Goal: Communication & Community: Share content

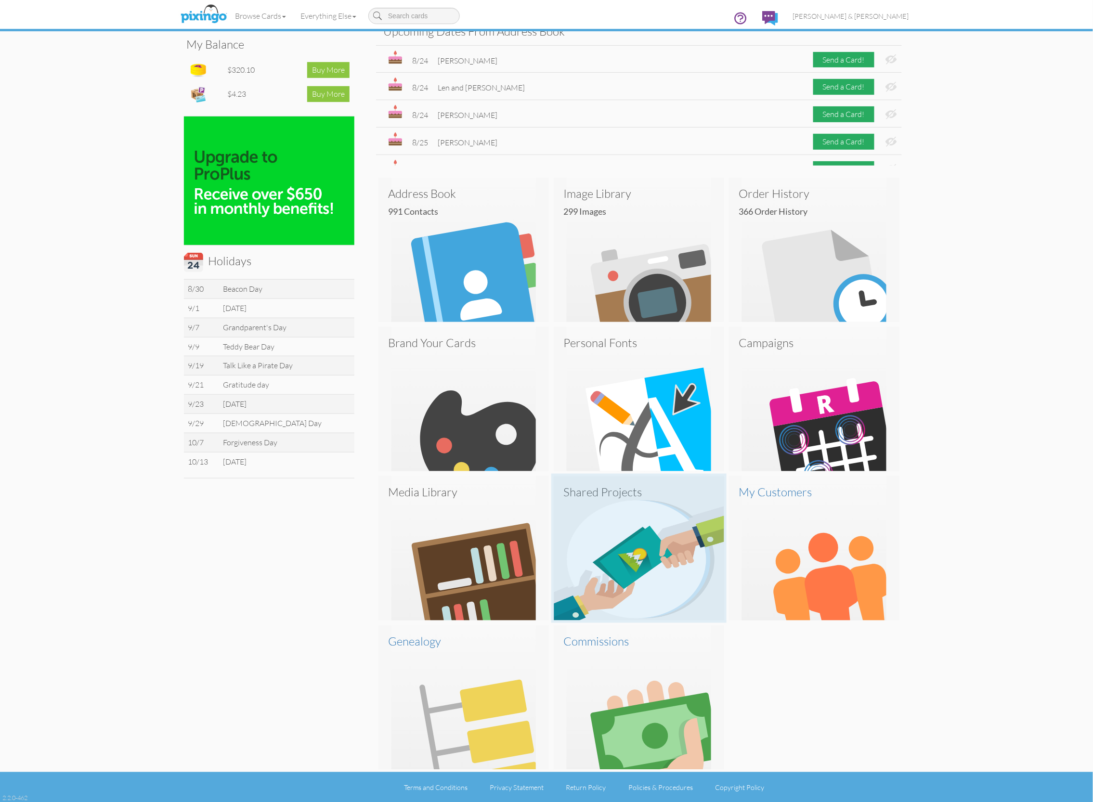
click at [619, 542] on img at bounding box center [639, 548] width 171 height 144
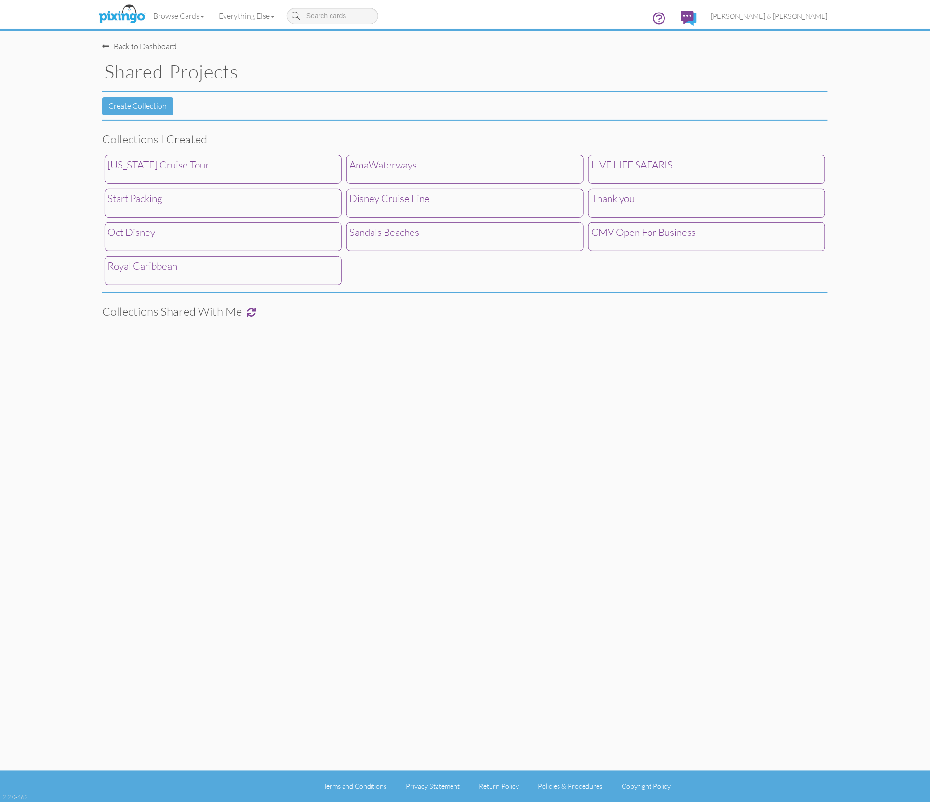
scroll to position [0, 0]
click at [256, 166] on div "[US_STATE] Cruise Tour" at bounding box center [223, 169] width 237 height 29
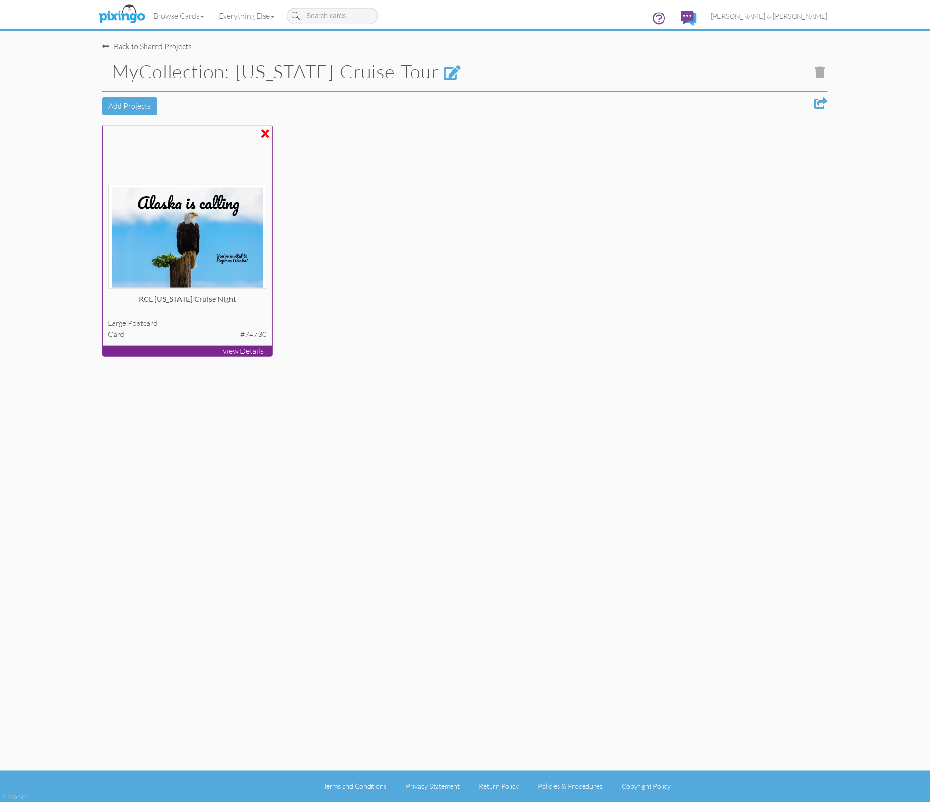
click at [194, 169] on div at bounding box center [187, 210] width 158 height 158
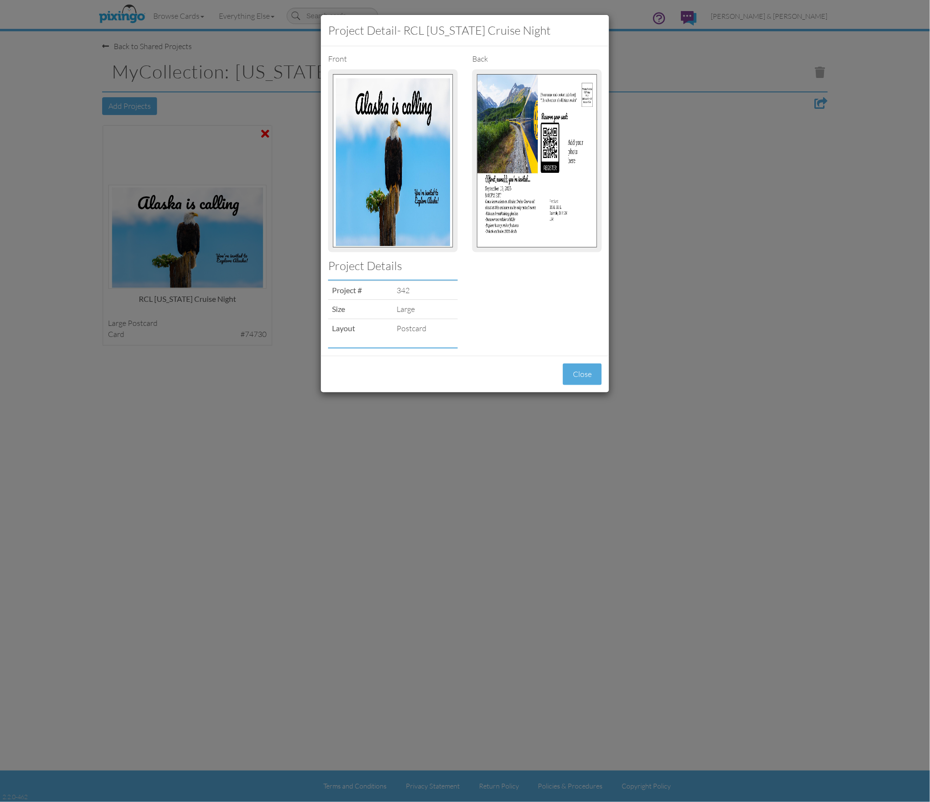
drag, startPoint x: 586, startPoint y: 374, endPoint x: 581, endPoint y: 370, distance: 6.2
click at [586, 374] on button "Close" at bounding box center [582, 375] width 39 height 22
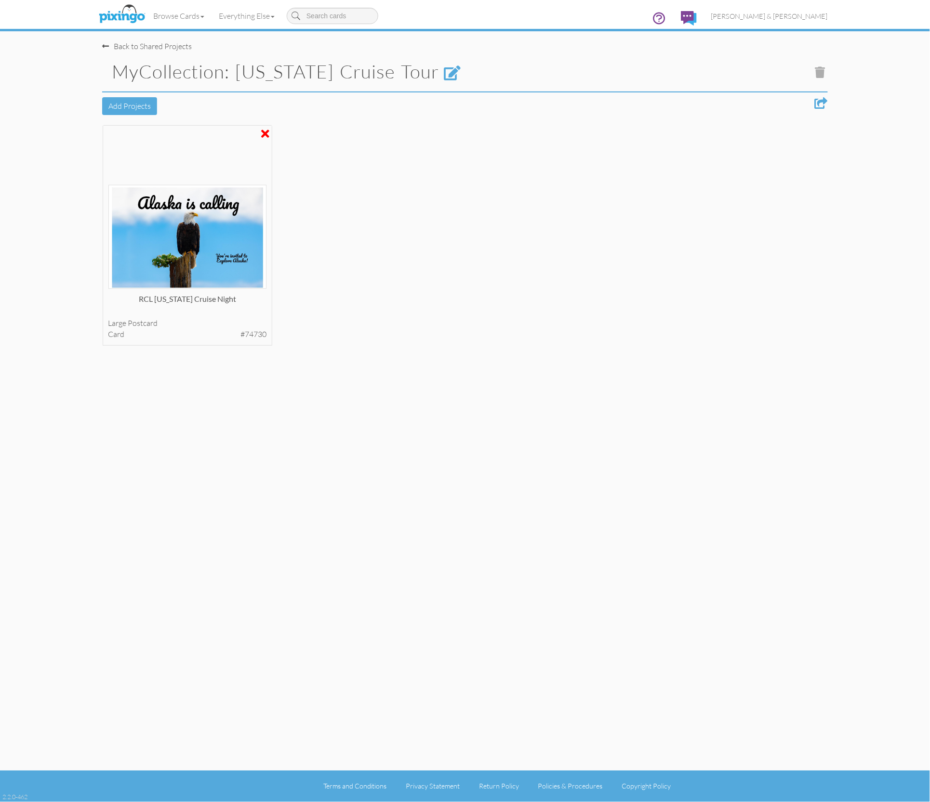
click at [816, 102] on div at bounding box center [820, 103] width 13 height 12
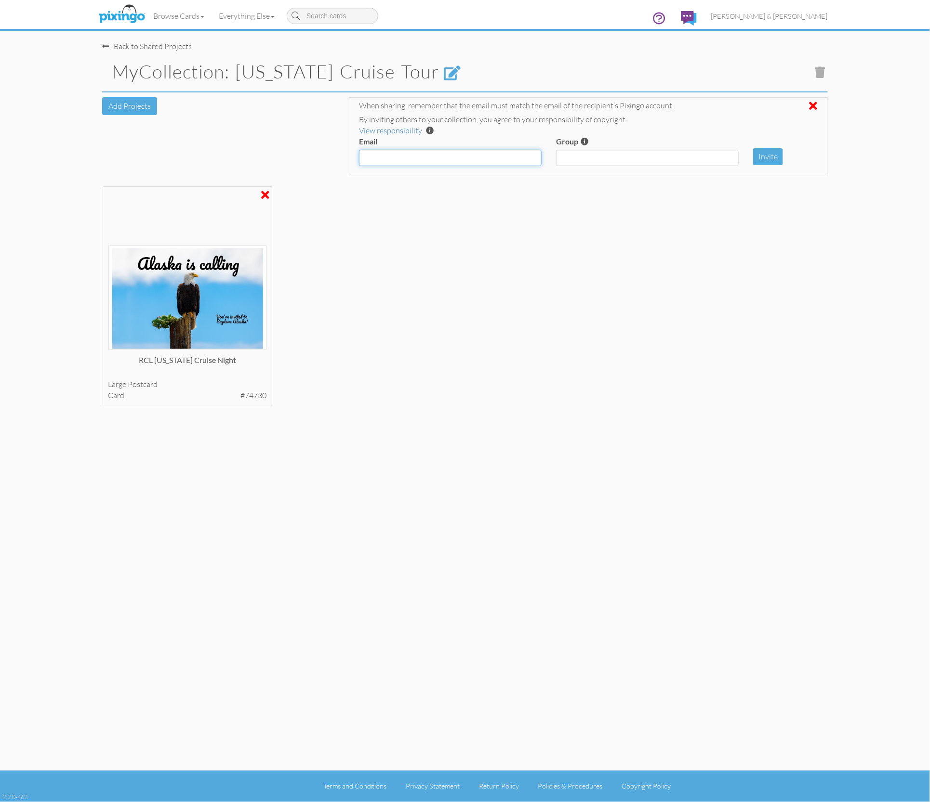
click at [504, 153] on input "Email" at bounding box center [450, 158] width 183 height 16
paste input "[PERSON_NAME][EMAIL_ADDRESS][DOMAIN_NAME], [PERSON_NAME][EMAIL_ADDRESS][DOMAIN_…"
type input "[PERSON_NAME][EMAIL_ADDRESS][DOMAIN_NAME], [PERSON_NAME][EMAIL_ADDRESS][DOMAIN_…"
click at [762, 155] on button "Invite" at bounding box center [768, 156] width 30 height 17
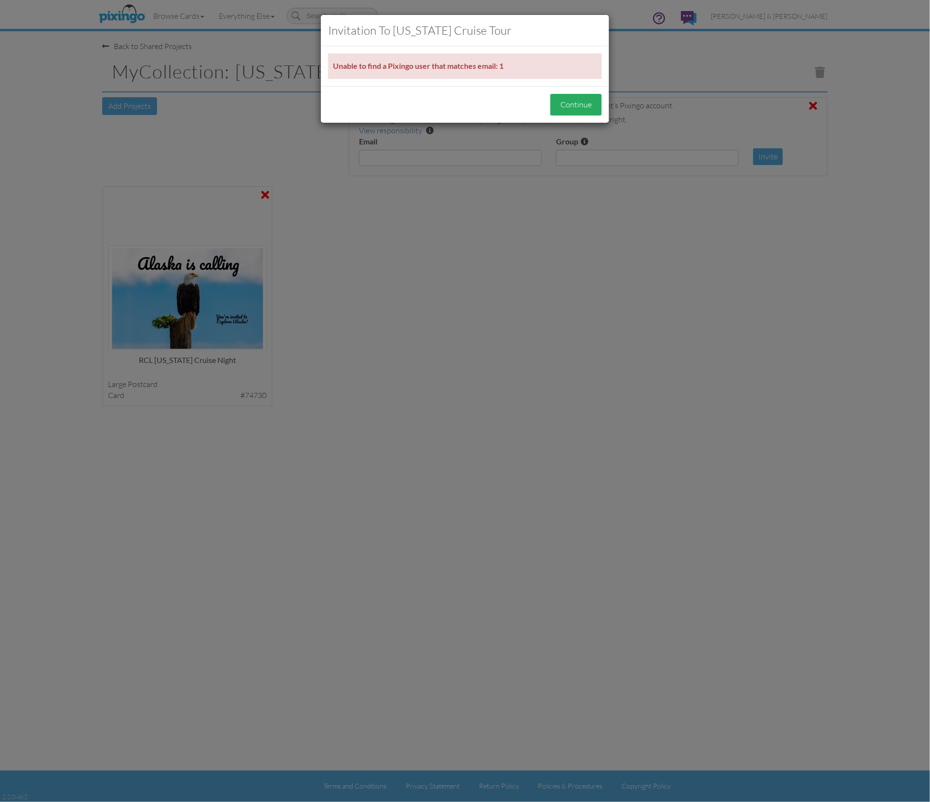
click at [582, 97] on button "Continue" at bounding box center [576, 105] width 52 height 22
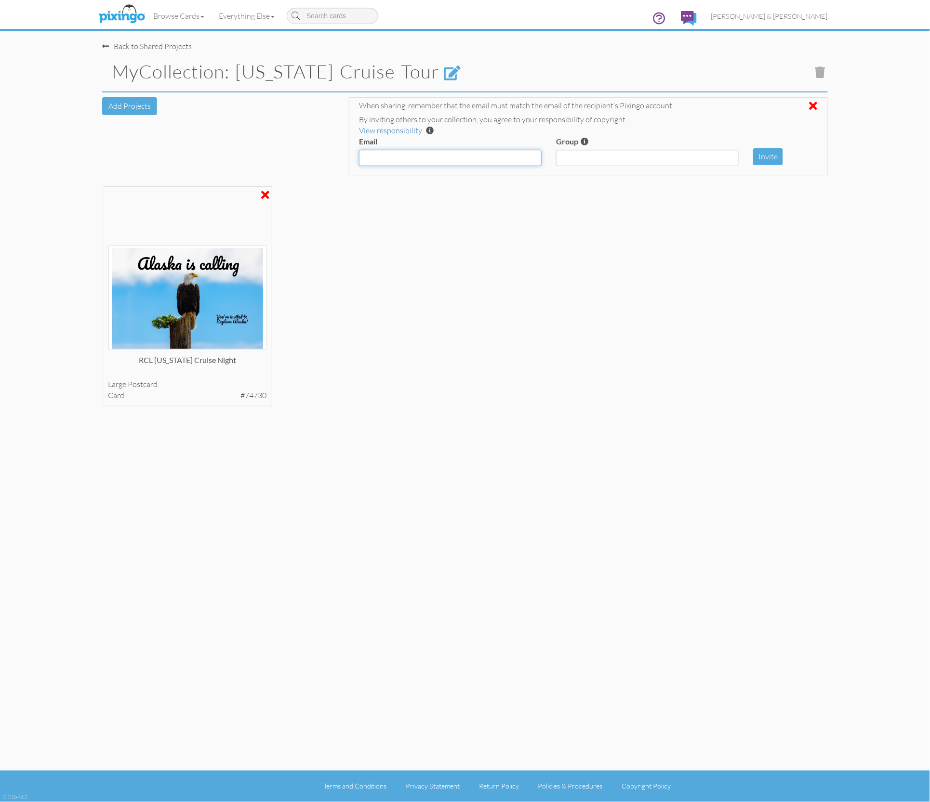
click at [429, 158] on input "Email" at bounding box center [450, 158] width 183 height 16
type input "[PERSON_NAME][EMAIL_ADDRESS][DOMAIN_NAME], [PERSON_NAME][EMAIL_ADDRESS][DOMAIN_…"
click at [770, 158] on button "Invite" at bounding box center [768, 156] width 30 height 17
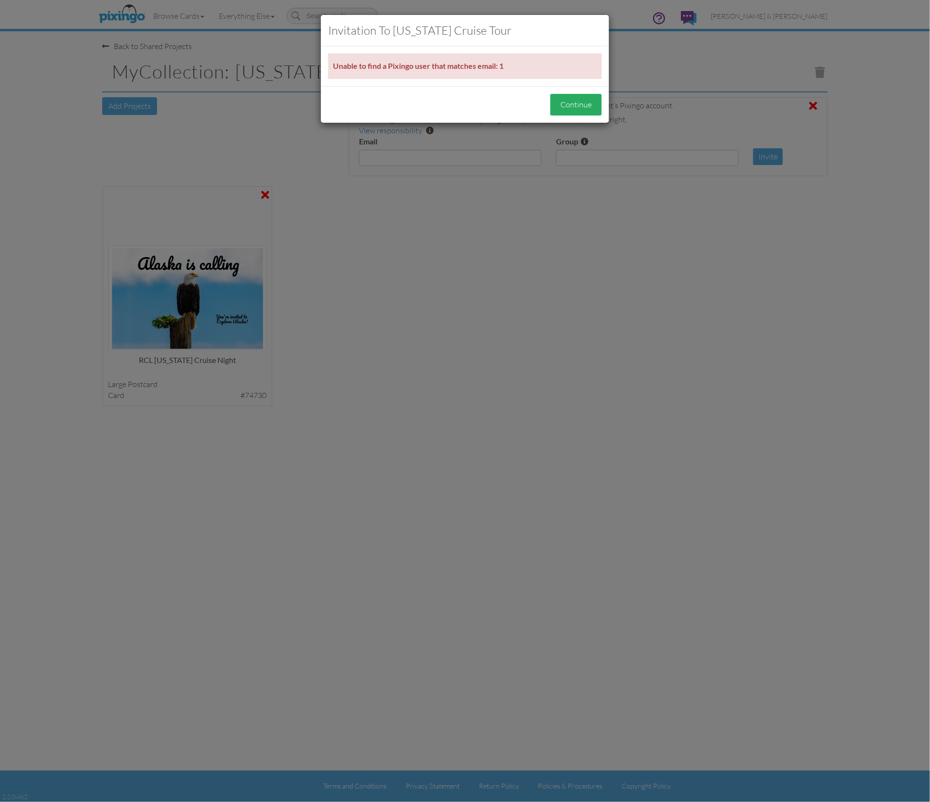
click at [583, 102] on button "Continue" at bounding box center [576, 105] width 52 height 22
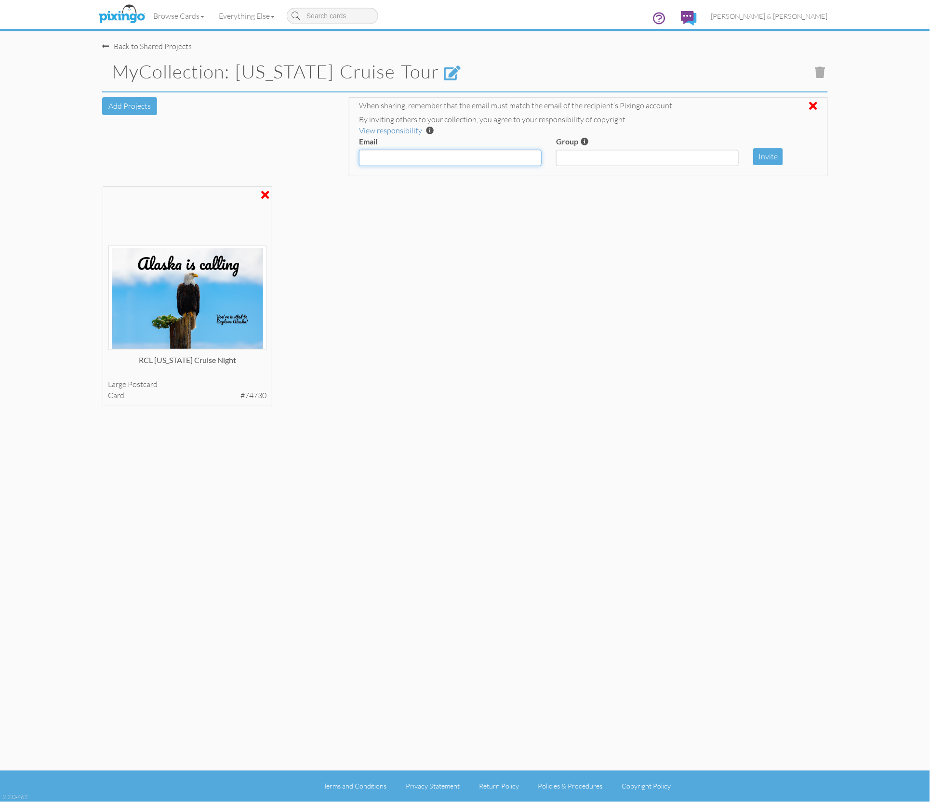
click at [461, 154] on input "Email" at bounding box center [450, 158] width 183 height 16
type input "[PERSON_NAME][EMAIL_ADDRESS][DOMAIN_NAME]"
click at [765, 153] on button "Invite" at bounding box center [768, 156] width 30 height 17
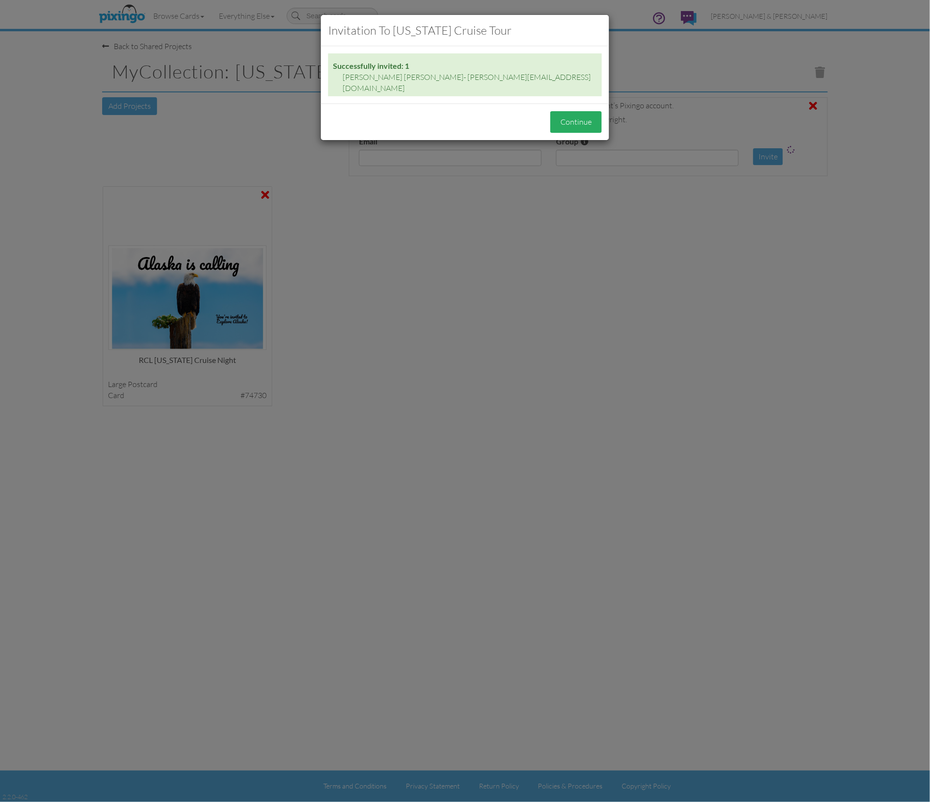
drag, startPoint x: 576, startPoint y: 112, endPoint x: 551, endPoint y: 116, distance: 24.9
click at [576, 112] on button "Continue" at bounding box center [576, 122] width 52 height 22
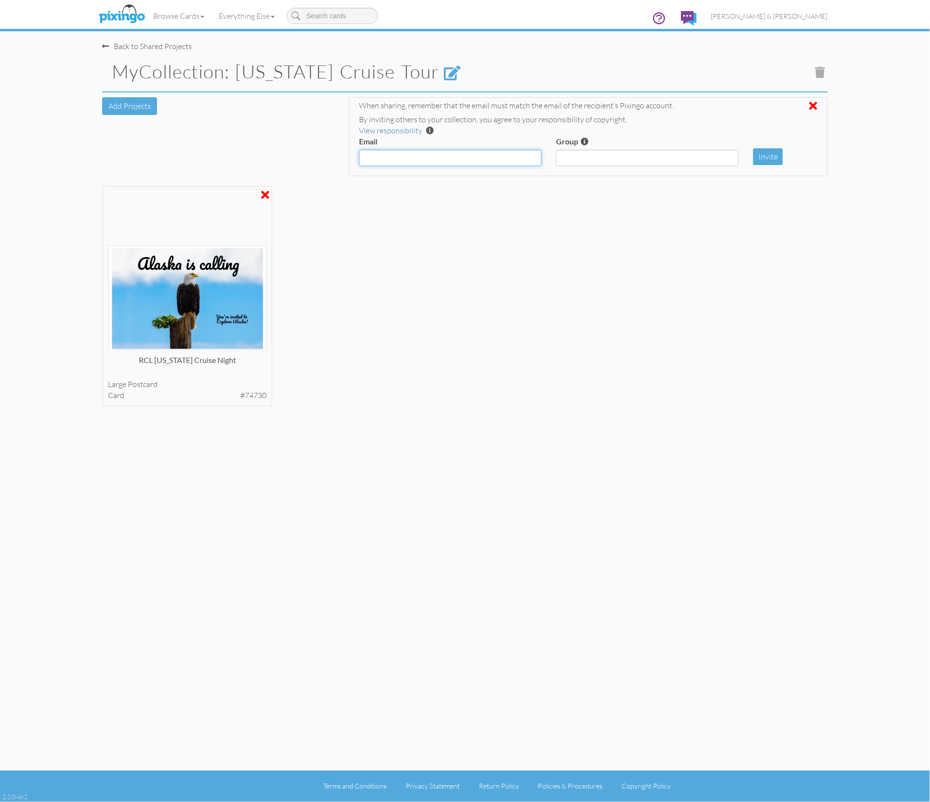
click at [420, 157] on input "Email" at bounding box center [450, 158] width 183 height 16
type input "[PERSON_NAME][EMAIL_ADDRESS][DOMAIN_NAME]"
click at [765, 158] on button "Invite" at bounding box center [768, 156] width 30 height 17
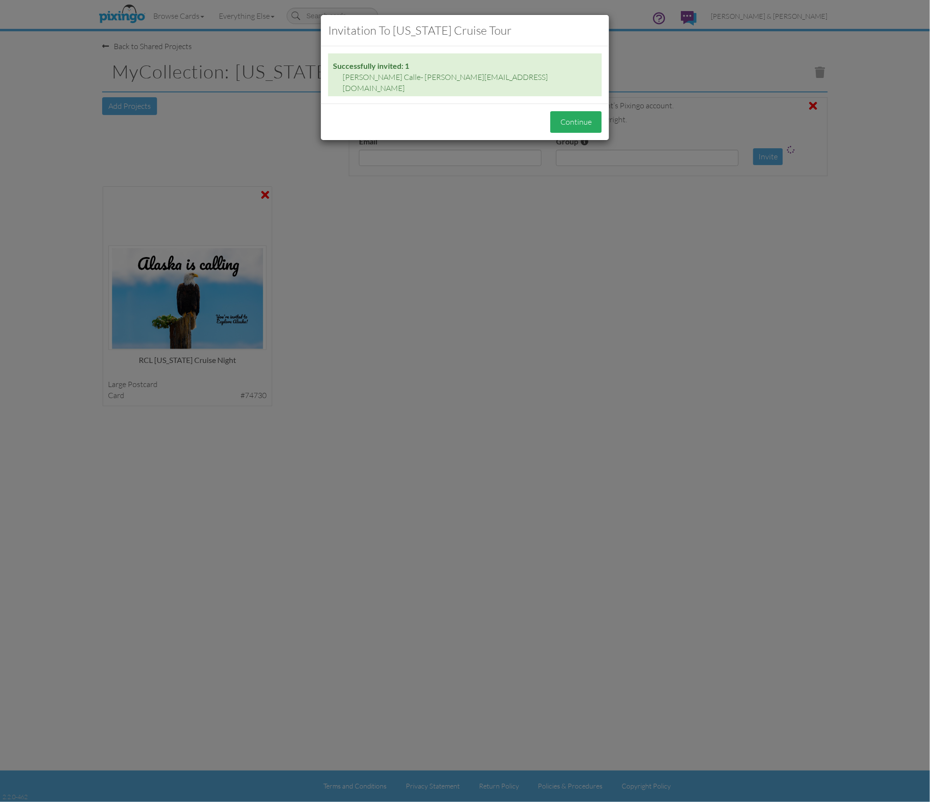
click at [589, 115] on button "Continue" at bounding box center [576, 122] width 52 height 22
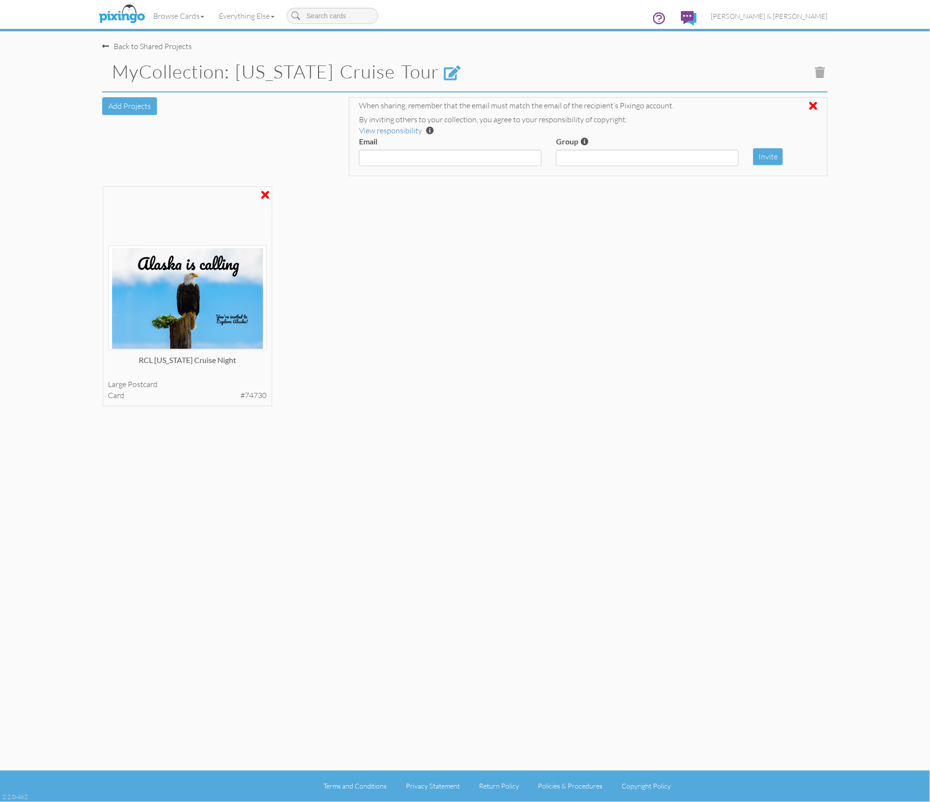
scroll to position [1, 1]
click at [410, 159] on input "Email" at bounding box center [450, 158] width 183 height 16
type input "[PERSON_NAME][EMAIL_ADDRESS][DOMAIN_NAME]"
click at [763, 154] on button "Invite" at bounding box center [768, 156] width 30 height 17
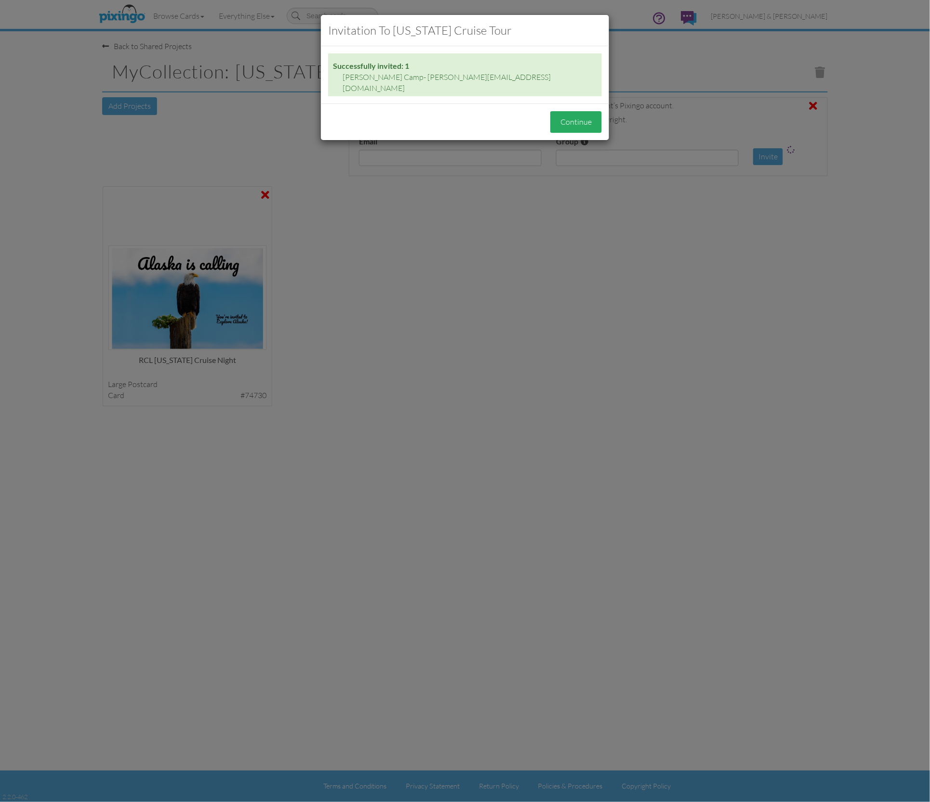
click at [564, 111] on button "Continue" at bounding box center [576, 122] width 52 height 22
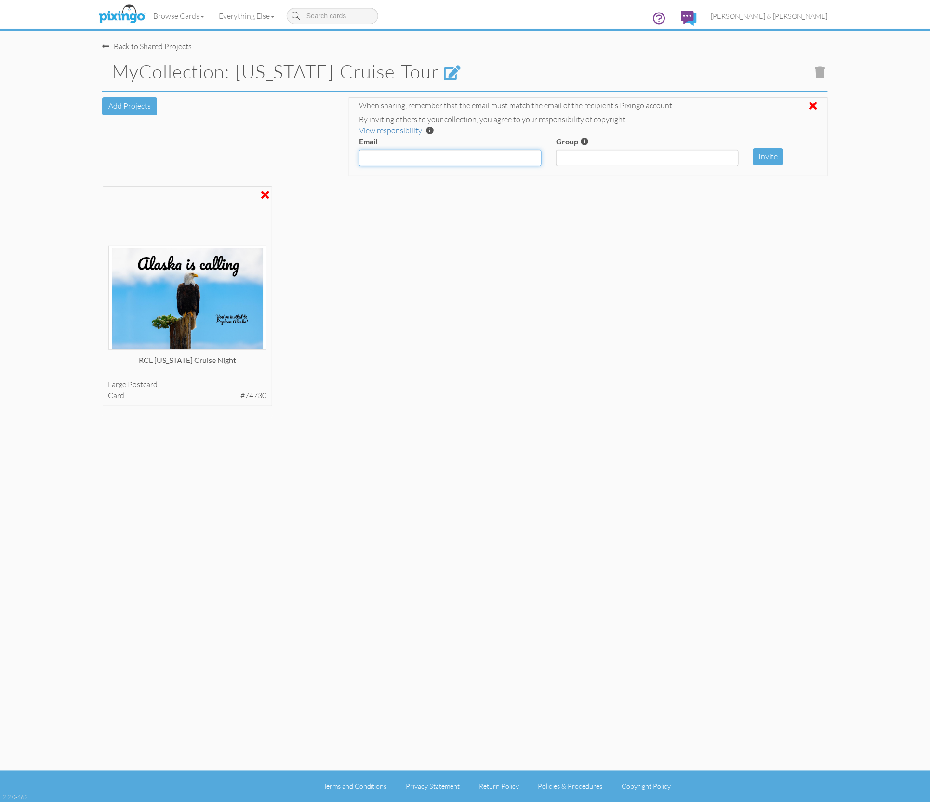
click at [521, 162] on input "Email" at bounding box center [450, 158] width 183 height 16
type input "[PERSON_NAME][EMAIL_ADDRESS][DOMAIN_NAME]"
click at [768, 148] on button "Invite" at bounding box center [768, 156] width 30 height 17
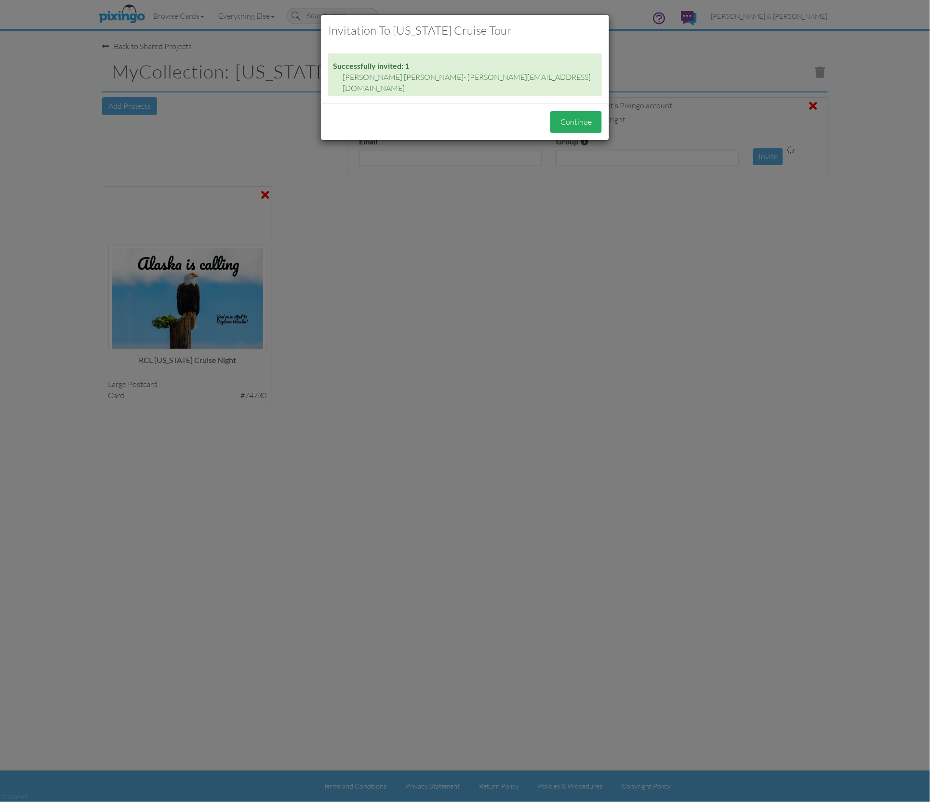
click at [563, 112] on button "Continue" at bounding box center [576, 122] width 52 height 22
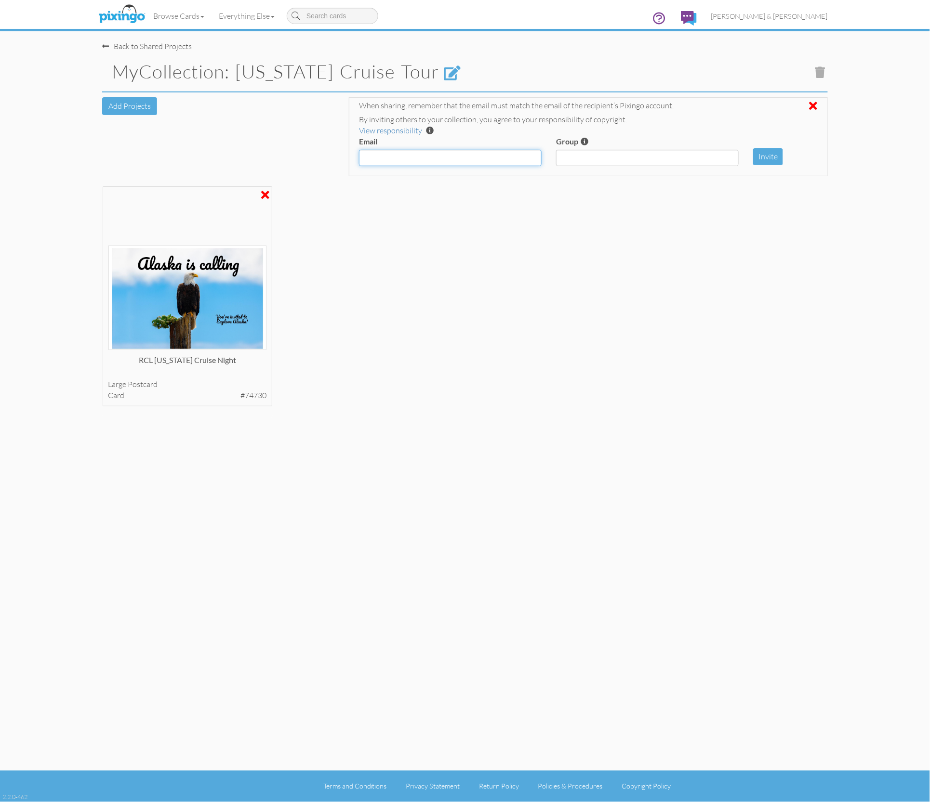
click at [445, 153] on input "Email" at bounding box center [450, 158] width 183 height 16
paste input "[PERSON_NAME][EMAIL_ADDRESS][DOMAIN_NAME]"
type input "[PERSON_NAME][EMAIL_ADDRESS][DOMAIN_NAME]"
click at [769, 158] on button "Invite" at bounding box center [768, 156] width 30 height 17
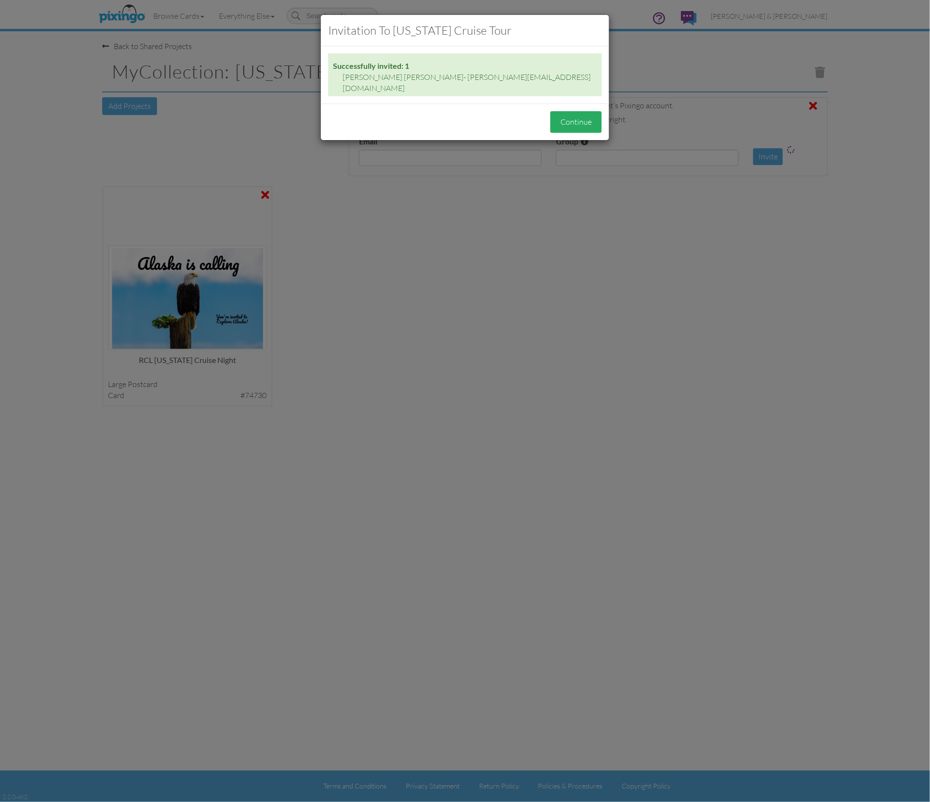
click at [569, 111] on button "Continue" at bounding box center [576, 122] width 52 height 22
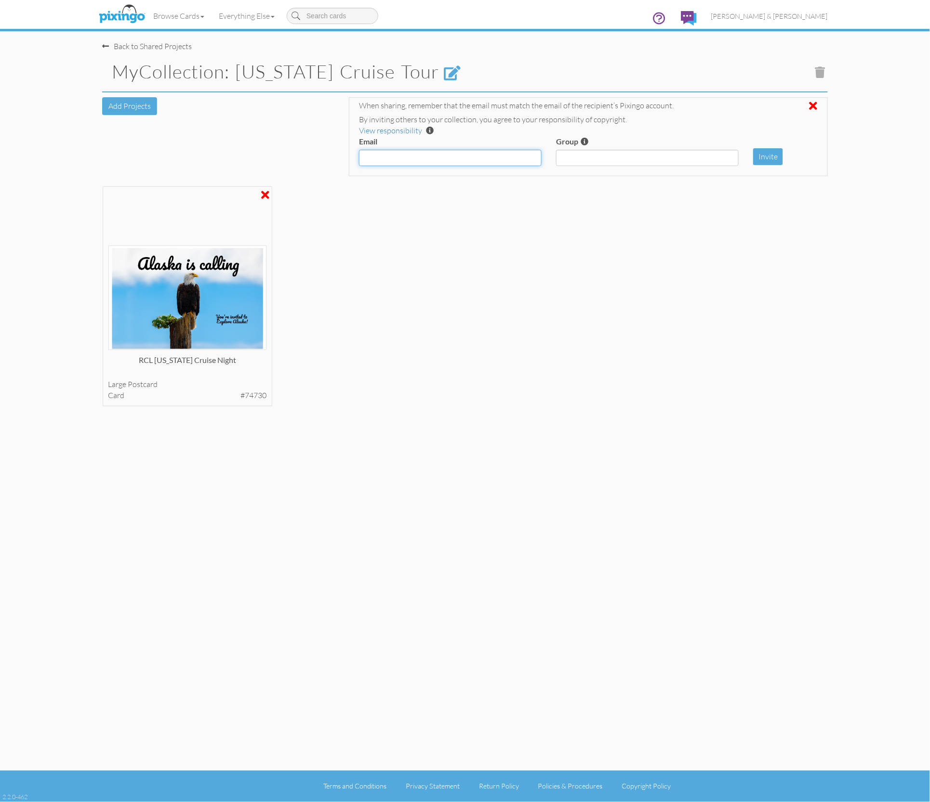
click at [458, 155] on input "Email" at bounding box center [450, 158] width 183 height 16
paste input "[PERSON_NAME][EMAIL_ADDRESS][DOMAIN_NAME]"
type input "[PERSON_NAME][EMAIL_ADDRESS][DOMAIN_NAME]"
drag, startPoint x: 767, startPoint y: 157, endPoint x: 790, endPoint y: 154, distance: 22.8
click at [767, 157] on button "Invite" at bounding box center [768, 156] width 30 height 17
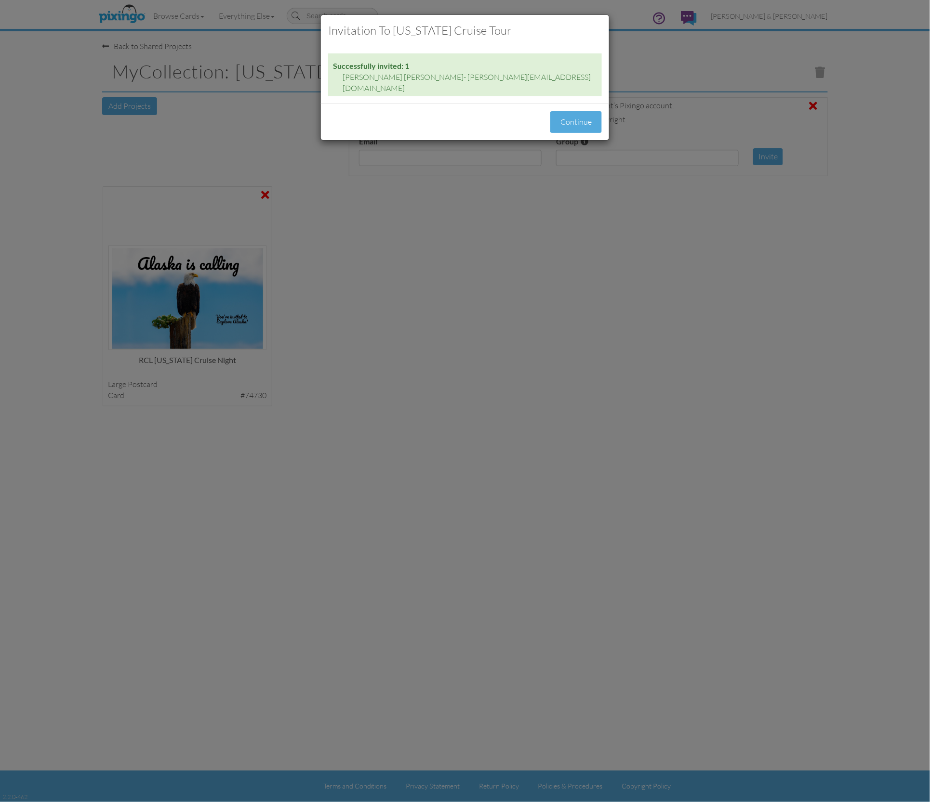
drag, startPoint x: 567, startPoint y: 114, endPoint x: 861, endPoint y: 160, distance: 297.9
click at [567, 114] on button "Continue" at bounding box center [576, 122] width 52 height 22
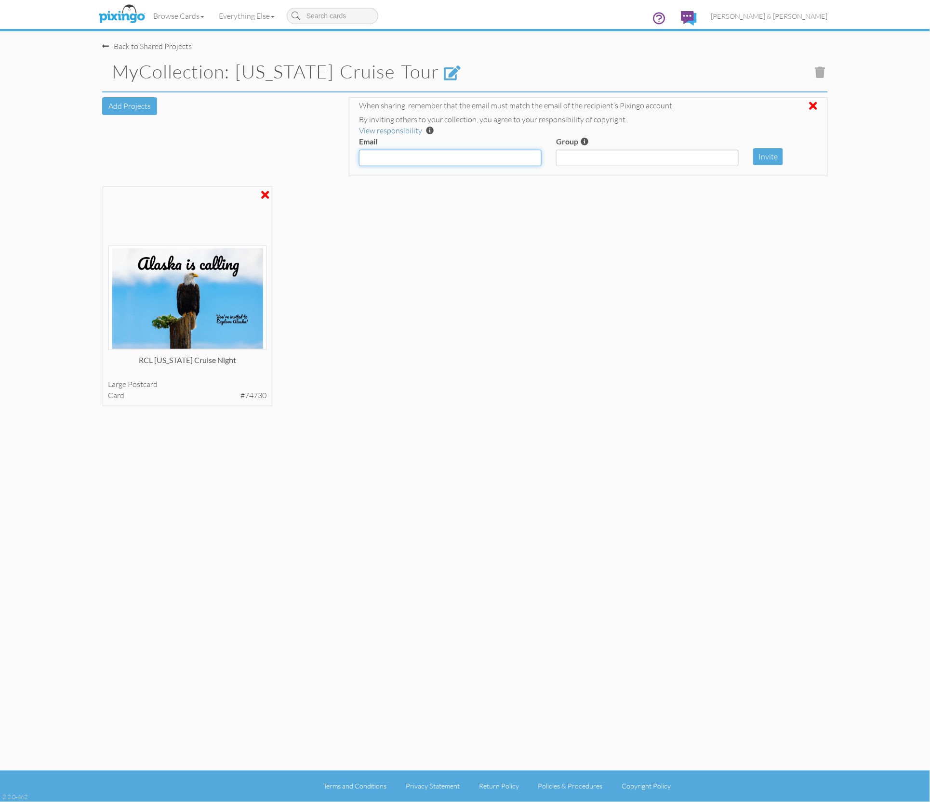
click at [491, 158] on input "Email" at bounding box center [450, 158] width 183 height 16
paste input "[PERSON_NAME][EMAIL_ADDRESS][DOMAIN_NAME]"
type input "[PERSON_NAME][EMAIL_ADDRESS][DOMAIN_NAME]"
click at [771, 161] on button "Invite" at bounding box center [768, 156] width 30 height 17
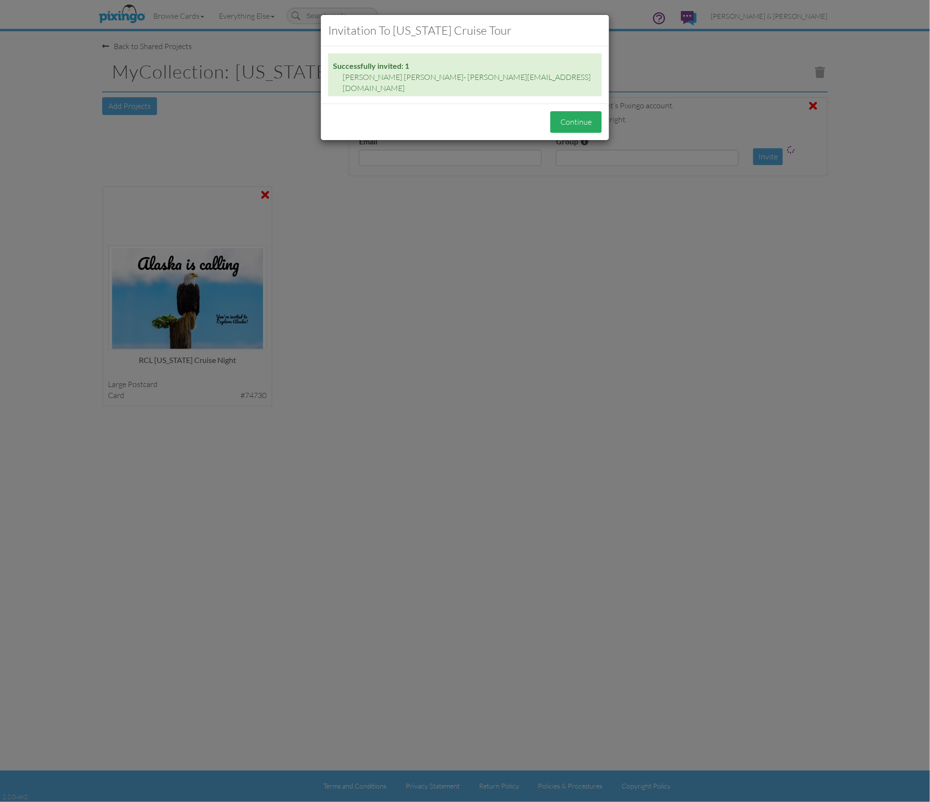
click at [572, 118] on button "Continue" at bounding box center [576, 122] width 52 height 22
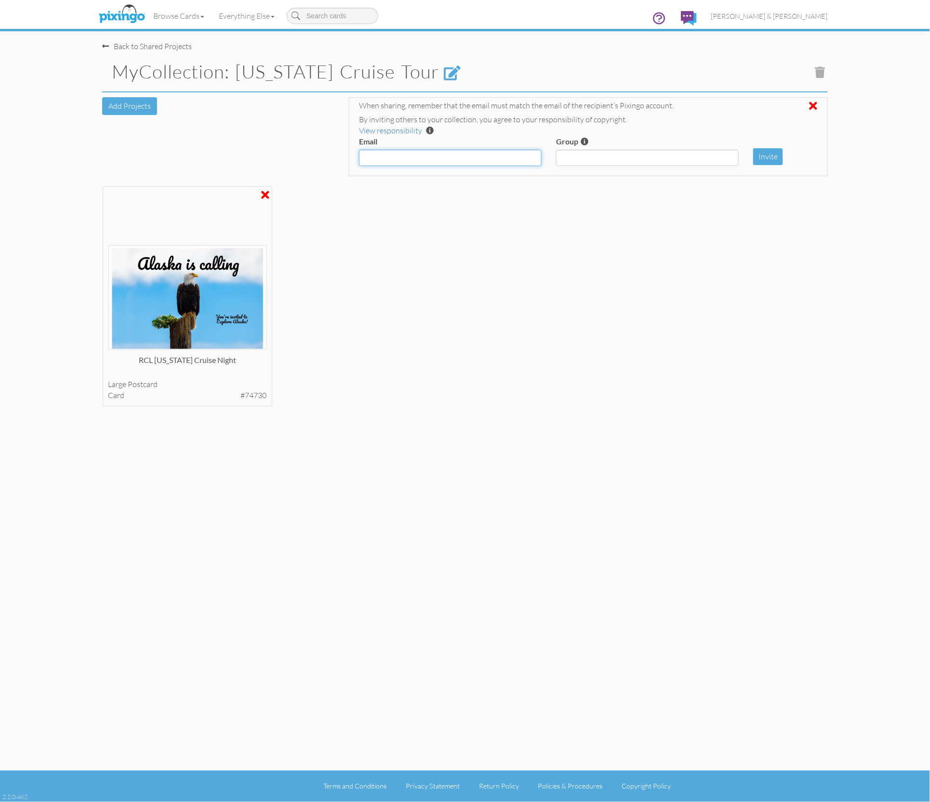
click at [513, 155] on input "Email" at bounding box center [450, 158] width 183 height 16
paste input "[EMAIL_ADDRESS][DOMAIN_NAME]"
type input "[EMAIL_ADDRESS][DOMAIN_NAME]"
click at [768, 155] on button "Invite" at bounding box center [768, 156] width 30 height 17
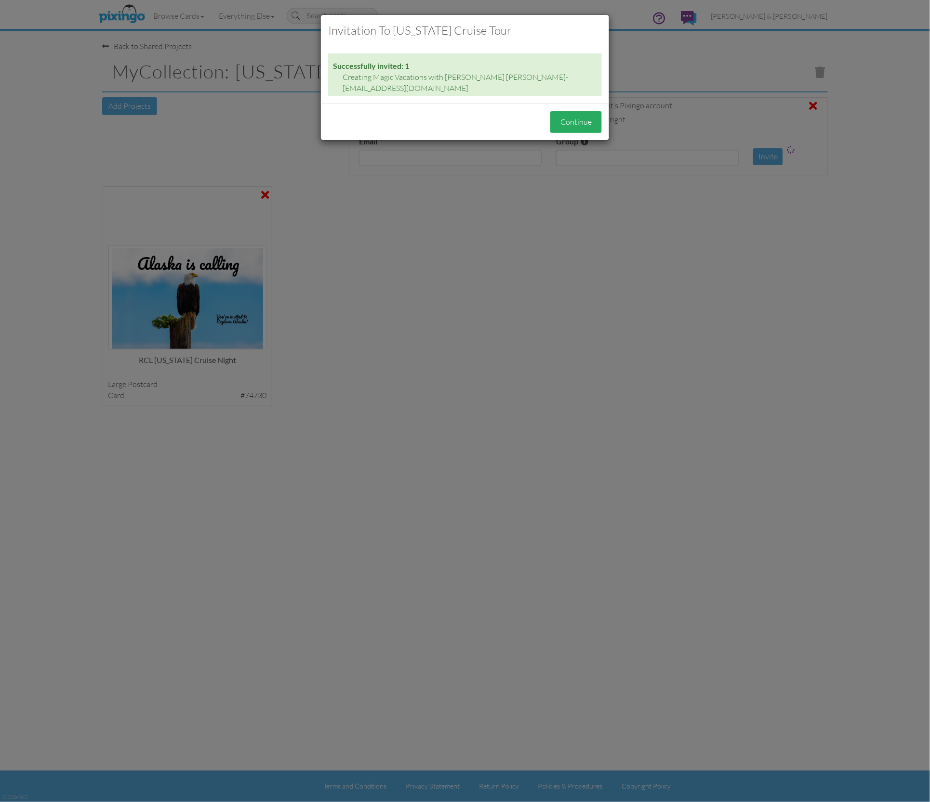
click at [577, 120] on button "Continue" at bounding box center [576, 122] width 52 height 22
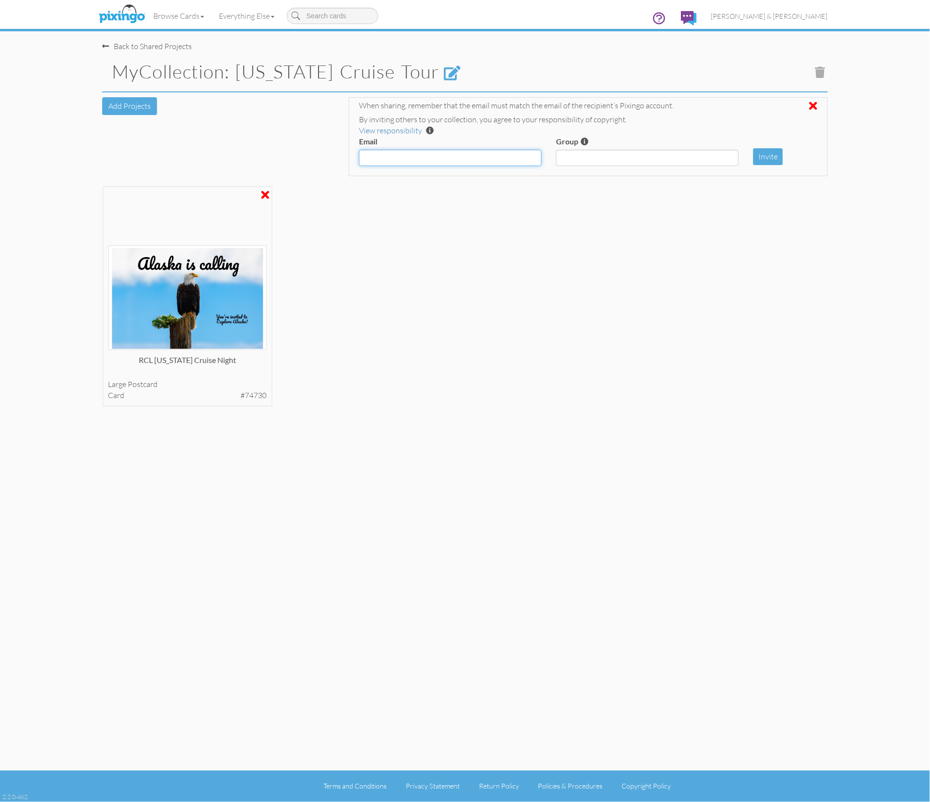
click at [514, 157] on input "Email" at bounding box center [450, 158] width 183 height 16
paste input "[PERSON_NAME][EMAIL_ADDRESS][DOMAIN_NAME]"
type input "[PERSON_NAME][EMAIL_ADDRESS][DOMAIN_NAME]"
click at [761, 158] on button "Invite" at bounding box center [768, 156] width 30 height 17
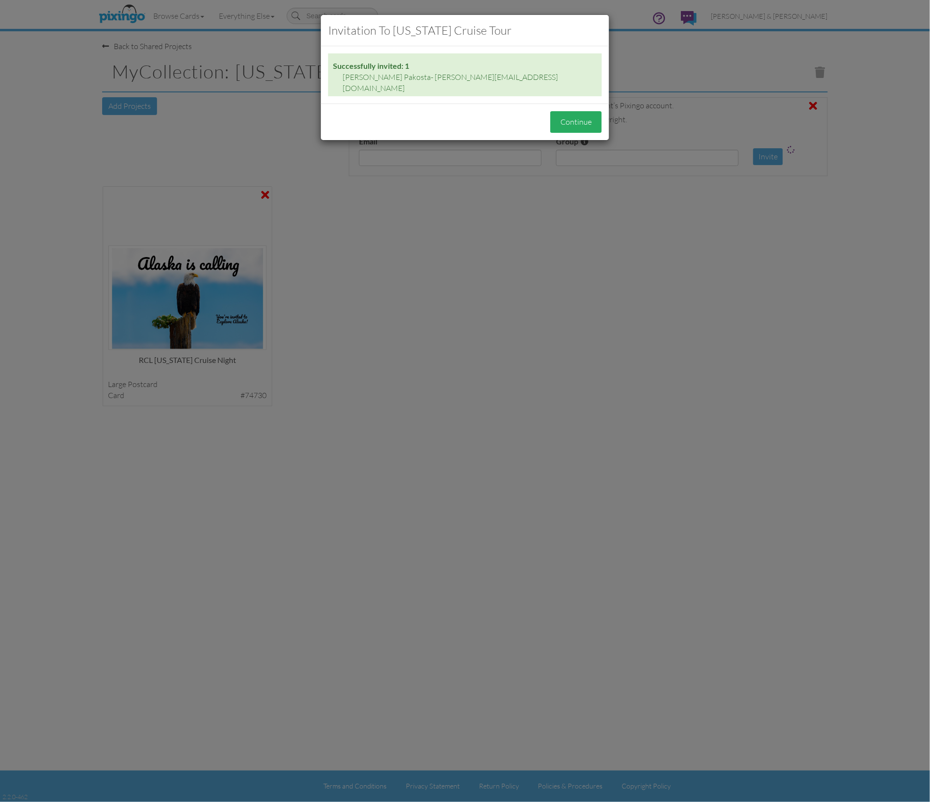
click at [584, 111] on button "Continue" at bounding box center [576, 122] width 52 height 22
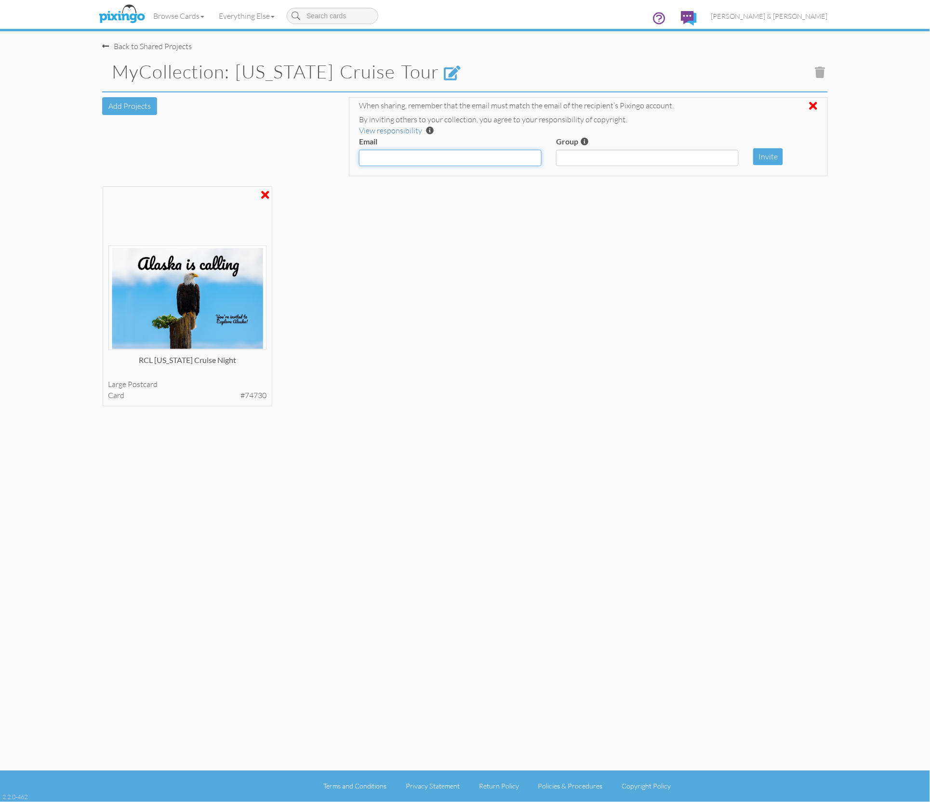
click at [447, 160] on input "Email" at bounding box center [450, 158] width 183 height 16
paste input "[EMAIL_ADDRESS][DOMAIN_NAME]"
type input "[EMAIL_ADDRESS][DOMAIN_NAME]"
click at [767, 161] on button "Invite" at bounding box center [768, 156] width 30 height 17
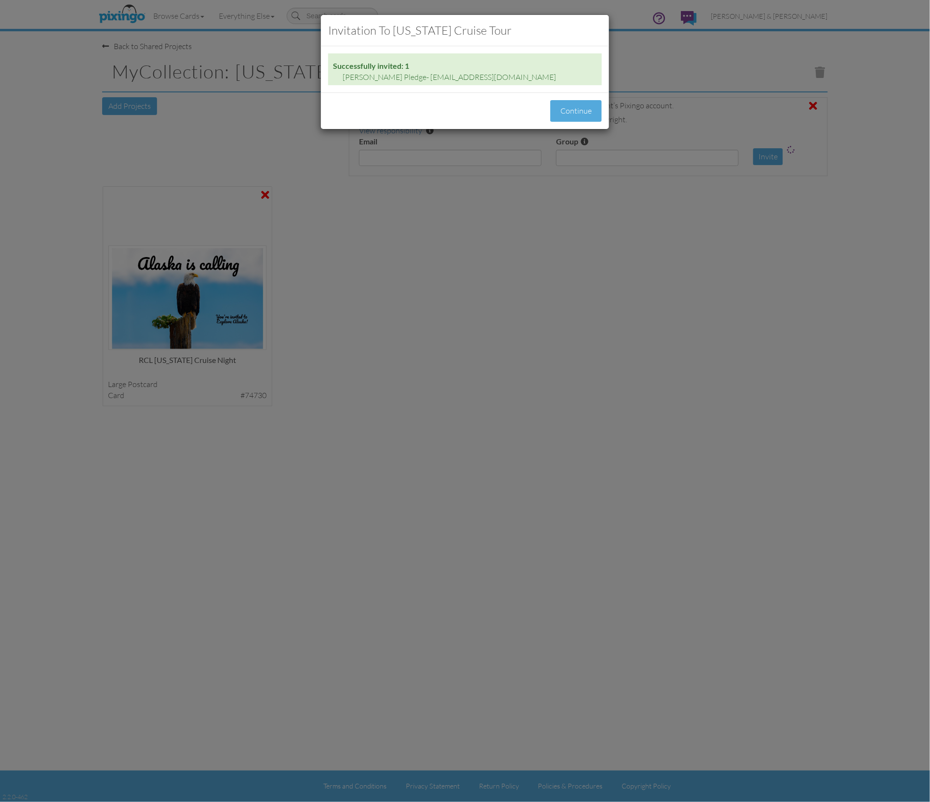
drag, startPoint x: 572, startPoint y: 111, endPoint x: 667, endPoint y: 118, distance: 95.1
click at [572, 111] on button "Continue" at bounding box center [576, 111] width 52 height 22
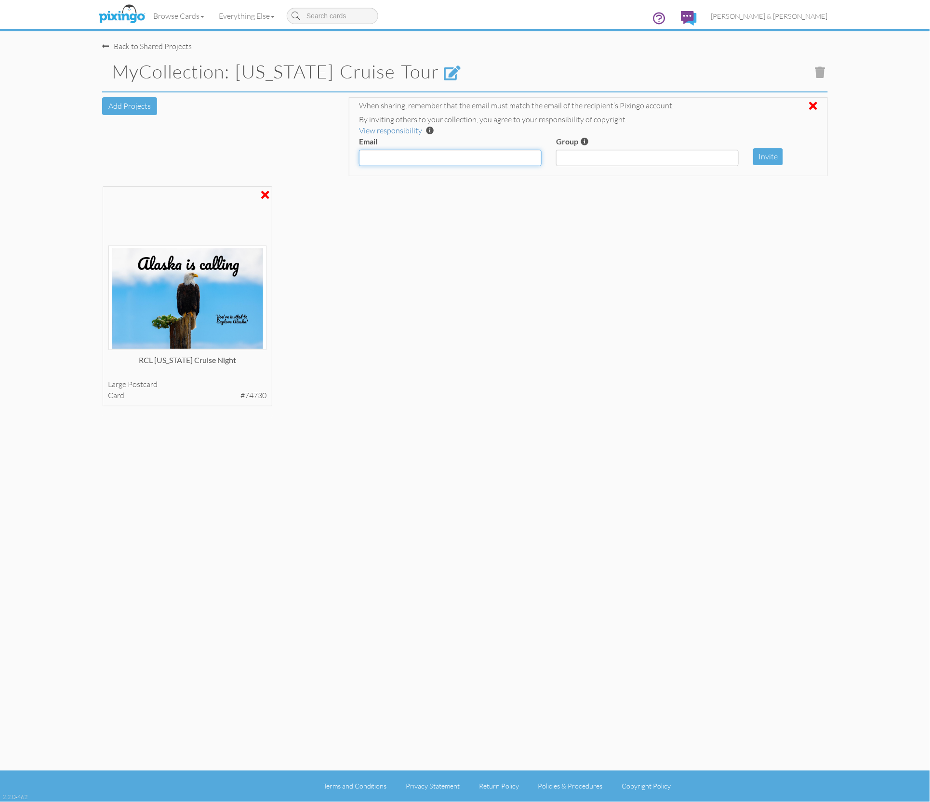
click at [403, 158] on input "Email" at bounding box center [450, 158] width 183 height 16
paste input "[PERSON_NAME][EMAIL_ADDRESS][DOMAIN_NAME]"
type input "[PERSON_NAME][EMAIL_ADDRESS][DOMAIN_NAME]"
click at [773, 152] on button "Invite" at bounding box center [768, 156] width 30 height 17
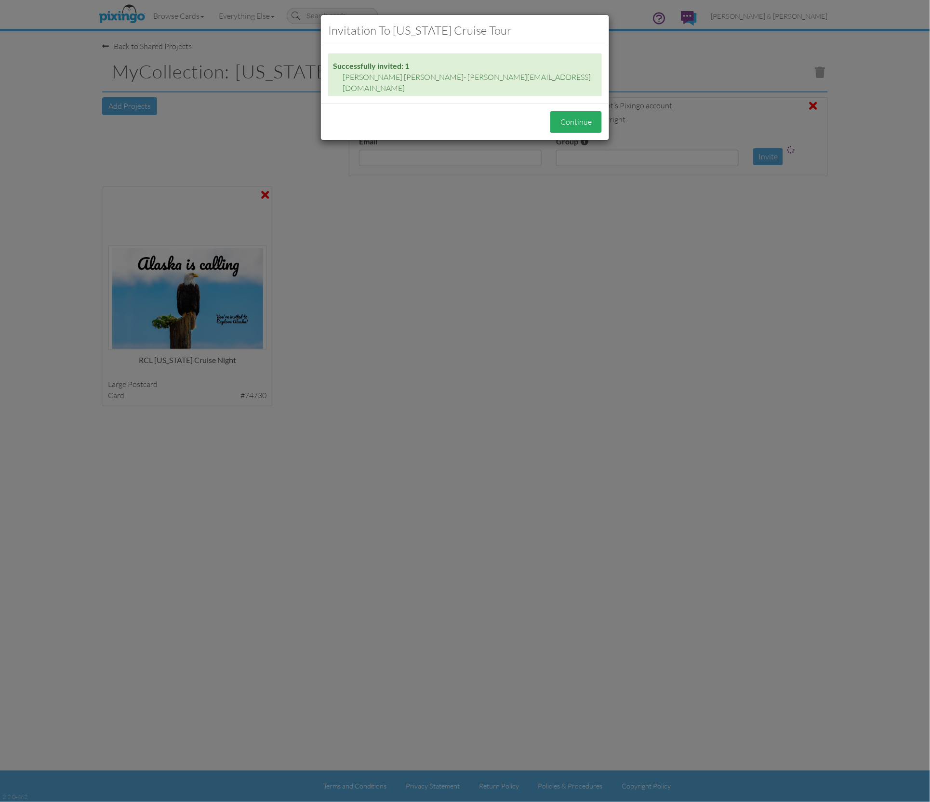
click at [577, 114] on button "Continue" at bounding box center [576, 122] width 52 height 22
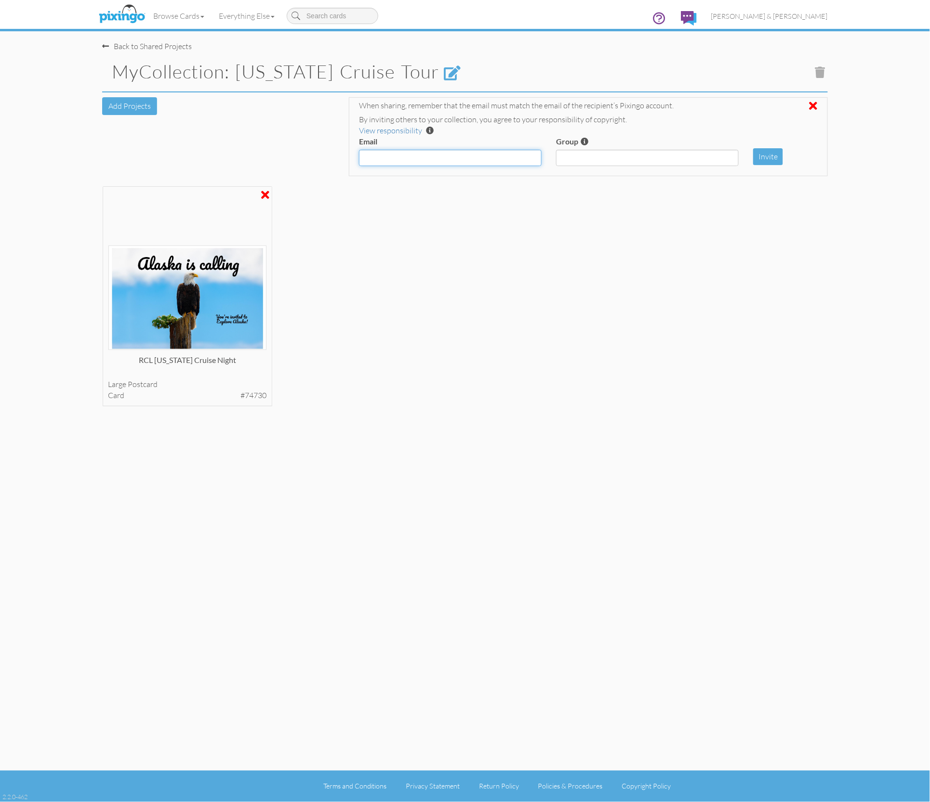
click at [465, 155] on input "Email" at bounding box center [450, 158] width 183 height 16
paste input "[PERSON_NAME][EMAIL_ADDRESS][DOMAIN_NAME]"
type input "[PERSON_NAME][EMAIL_ADDRESS][DOMAIN_NAME]"
click at [765, 157] on button "Invite" at bounding box center [768, 156] width 30 height 17
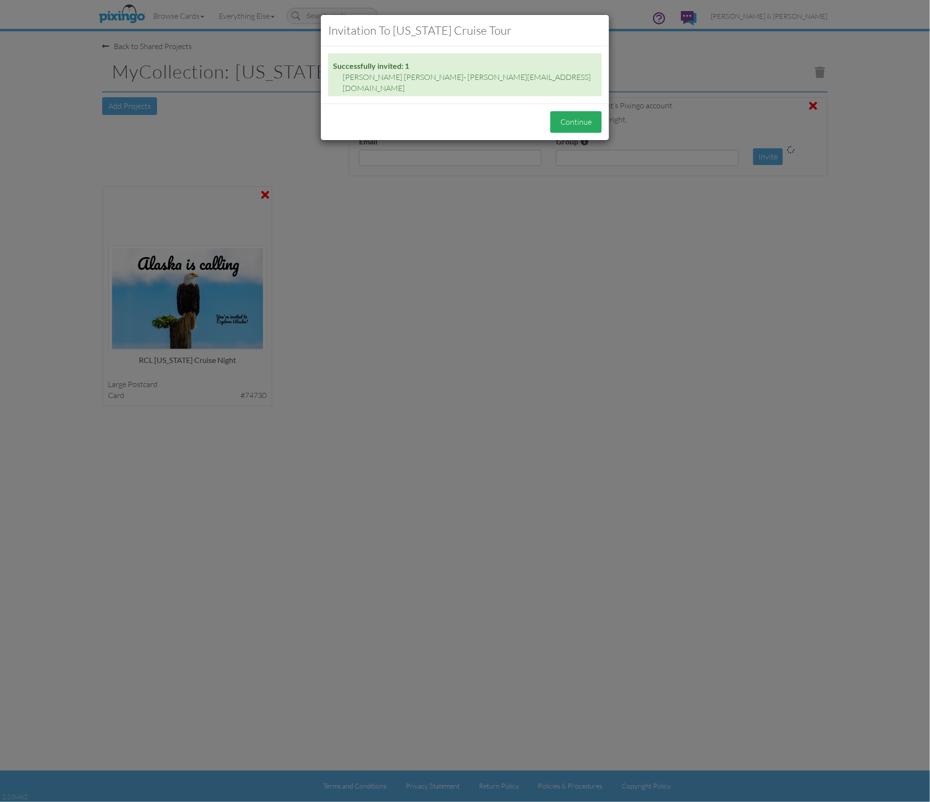
click at [583, 116] on button "Continue" at bounding box center [576, 122] width 52 height 22
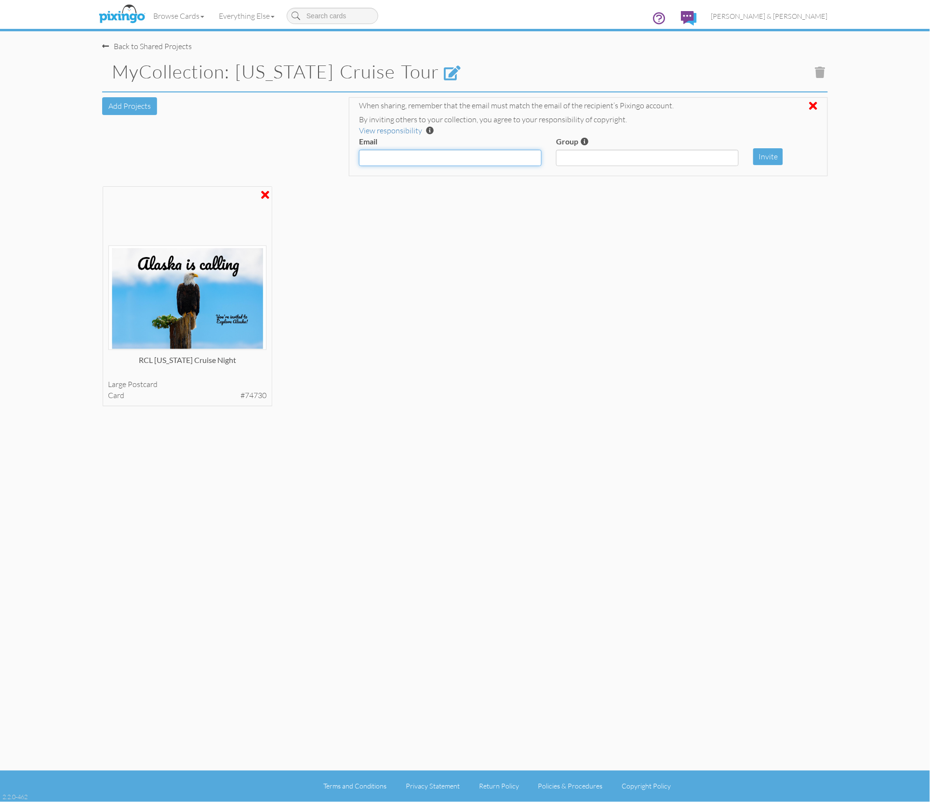
click at [442, 161] on input "Email" at bounding box center [450, 158] width 183 height 16
paste input "[PERSON_NAME][EMAIL_ADDRESS][PERSON_NAME][DOMAIN_NAME]"
type input "[PERSON_NAME][EMAIL_ADDRESS][PERSON_NAME][DOMAIN_NAME]"
click at [766, 156] on button "Invite" at bounding box center [768, 156] width 30 height 17
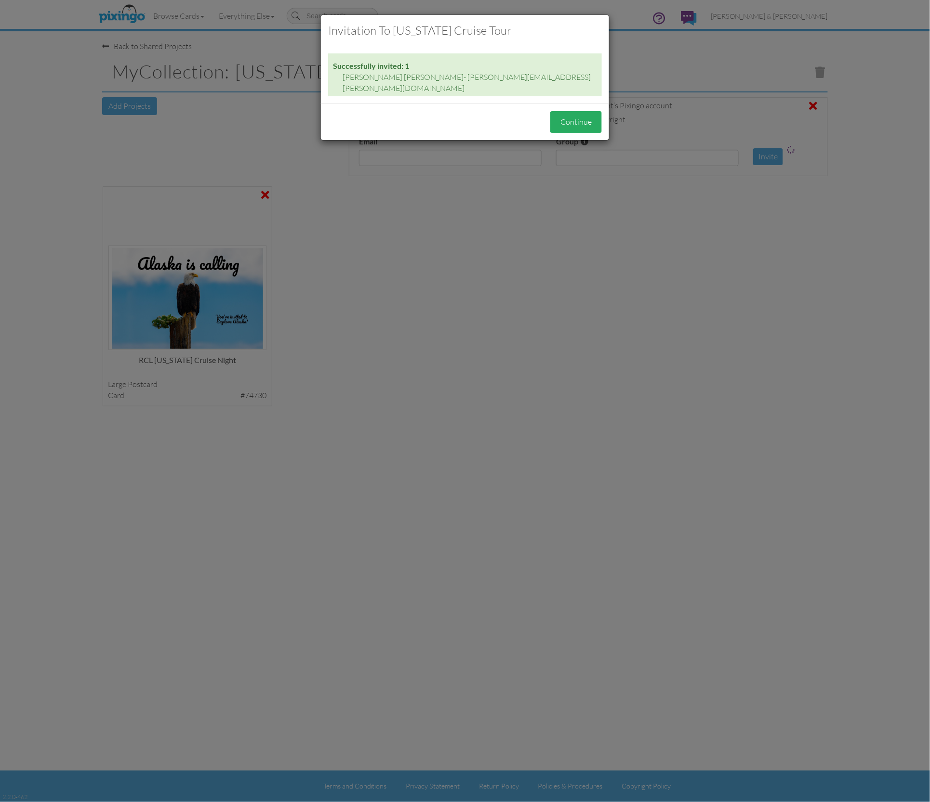
click at [585, 116] on button "Continue" at bounding box center [576, 122] width 52 height 22
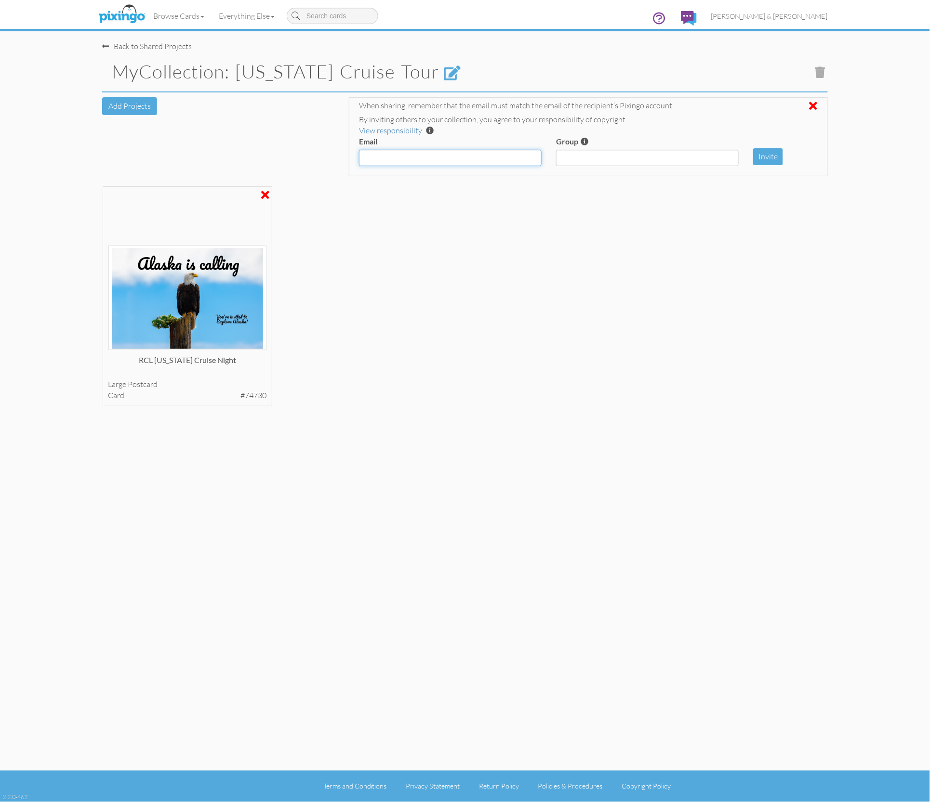
click at [441, 156] on input "Email" at bounding box center [450, 158] width 183 height 16
paste input "[EMAIL_ADDRESS][DOMAIN_NAME],"
type input "[EMAIL_ADDRESS][DOMAIN_NAME]"
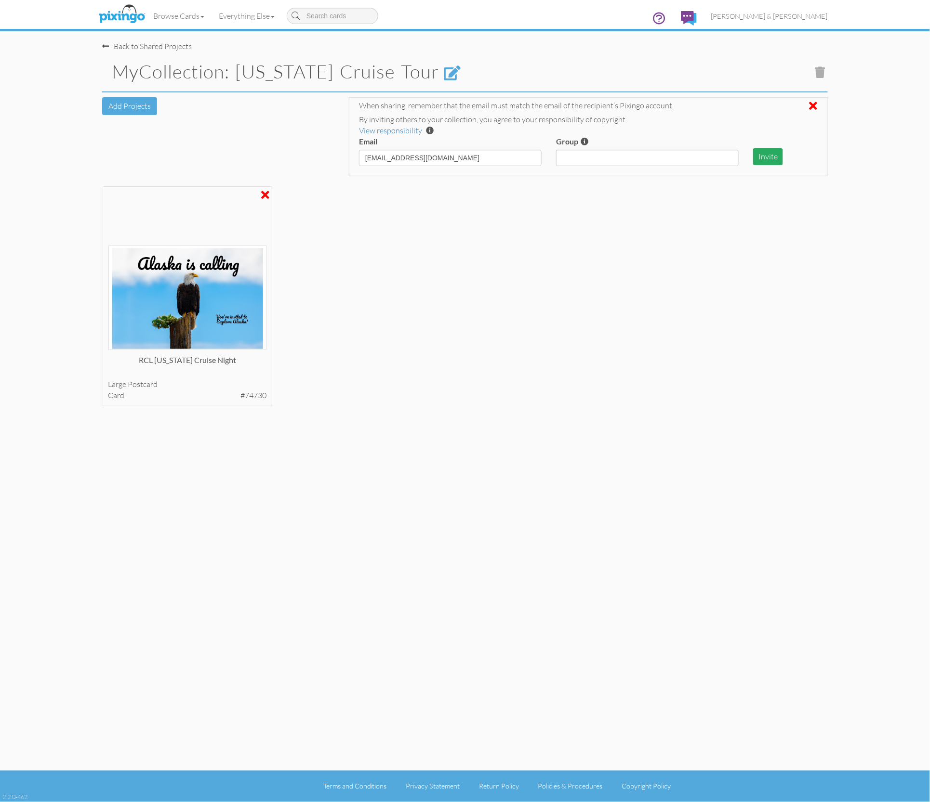
click at [770, 158] on button "Invite" at bounding box center [768, 156] width 30 height 17
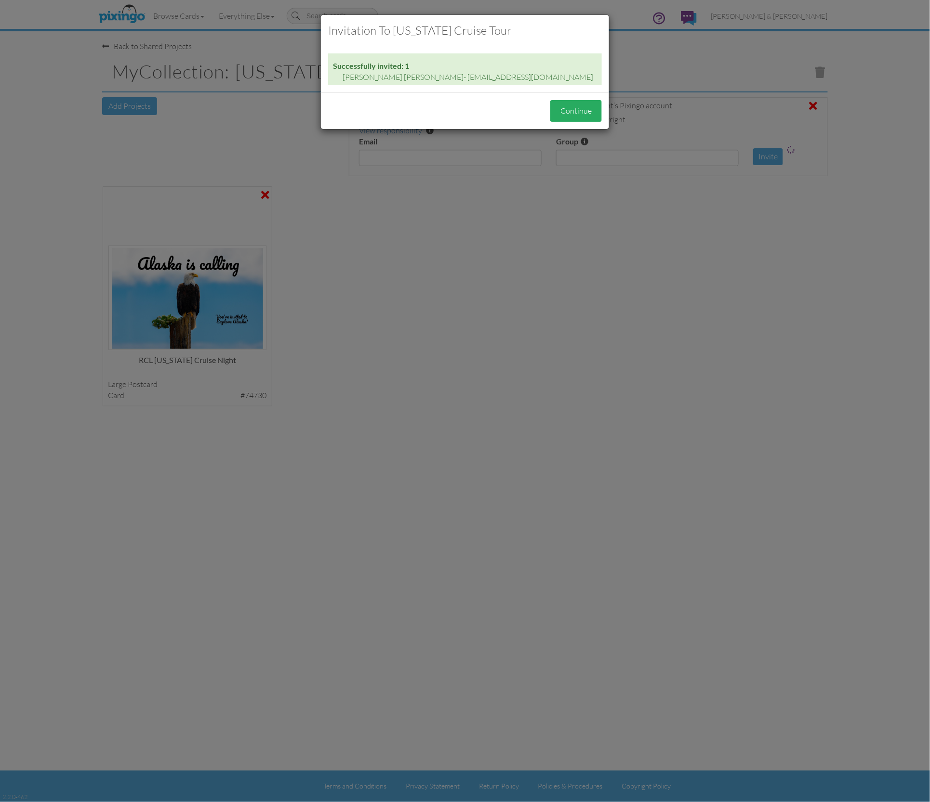
click at [571, 112] on button "Continue" at bounding box center [576, 111] width 52 height 22
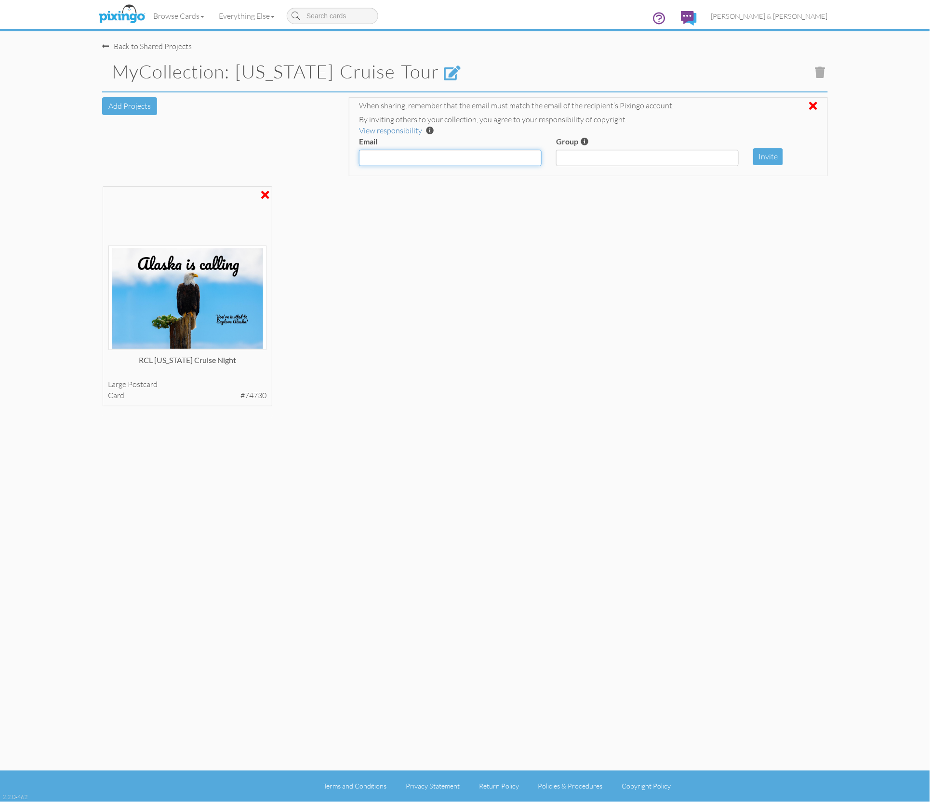
click at [509, 155] on input "Email" at bounding box center [450, 158] width 183 height 16
paste input "[PERSON_NAME][EMAIL_ADDRESS][DOMAIN_NAME]"
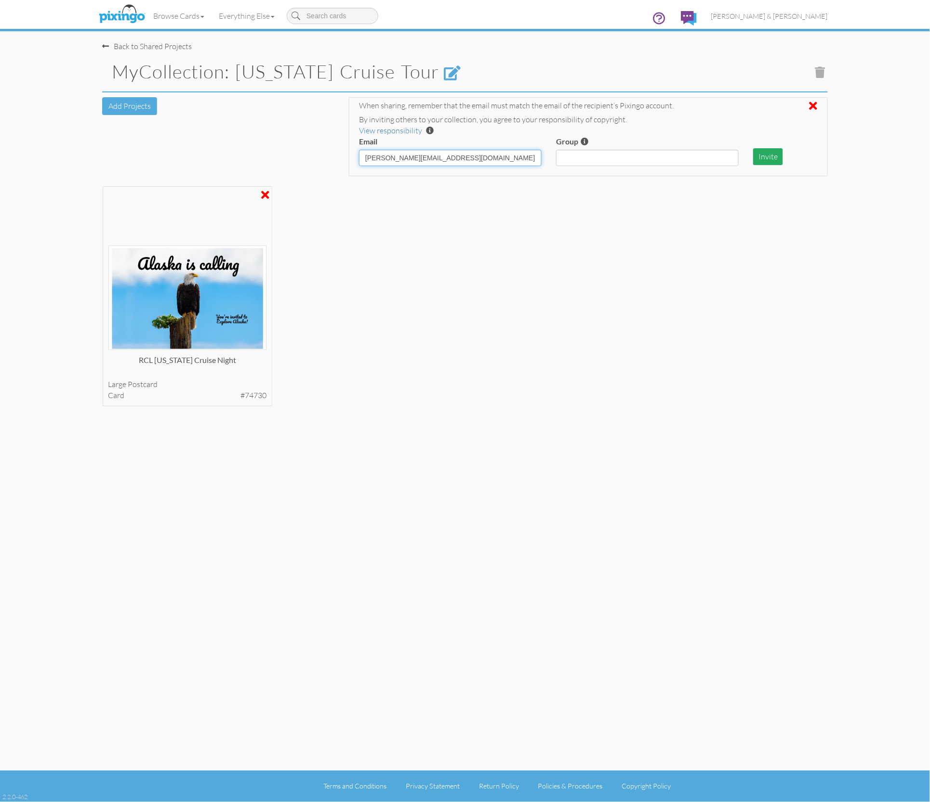
type input "[PERSON_NAME][EMAIL_ADDRESS][DOMAIN_NAME]"
click at [771, 156] on button "Invite" at bounding box center [768, 156] width 30 height 17
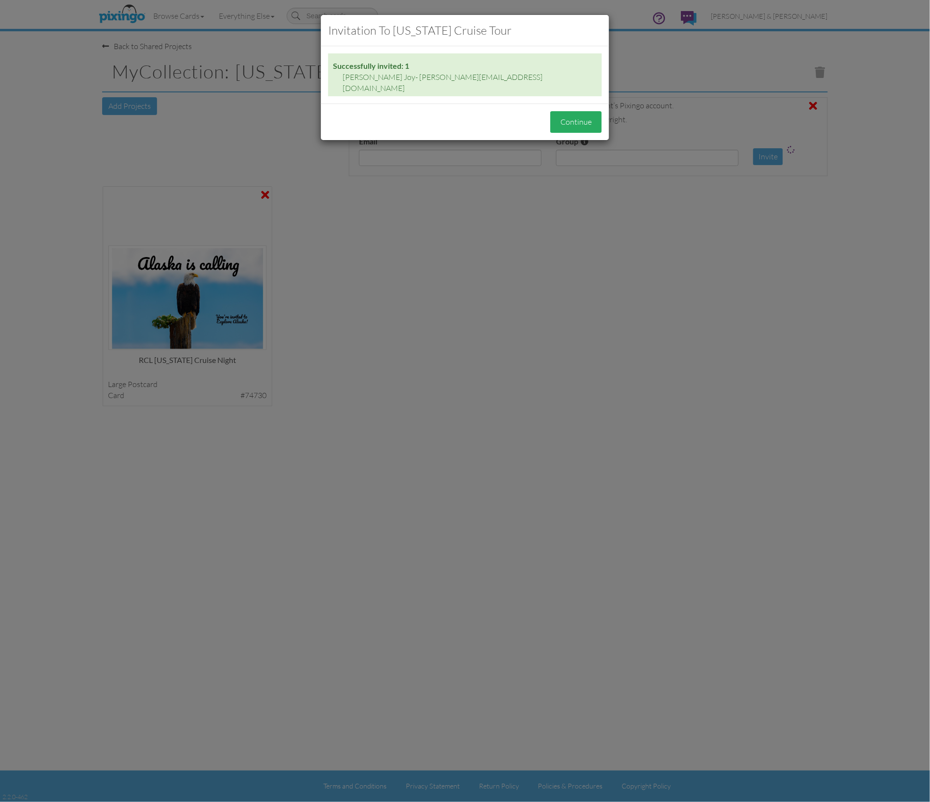
drag, startPoint x: 582, startPoint y: 106, endPoint x: 594, endPoint y: 106, distance: 11.6
click at [582, 111] on button "Continue" at bounding box center [576, 122] width 52 height 22
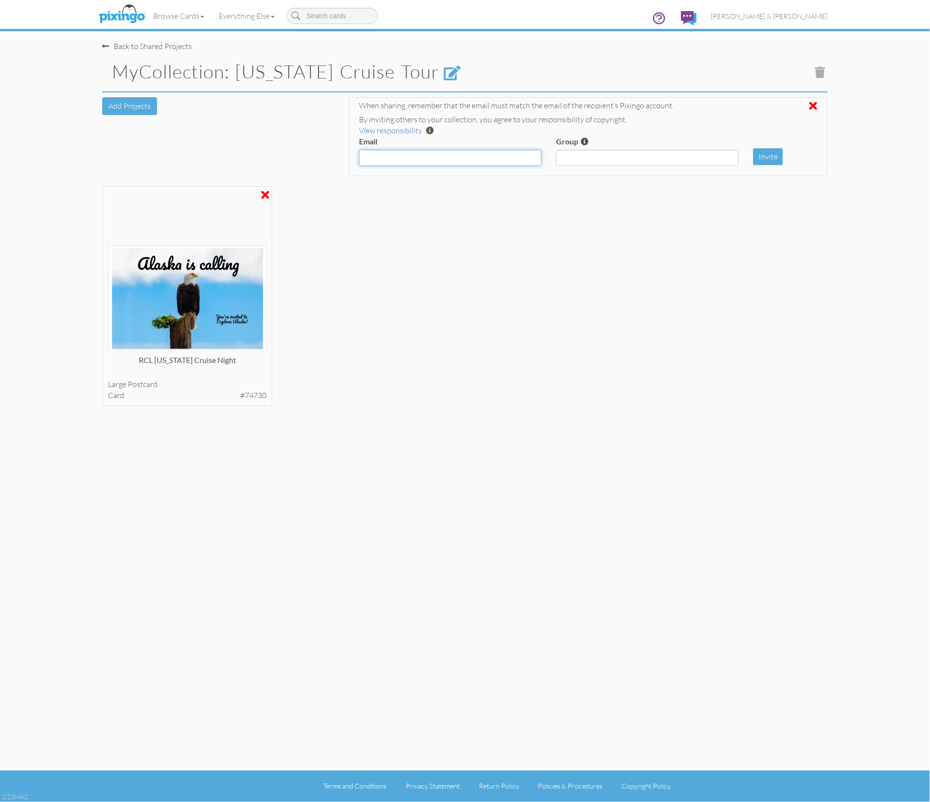
click at [499, 153] on input "Email" at bounding box center [450, 158] width 183 height 16
paste input "[PERSON_NAME][EMAIL_ADDRESS][DOMAIN_NAME]"
type input "[PERSON_NAME][EMAIL_ADDRESS][DOMAIN_NAME]"
click at [767, 155] on button "Invite" at bounding box center [768, 156] width 30 height 17
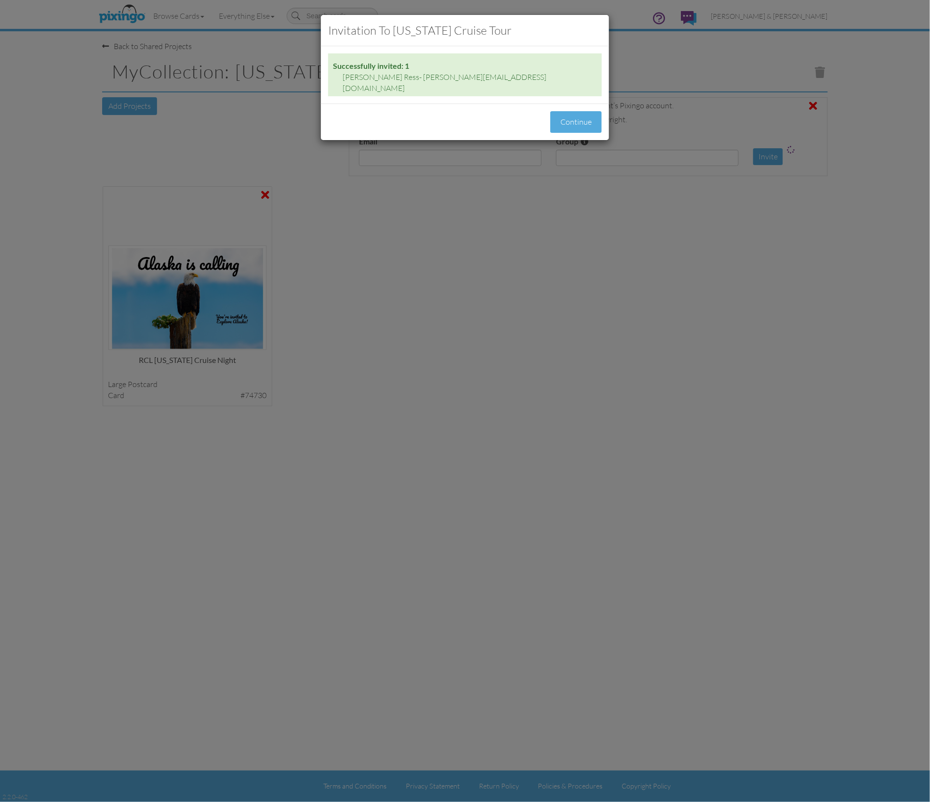
drag, startPoint x: 561, startPoint y: 111, endPoint x: 710, endPoint y: 157, distance: 155.7
click at [561, 111] on button "Continue" at bounding box center [576, 122] width 52 height 22
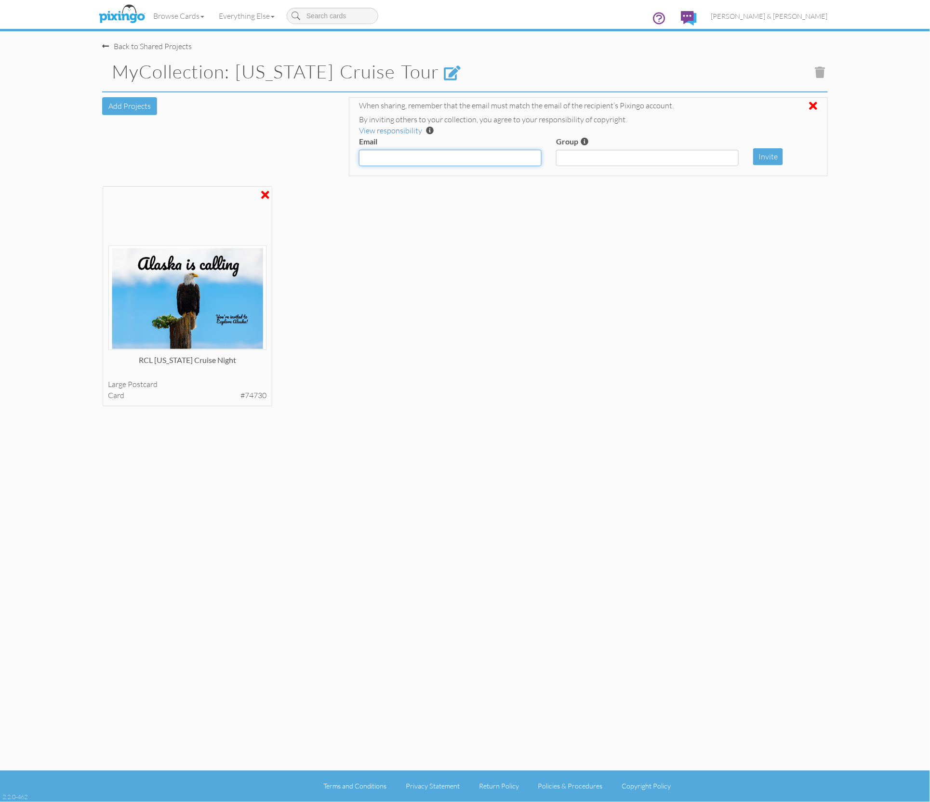
click at [399, 159] on input "Email" at bounding box center [450, 158] width 183 height 16
paste input "[PERSON_NAME][EMAIL_ADDRESS][PERSON_NAME][DOMAIN_NAME]"
type input "[PERSON_NAME][EMAIL_ADDRESS][PERSON_NAME][DOMAIN_NAME]"
click at [771, 158] on button "Invite" at bounding box center [768, 156] width 30 height 17
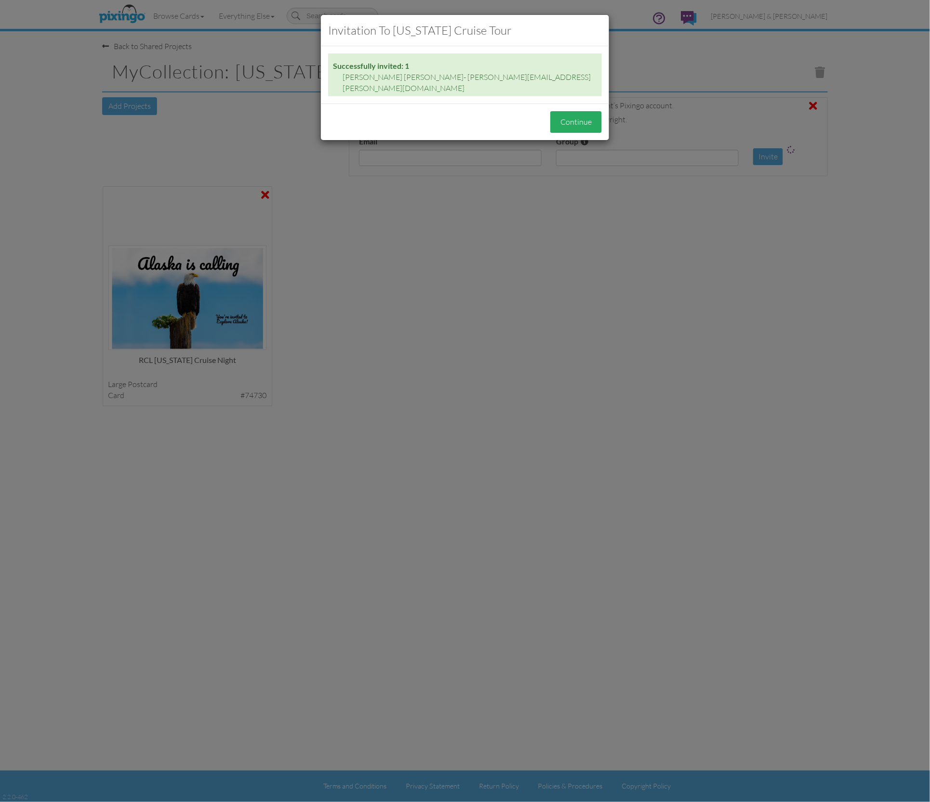
click at [584, 111] on button "Continue" at bounding box center [576, 122] width 52 height 22
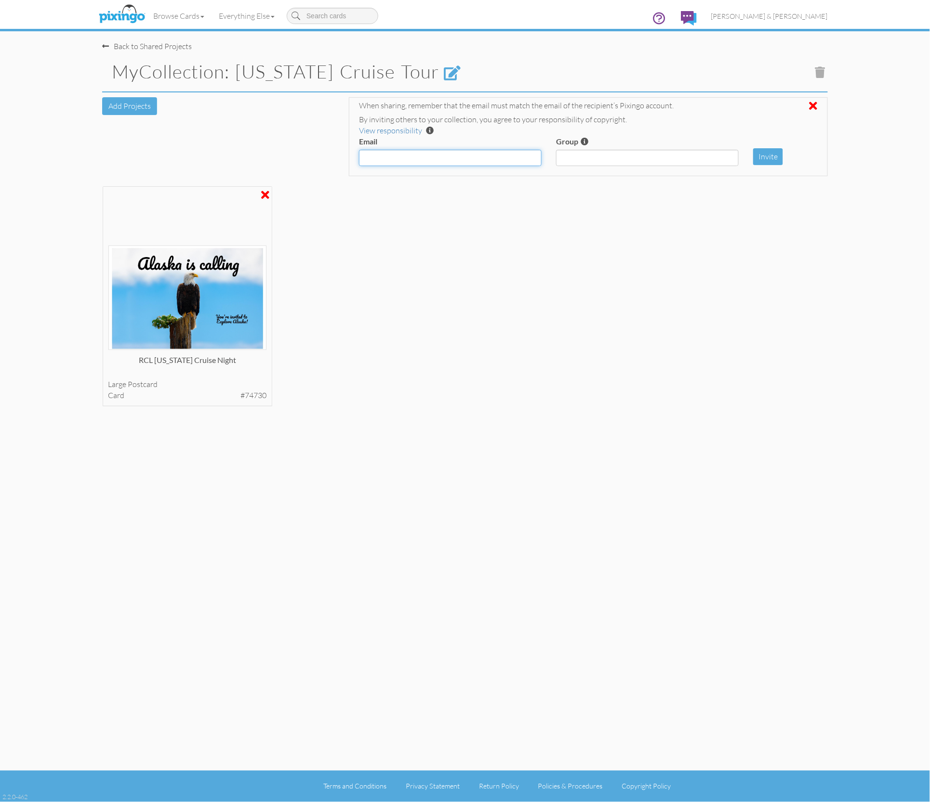
click at [384, 158] on input "Email" at bounding box center [450, 158] width 183 height 16
paste input "[PERSON_NAME][EMAIL_ADDRESS][DOMAIN_NAME]"
type input "[PERSON_NAME][EMAIL_ADDRESS][DOMAIN_NAME]"
click at [769, 151] on button "Invite" at bounding box center [768, 156] width 30 height 17
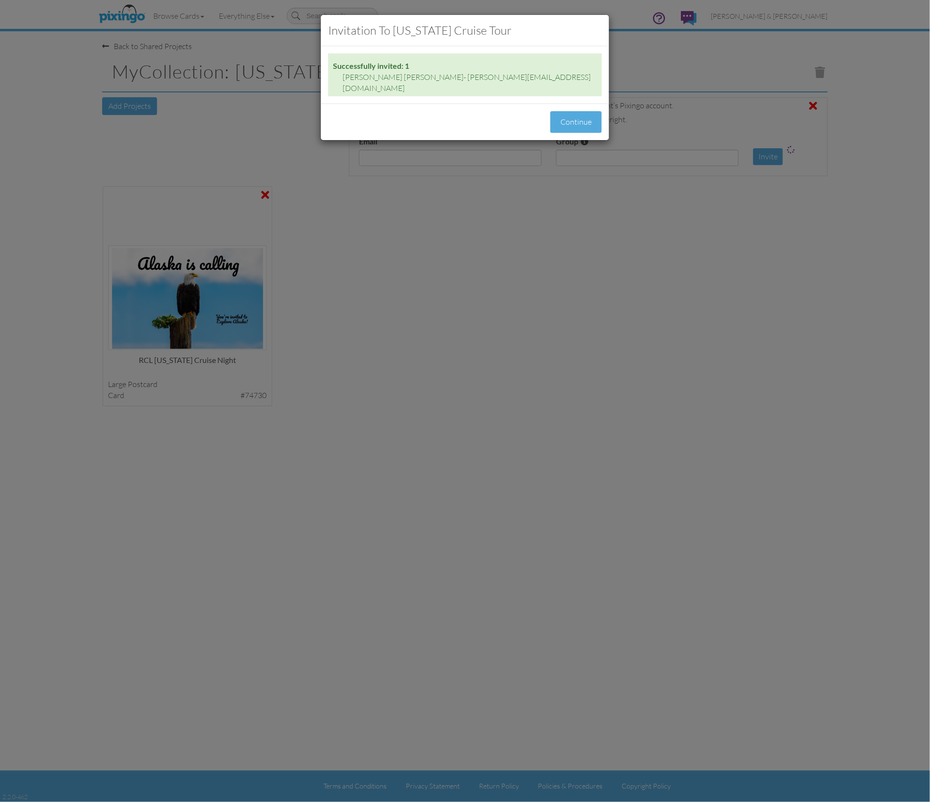
drag, startPoint x: 573, startPoint y: 108, endPoint x: 586, endPoint y: 118, distance: 15.5
click at [573, 111] on button "Continue" at bounding box center [576, 122] width 52 height 22
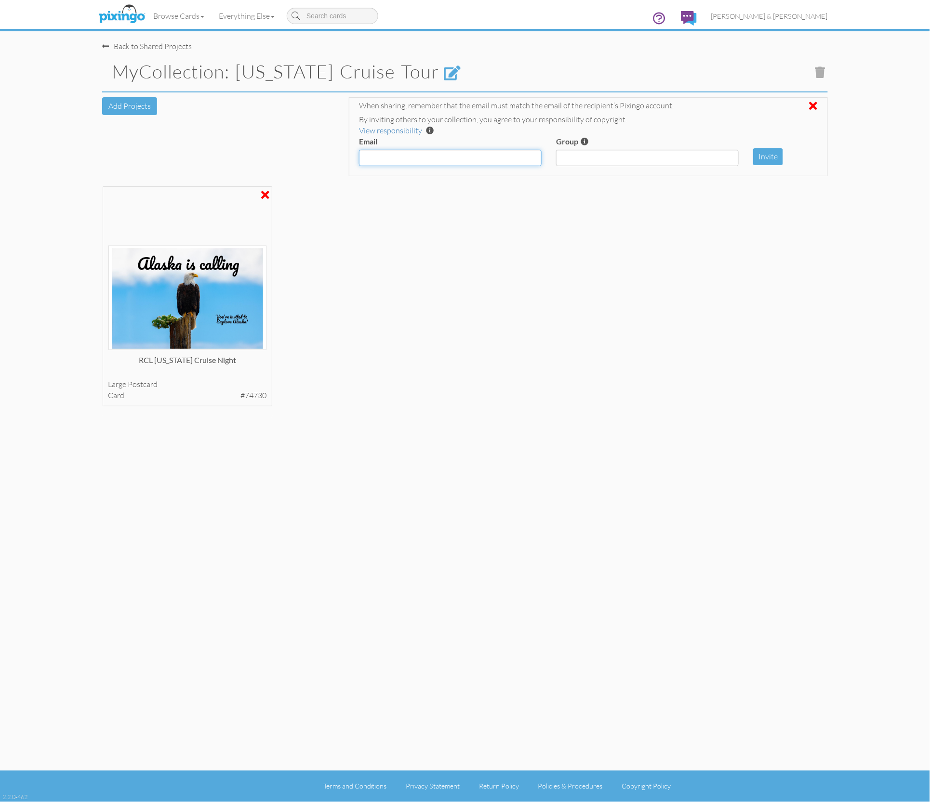
click at [420, 157] on input "Email" at bounding box center [450, 158] width 183 height 16
paste input "[EMAIL_ADDRESS][DOMAIN_NAME]"
type input "[EMAIL_ADDRESS][DOMAIN_NAME]"
click at [766, 151] on button "Invite" at bounding box center [768, 156] width 30 height 17
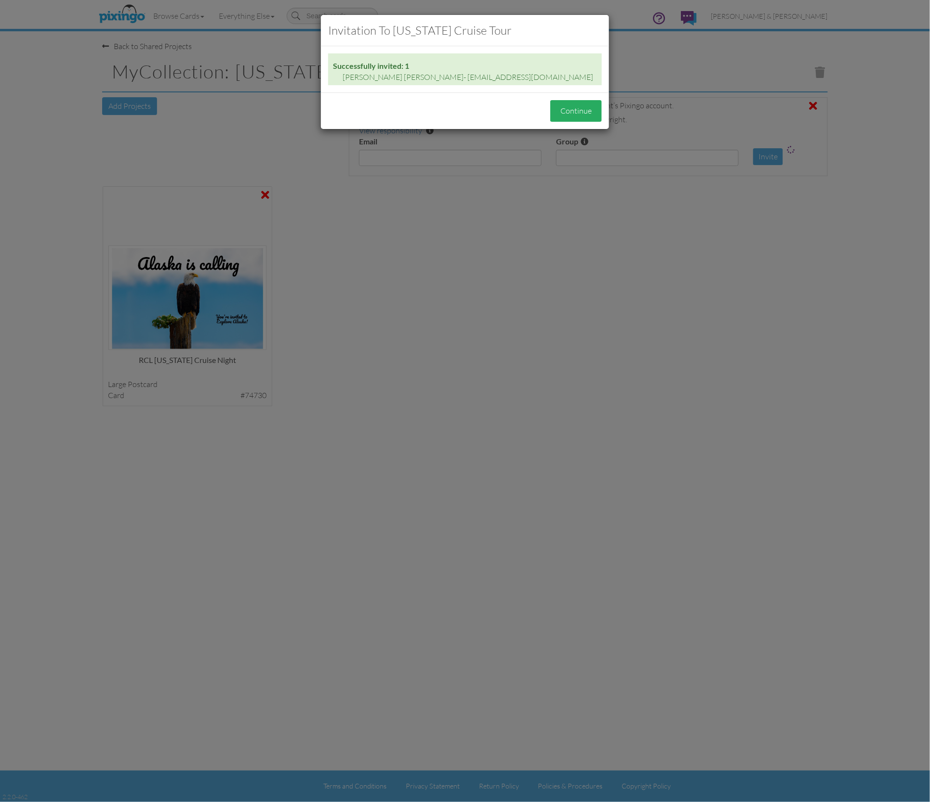
click at [575, 116] on button "Continue" at bounding box center [576, 111] width 52 height 22
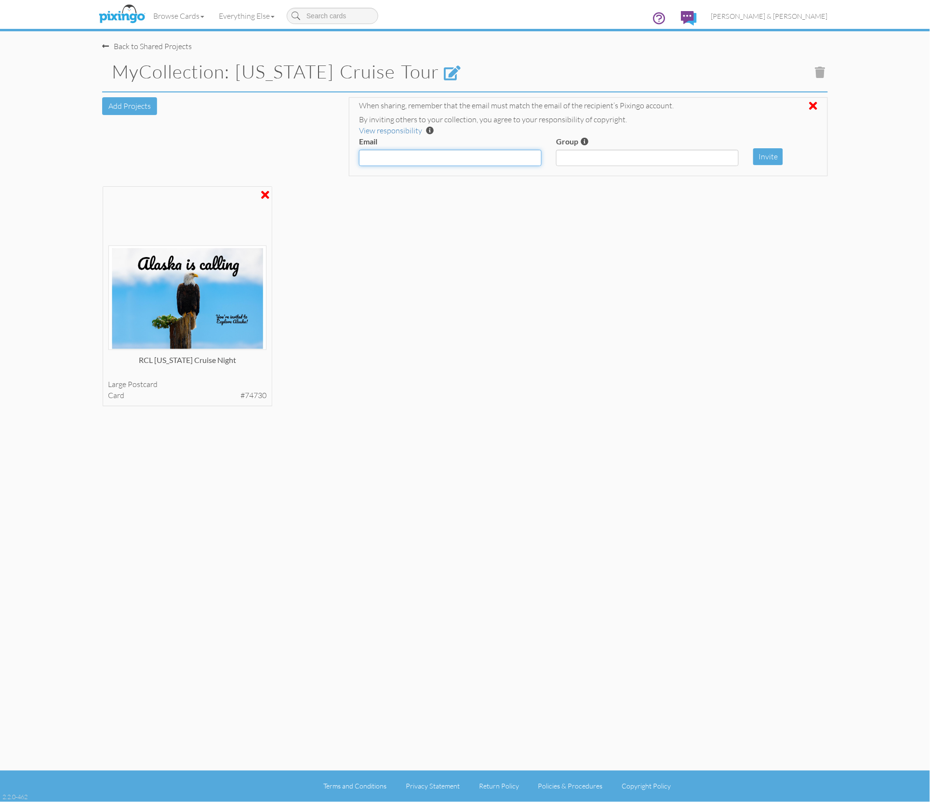
click at [403, 157] on input "Email" at bounding box center [450, 158] width 183 height 16
paste input "[PERSON_NAME][EMAIL_ADDRESS][DOMAIN_NAME]"
type input "[PERSON_NAME][EMAIL_ADDRESS][DOMAIN_NAME]"
click at [763, 155] on button "Invite" at bounding box center [768, 156] width 30 height 17
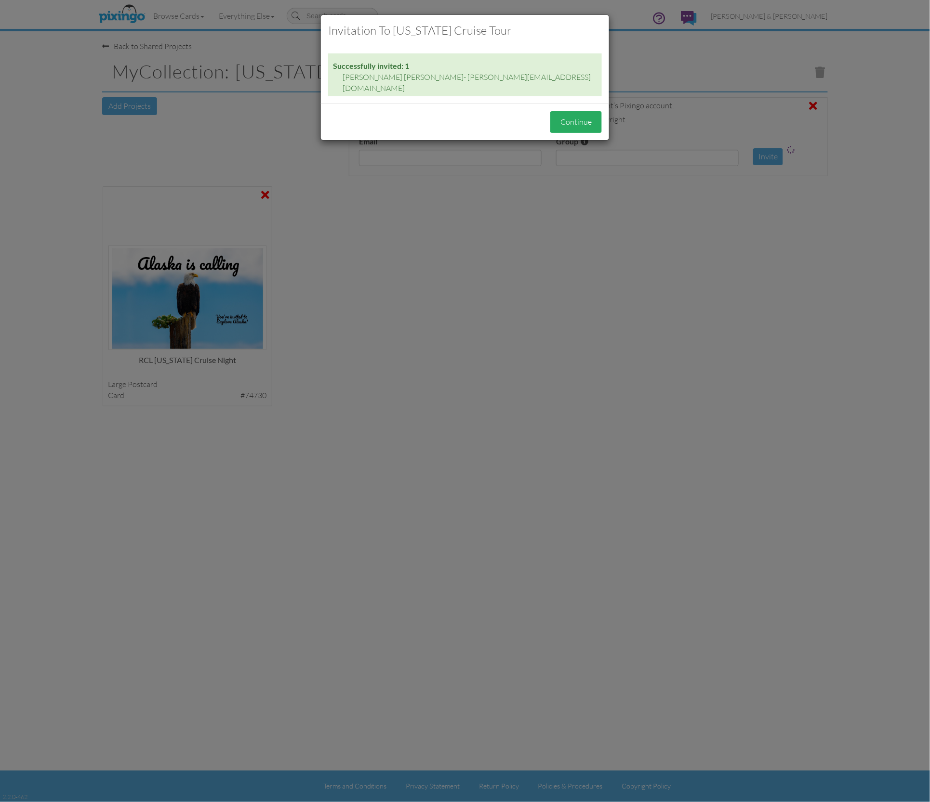
click at [570, 118] on button "Continue" at bounding box center [576, 122] width 52 height 22
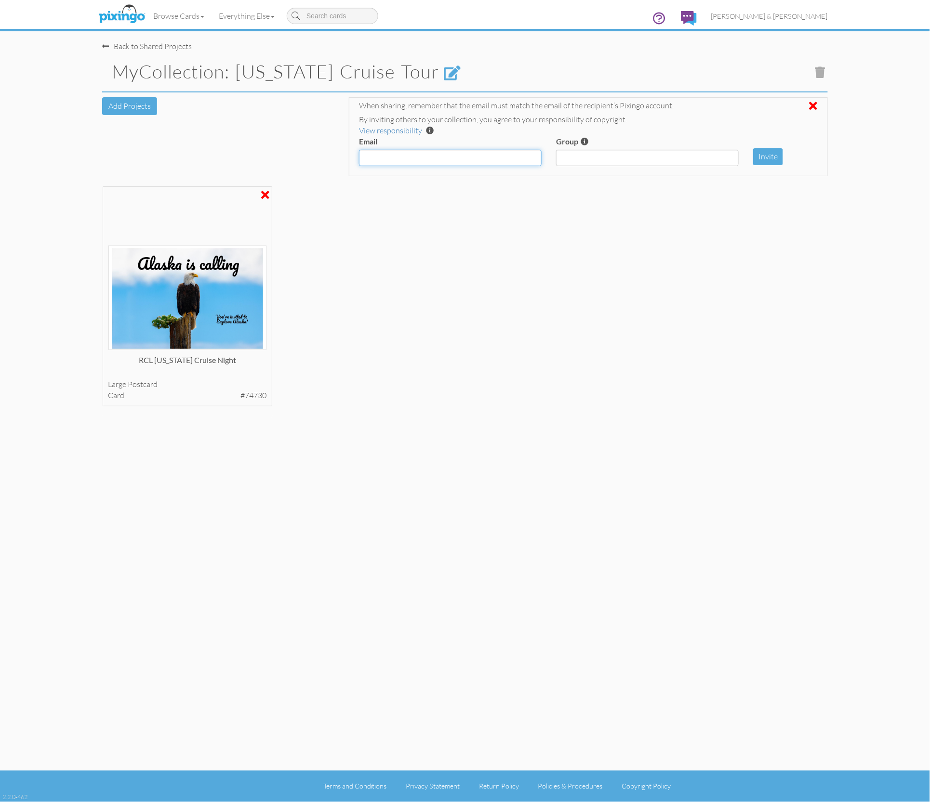
click at [459, 160] on input "Email" at bounding box center [450, 158] width 183 height 16
paste input "[PERSON_NAME][EMAIL_ADDRESS][DOMAIN_NAME]"
type input "[PERSON_NAME][EMAIL_ADDRESS][DOMAIN_NAME]"
click at [767, 153] on button "Invite" at bounding box center [768, 156] width 30 height 17
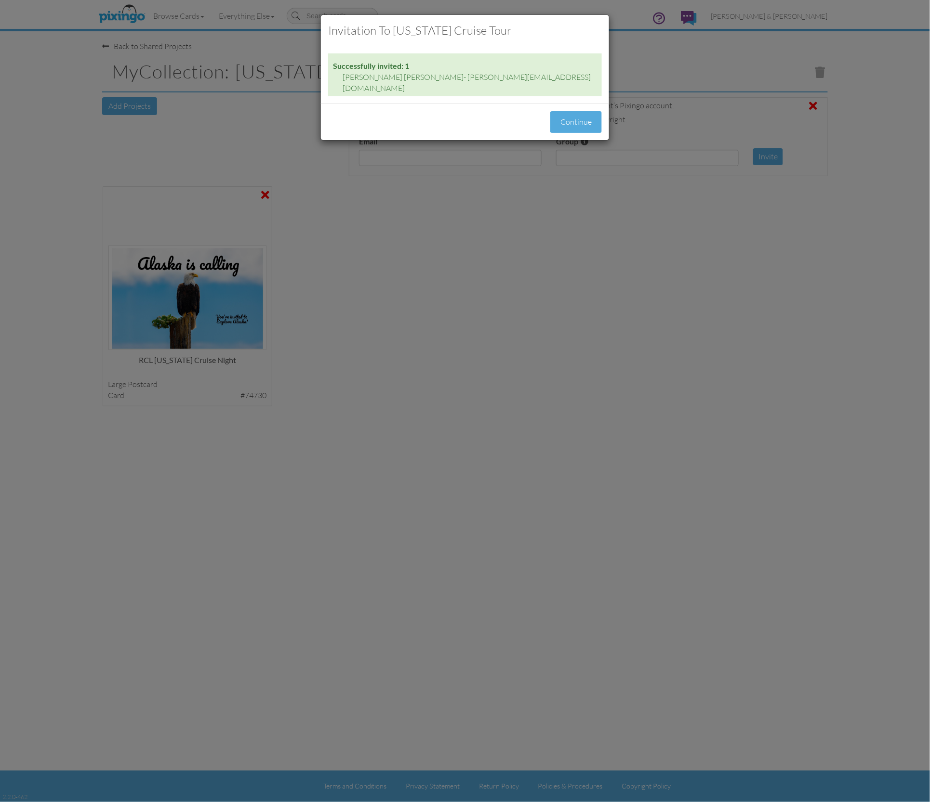
drag, startPoint x: 586, startPoint y: 110, endPoint x: 817, endPoint y: 176, distance: 240.6
click at [586, 111] on button "Continue" at bounding box center [576, 122] width 52 height 22
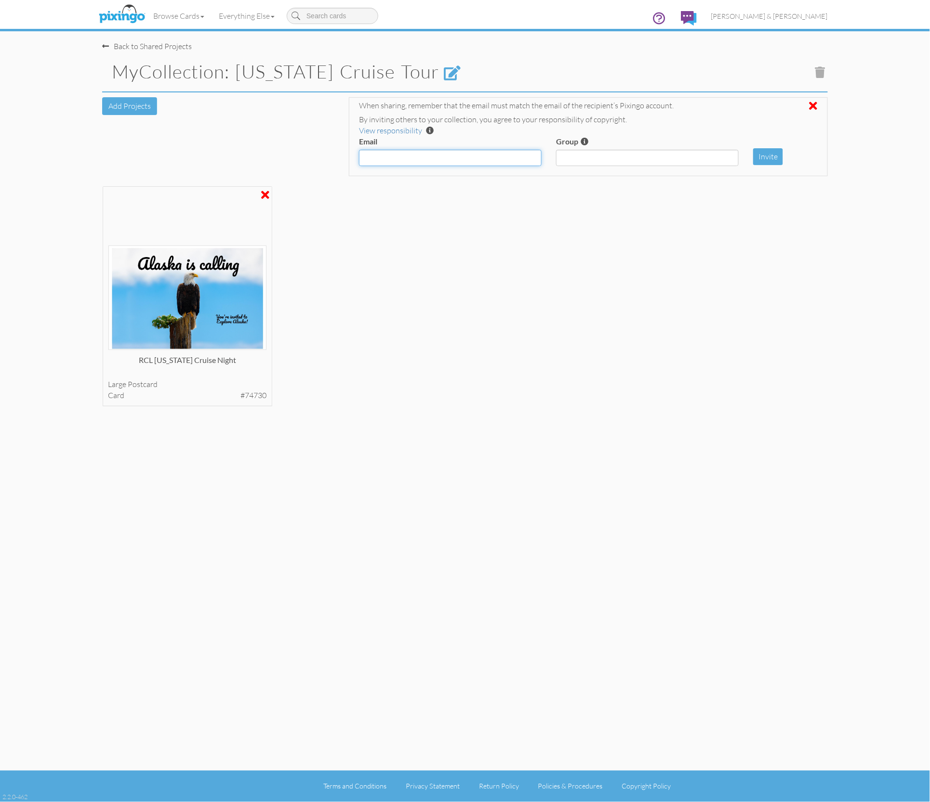
click at [471, 159] on input "Email" at bounding box center [450, 158] width 183 height 16
paste input "[PERSON_NAME][EMAIL_ADDRESS][DOMAIN_NAME]"
type input "[PERSON_NAME][EMAIL_ADDRESS][DOMAIN_NAME]"
click at [775, 157] on button "Invite" at bounding box center [768, 156] width 30 height 17
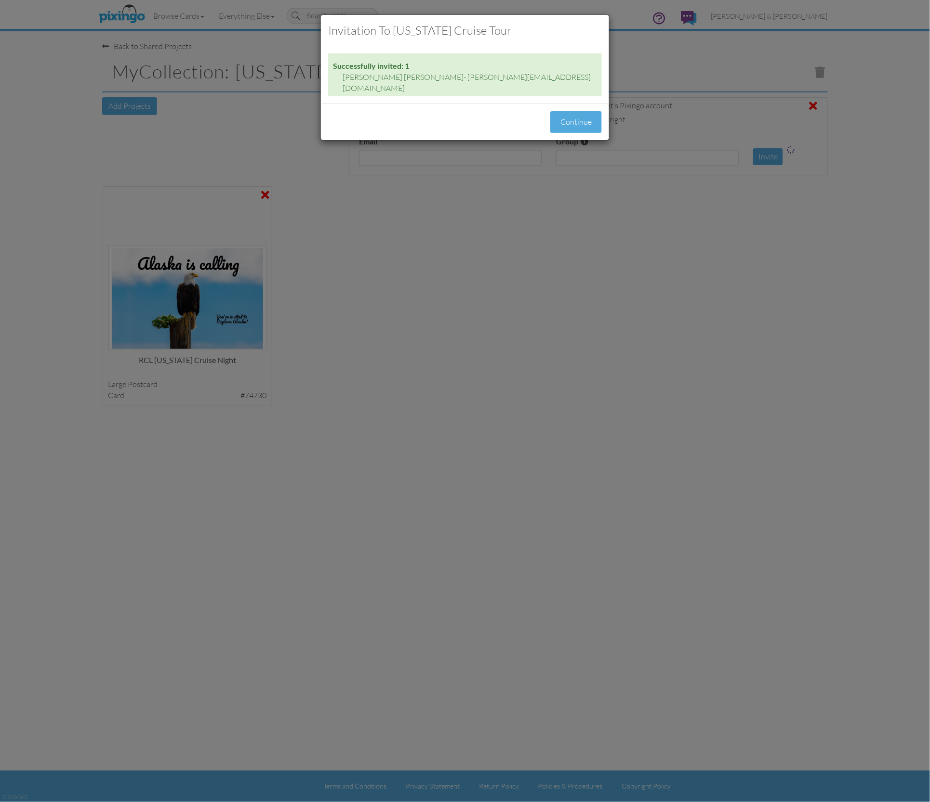
drag, startPoint x: 573, startPoint y: 118, endPoint x: 720, endPoint y: 155, distance: 151.5
click at [573, 118] on button "Continue" at bounding box center [576, 122] width 52 height 22
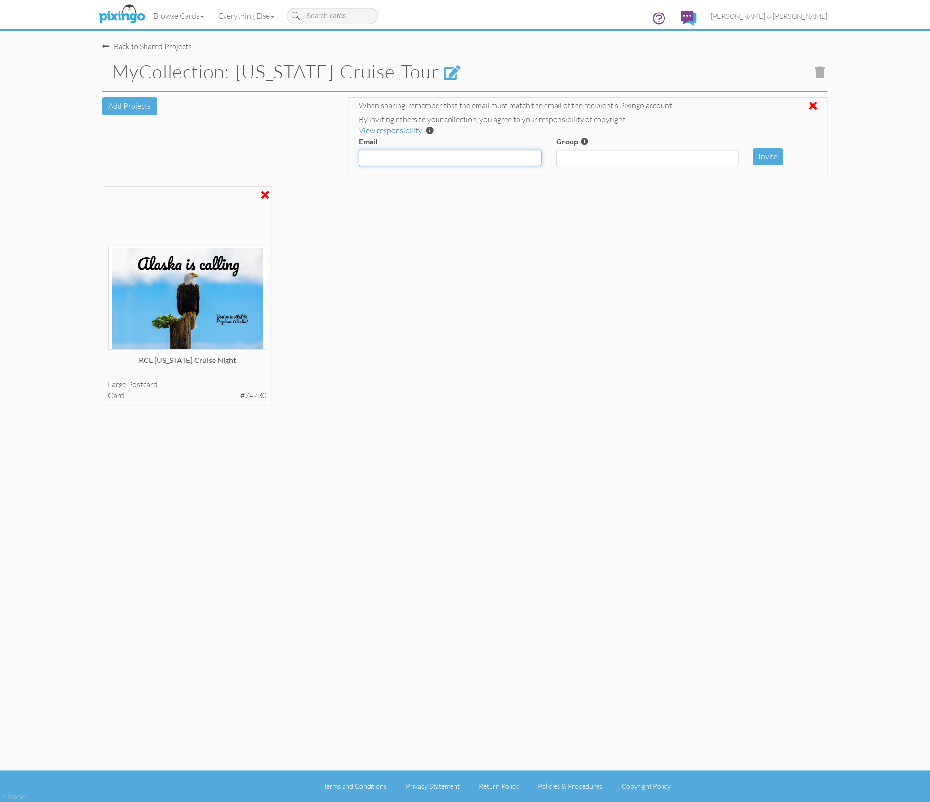
click at [403, 161] on input "Email" at bounding box center [450, 158] width 183 height 16
paste input "[EMAIL_ADDRESS][DOMAIN_NAME]"
type input "[EMAIL_ADDRESS][DOMAIN_NAME]"
click at [762, 157] on button "Invite" at bounding box center [768, 156] width 30 height 17
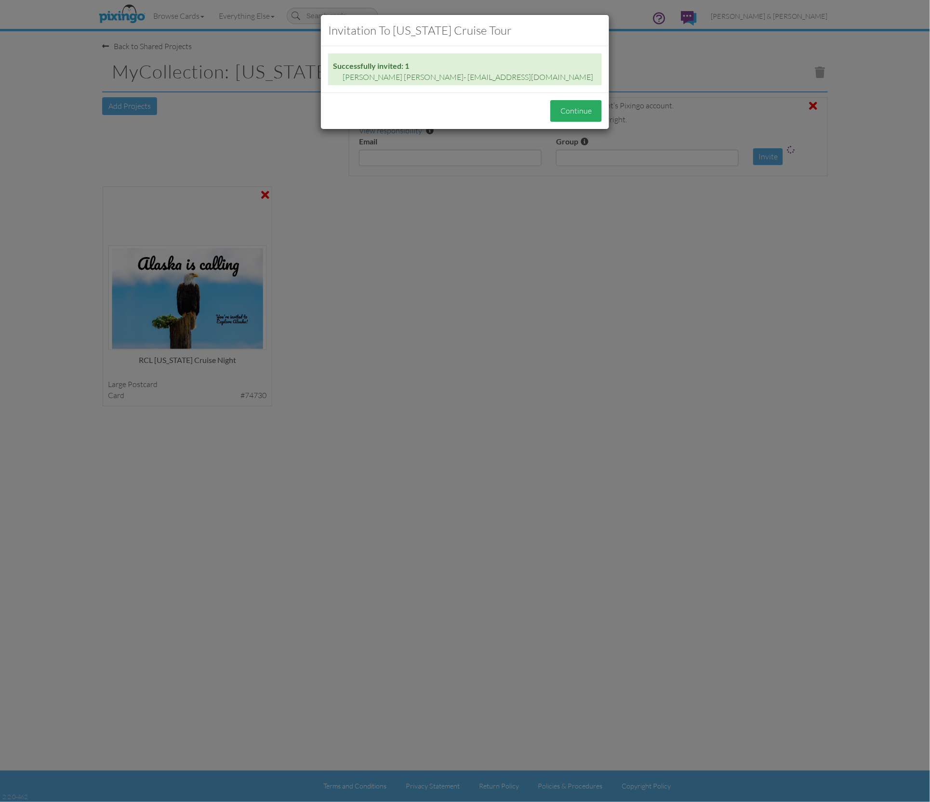
click at [571, 108] on button "Continue" at bounding box center [576, 111] width 52 height 22
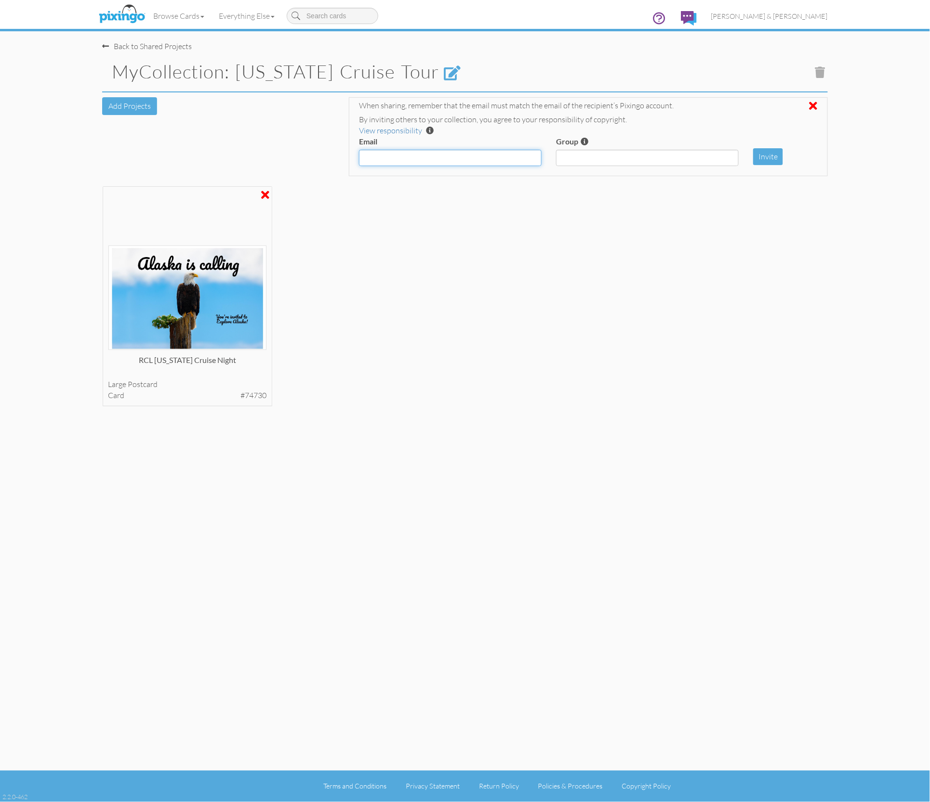
click at [479, 157] on input "Email" at bounding box center [450, 158] width 183 height 16
click at [478, 157] on input "Email" at bounding box center [450, 158] width 183 height 16
paste input "[PERSON_NAME][EMAIL_ADDRESS][DOMAIN_NAME]"
type input "[PERSON_NAME][EMAIL_ADDRESS][DOMAIN_NAME]"
drag, startPoint x: 771, startPoint y: 155, endPoint x: 770, endPoint y: 160, distance: 5.4
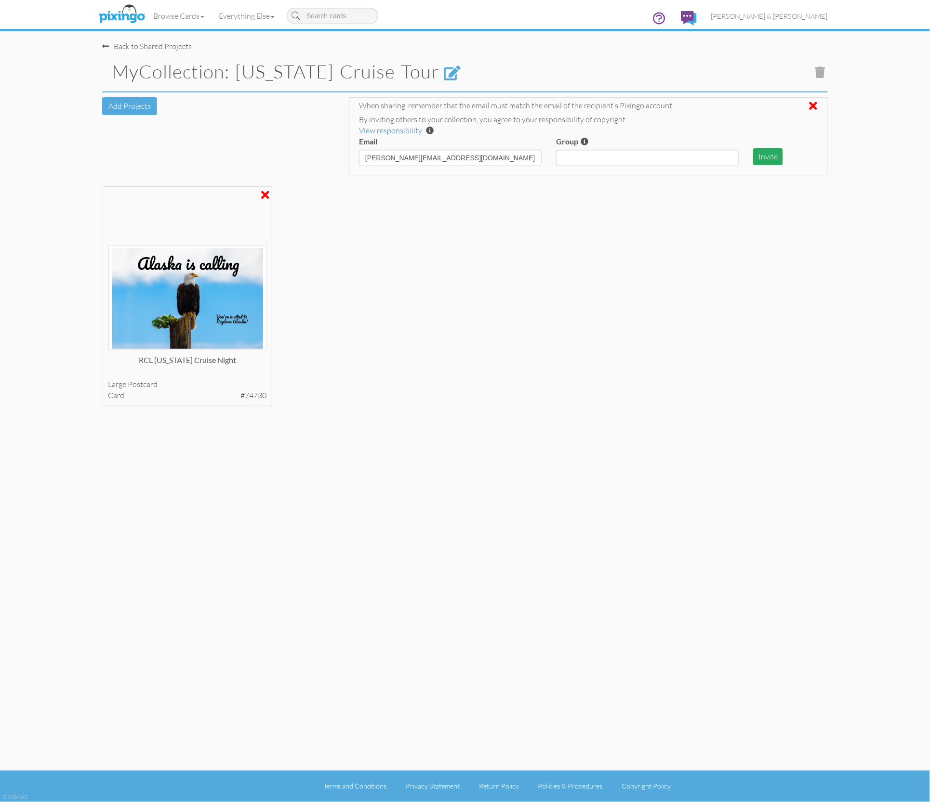
click at [771, 155] on button "Invite" at bounding box center [768, 156] width 30 height 17
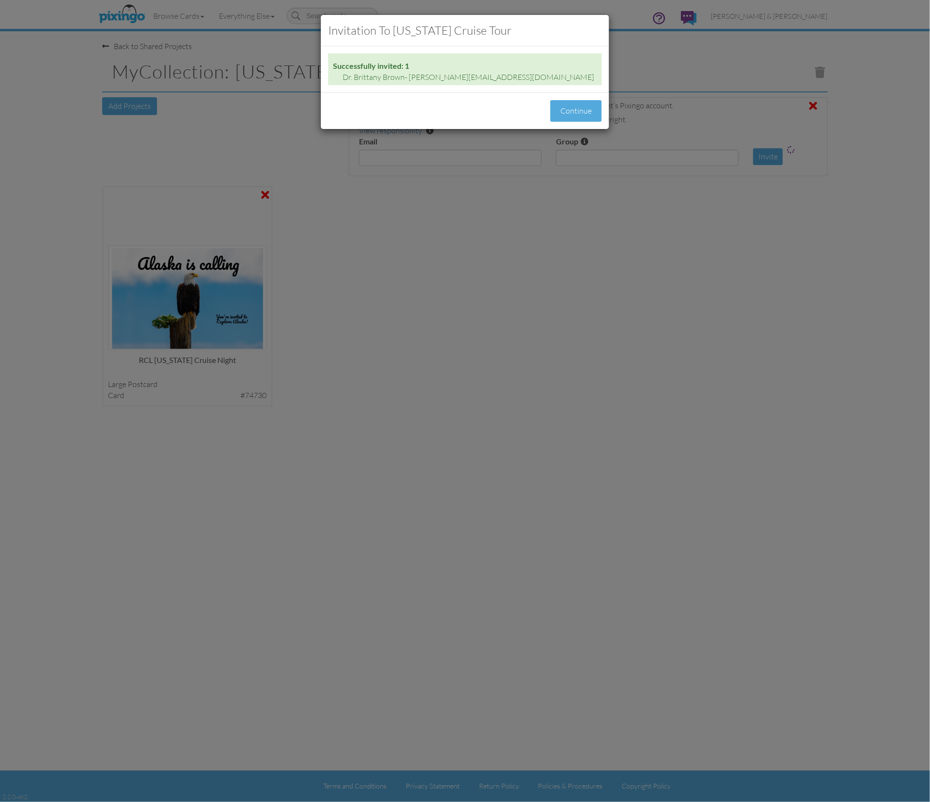
drag, startPoint x: 581, startPoint y: 118, endPoint x: 595, endPoint y: 123, distance: 15.2
click at [581, 118] on button "Continue" at bounding box center [576, 111] width 52 height 22
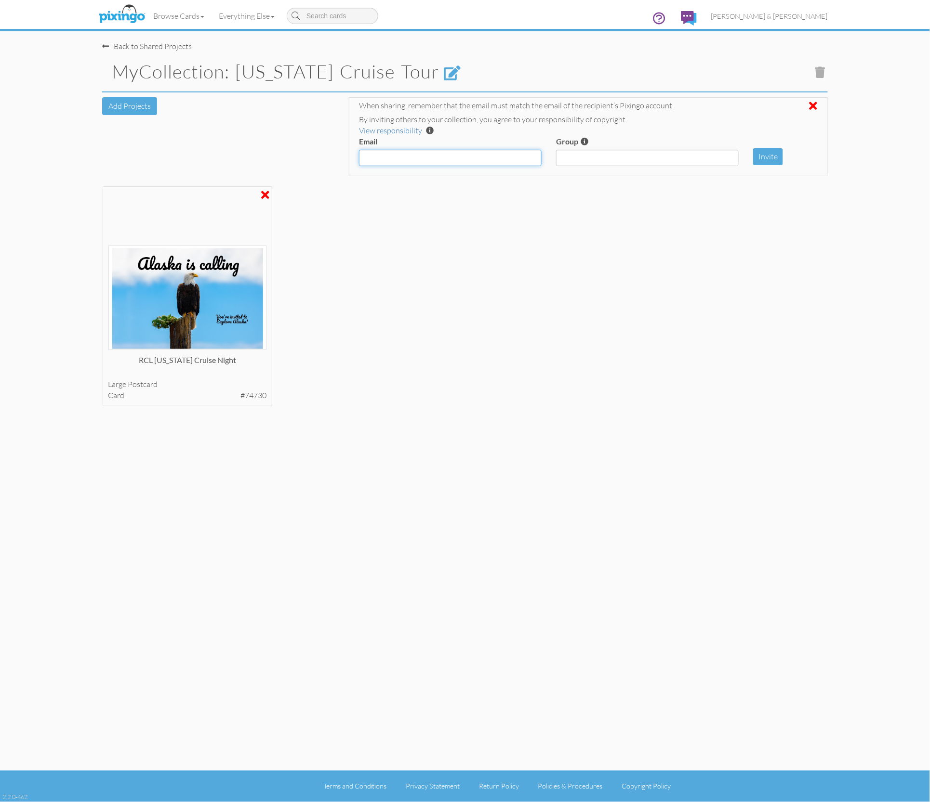
click at [487, 159] on input "Email" at bounding box center [450, 158] width 183 height 16
paste input "[EMAIL_ADDRESS][DOMAIN_NAME]"
type input "[EMAIL_ADDRESS][DOMAIN_NAME]"
click at [773, 155] on button "Invite" at bounding box center [768, 156] width 30 height 17
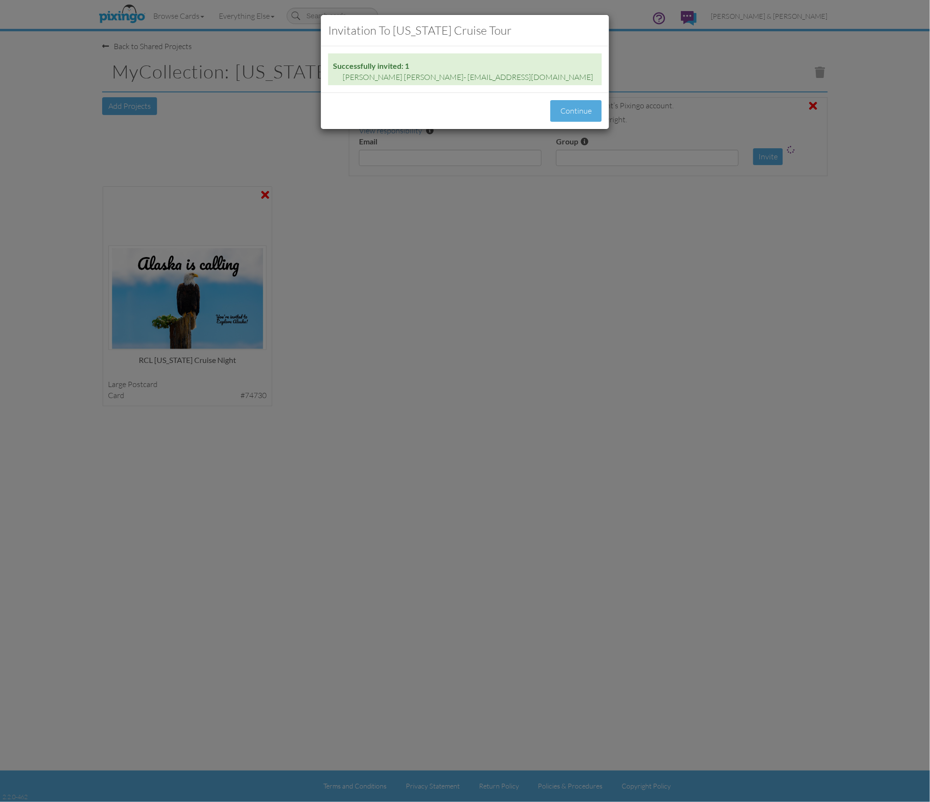
click at [588, 113] on button "Continue" at bounding box center [576, 111] width 52 height 22
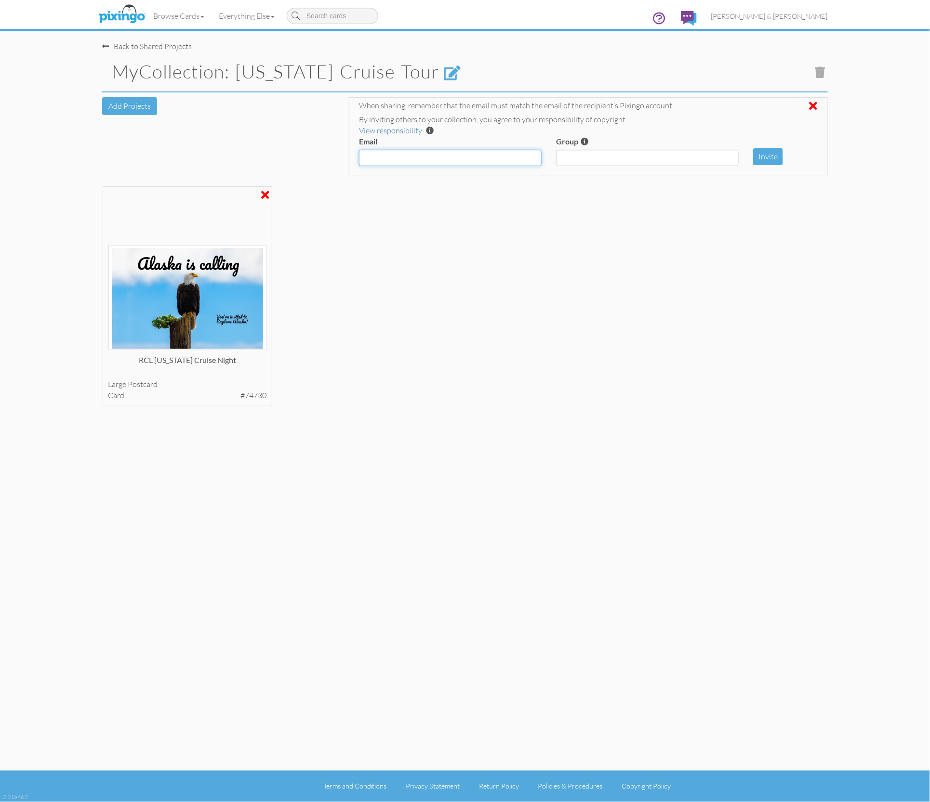
click at [465, 153] on input "Email" at bounding box center [450, 158] width 183 height 16
paste input "[PERSON_NAME][EMAIL_ADDRESS][DOMAIN_NAME]"
type input "[PERSON_NAME][EMAIL_ADDRESS][DOMAIN_NAME]"
click at [773, 162] on button "Invite" at bounding box center [768, 156] width 30 height 17
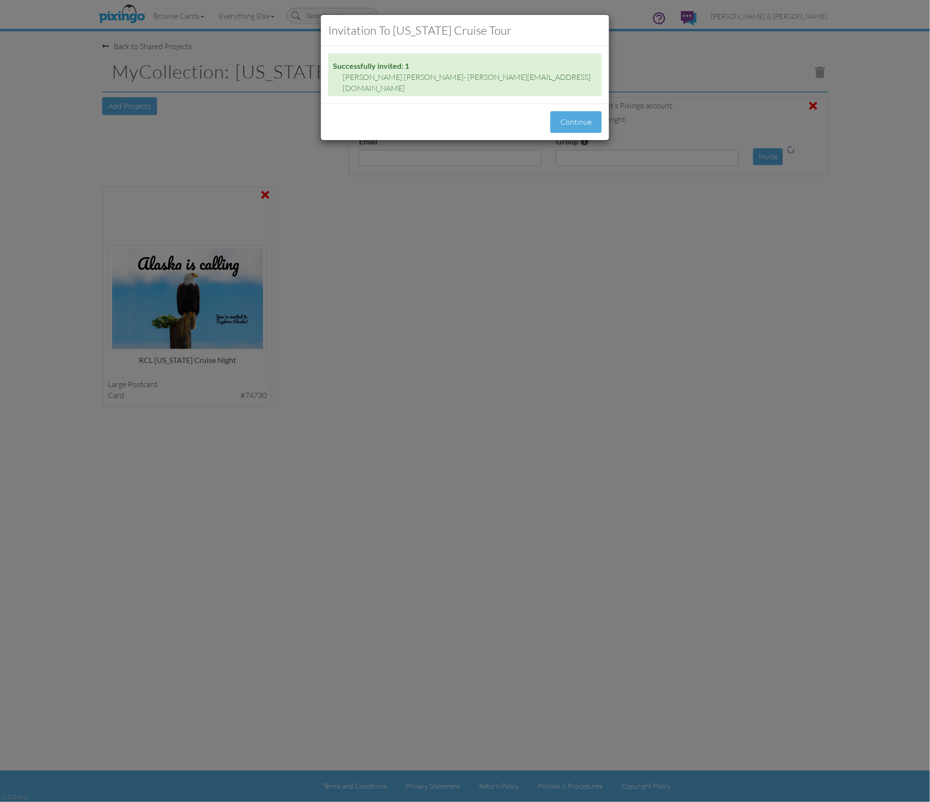
drag, startPoint x: 580, startPoint y: 118, endPoint x: 606, endPoint y: 126, distance: 27.3
click at [580, 118] on button "Continue" at bounding box center [576, 122] width 52 height 22
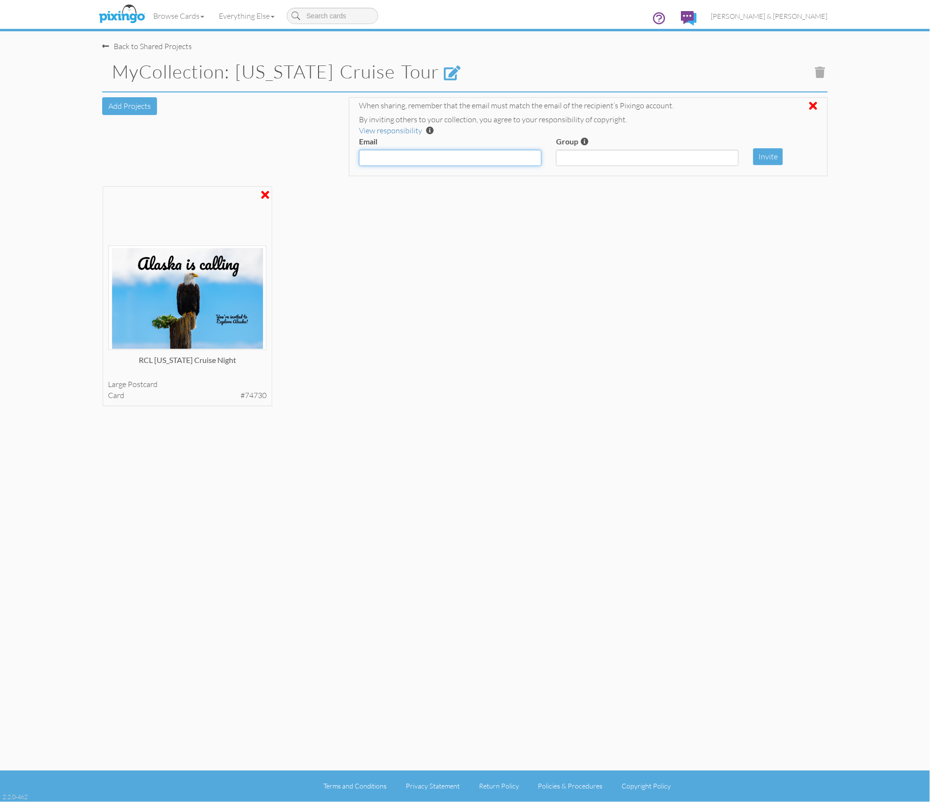
click at [521, 155] on input "Email" at bounding box center [450, 158] width 183 height 16
paste input "[PERSON_NAME][EMAIL_ADDRESS][DOMAIN_NAME]"
type input "[PERSON_NAME][EMAIL_ADDRESS][DOMAIN_NAME]"
click at [777, 158] on button "Invite" at bounding box center [768, 156] width 30 height 17
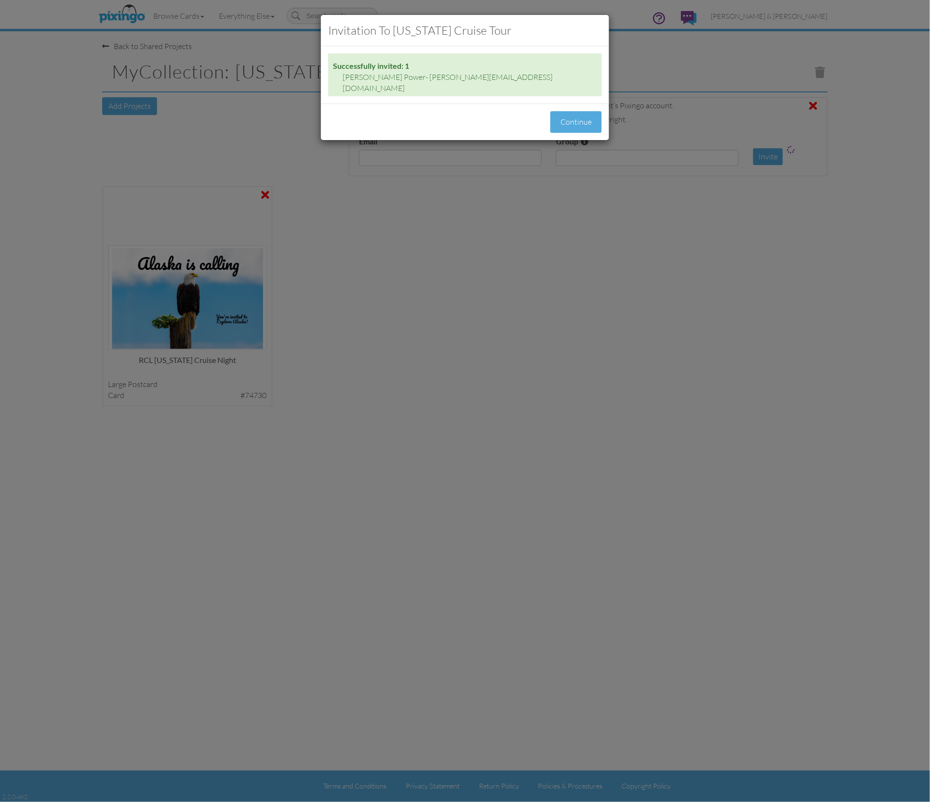
drag, startPoint x: 578, startPoint y: 112, endPoint x: 694, endPoint y: 155, distance: 123.5
click at [578, 112] on button "Continue" at bounding box center [576, 122] width 52 height 22
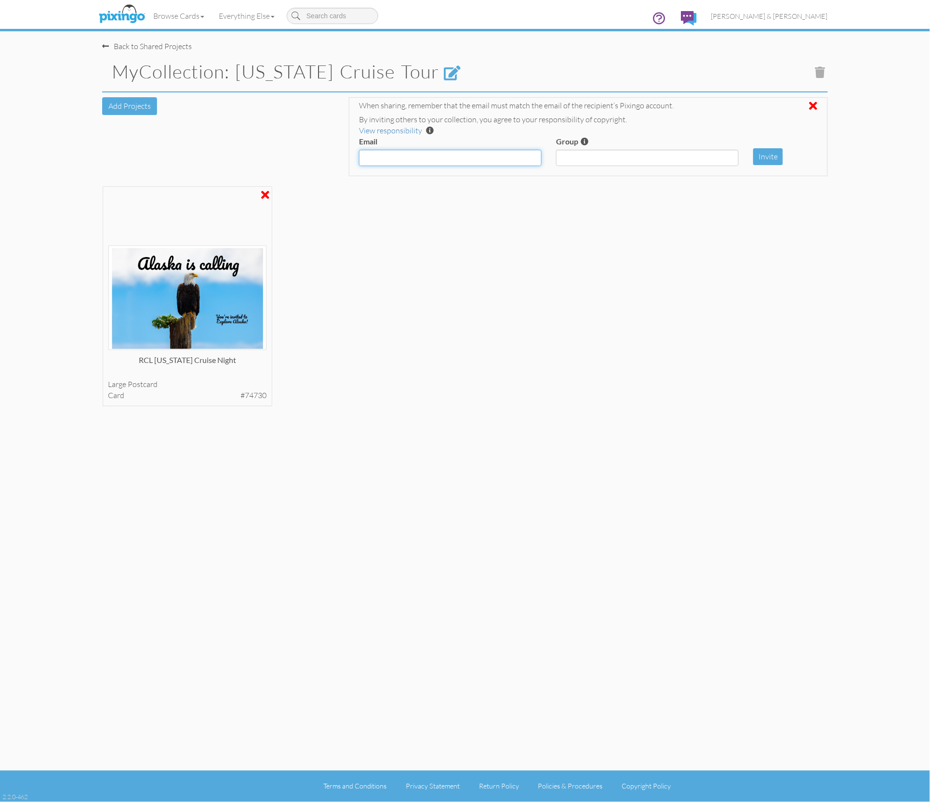
click at [453, 159] on input "Email" at bounding box center [450, 158] width 183 height 16
paste input "[EMAIL_ADDRESS][DOMAIN_NAME]"
type input "[EMAIL_ADDRESS][DOMAIN_NAME]"
click at [769, 153] on button "Invite" at bounding box center [768, 156] width 30 height 17
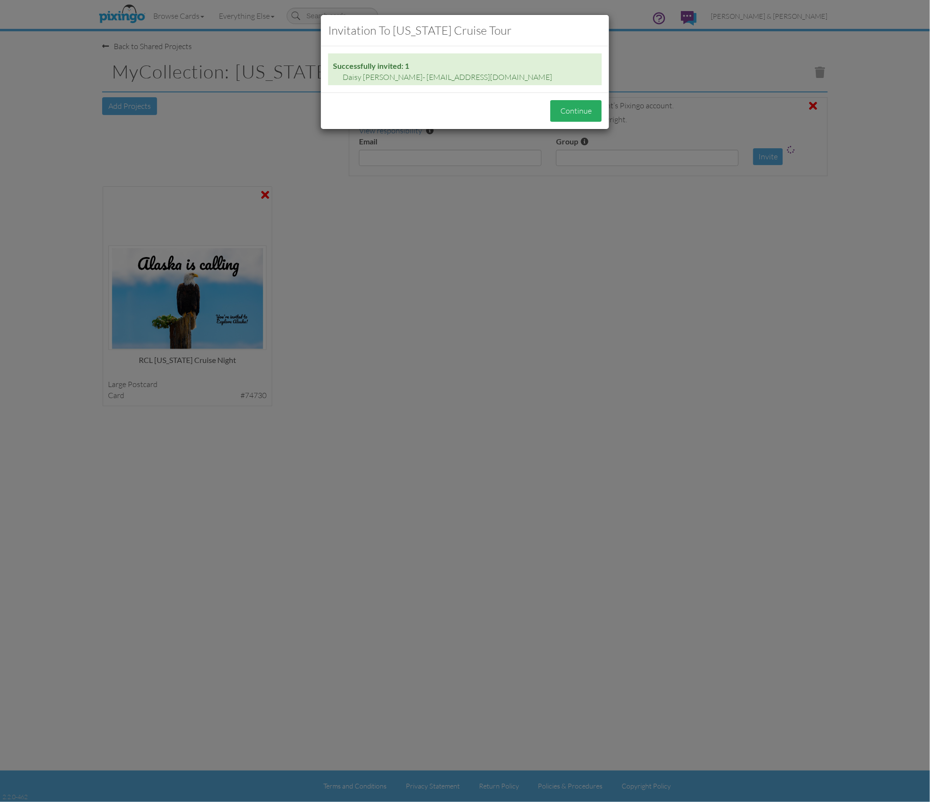
click at [585, 112] on button "Continue" at bounding box center [576, 111] width 52 height 22
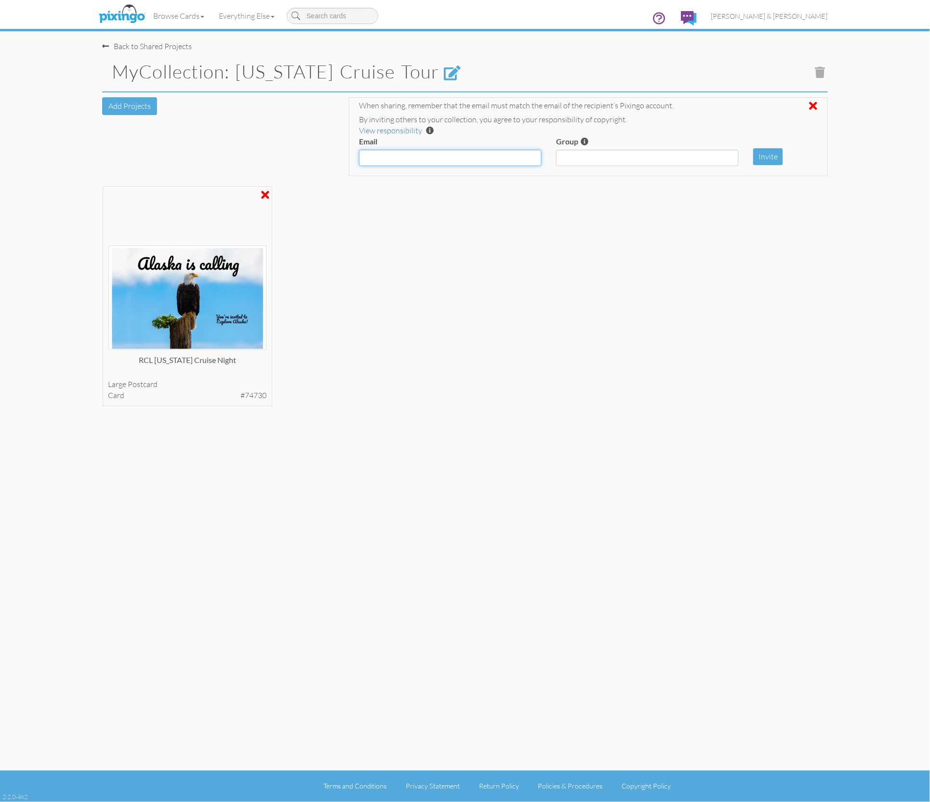
click at [440, 157] on input "Email" at bounding box center [450, 158] width 183 height 16
paste input "[EMAIL_ADDRESS][DOMAIN_NAME]"
type input "[EMAIL_ADDRESS][DOMAIN_NAME]"
click at [776, 157] on button "Invite" at bounding box center [768, 156] width 30 height 17
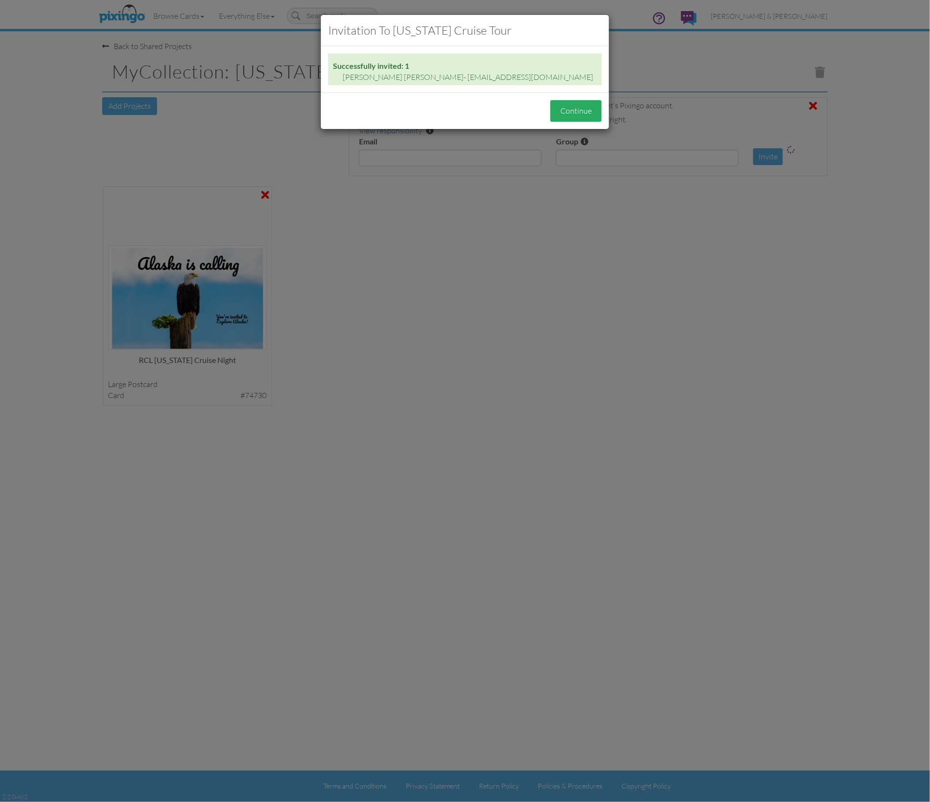
click at [576, 118] on button "Continue" at bounding box center [576, 111] width 52 height 22
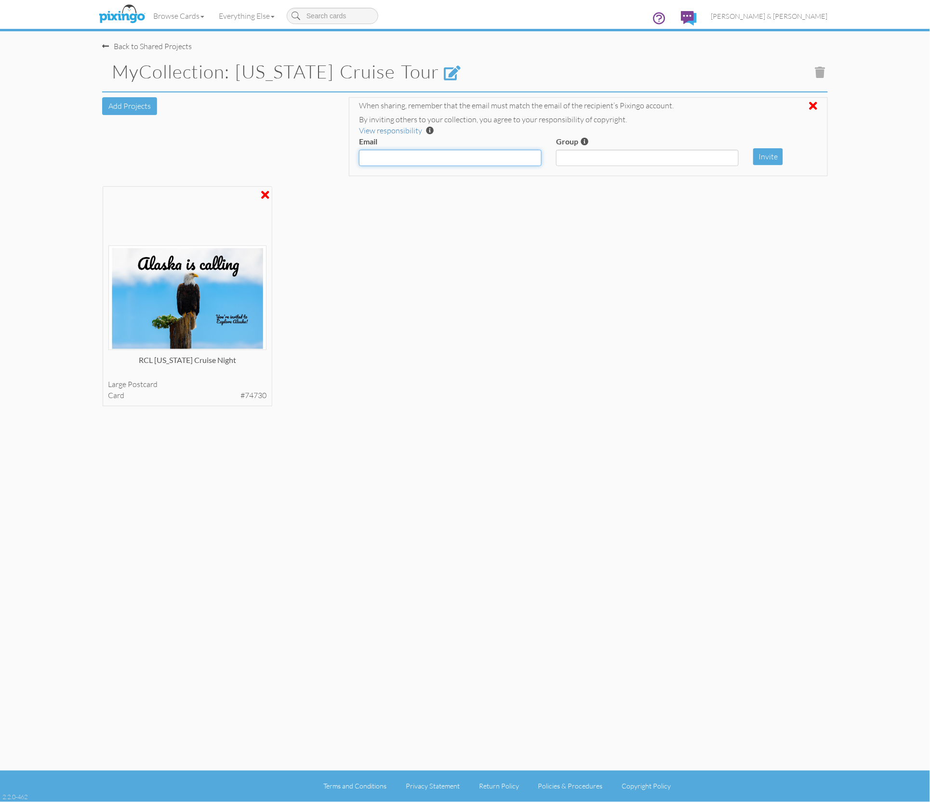
click at [420, 157] on input "Email" at bounding box center [450, 158] width 183 height 16
paste input "[PERSON_NAME][EMAIL_ADDRESS][DOMAIN_NAME]"
type input "[PERSON_NAME][EMAIL_ADDRESS][DOMAIN_NAME]"
click at [765, 157] on button "Invite" at bounding box center [768, 156] width 30 height 17
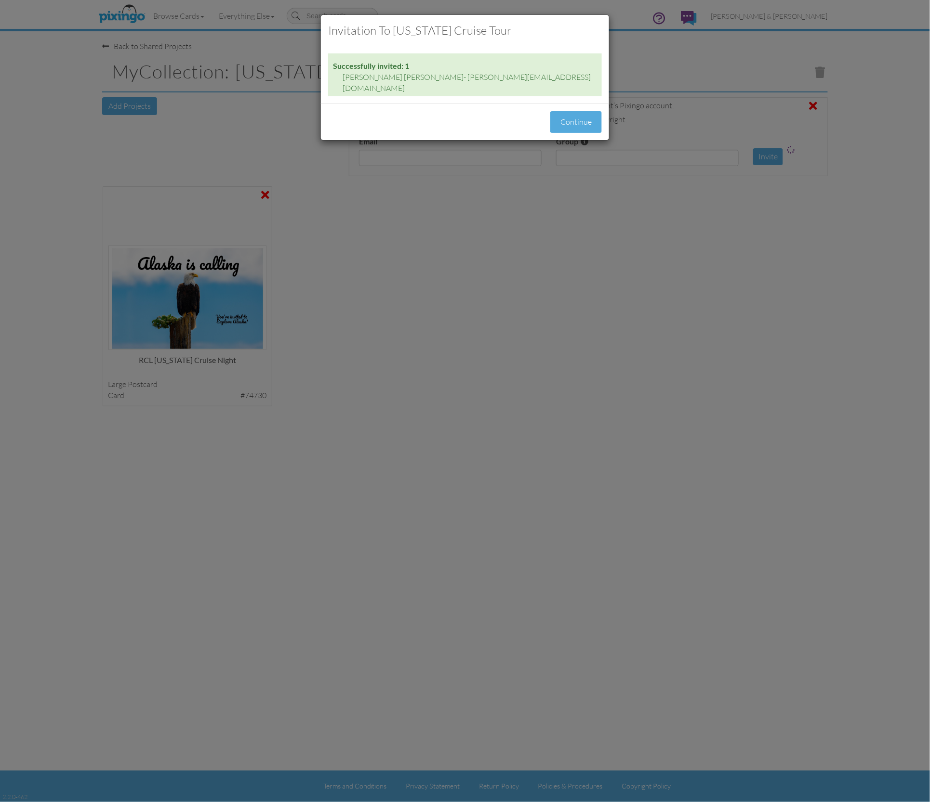
drag, startPoint x: 580, startPoint y: 111, endPoint x: 584, endPoint y: 123, distance: 13.0
click at [580, 111] on button "Continue" at bounding box center [576, 122] width 52 height 22
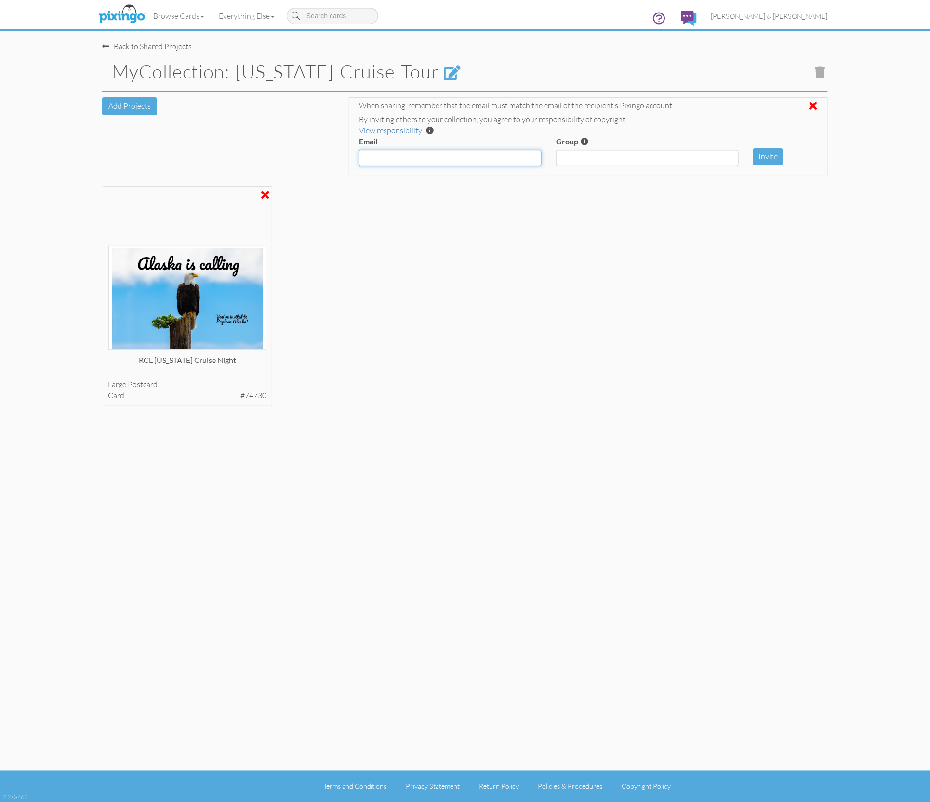
click at [444, 157] on input "Email" at bounding box center [450, 158] width 183 height 16
paste input "[EMAIL_ADDRESS][DOMAIN_NAME],"
type input "[EMAIL_ADDRESS][DOMAIN_NAME],"
click at [762, 149] on button "Invite" at bounding box center [768, 156] width 30 height 17
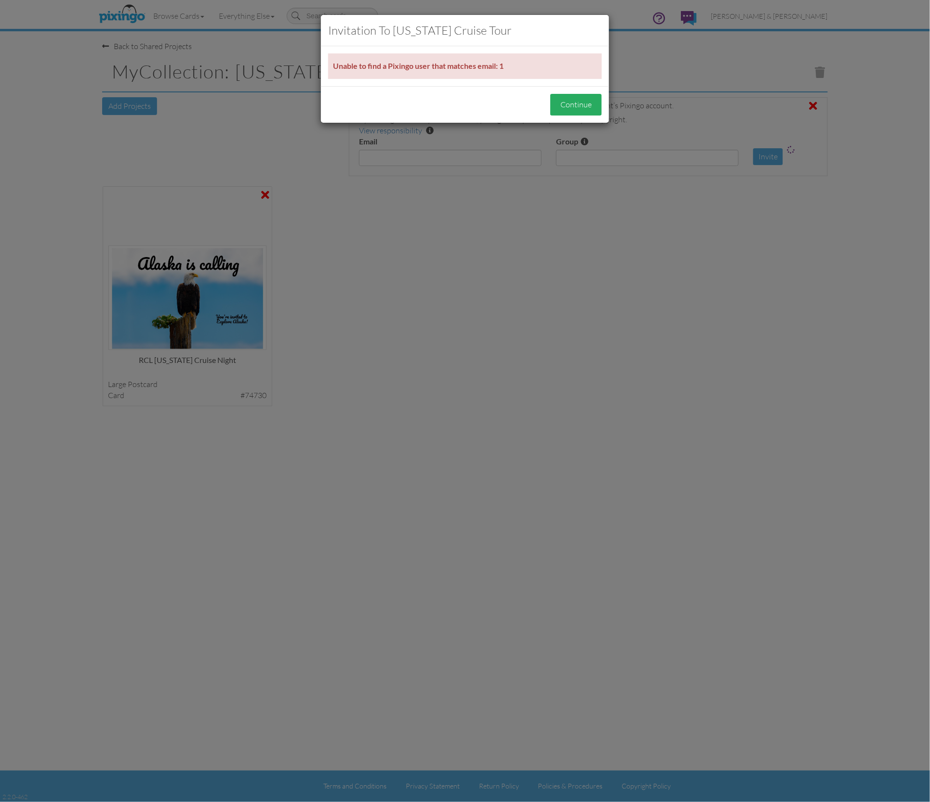
click at [583, 109] on button "Continue" at bounding box center [576, 105] width 52 height 22
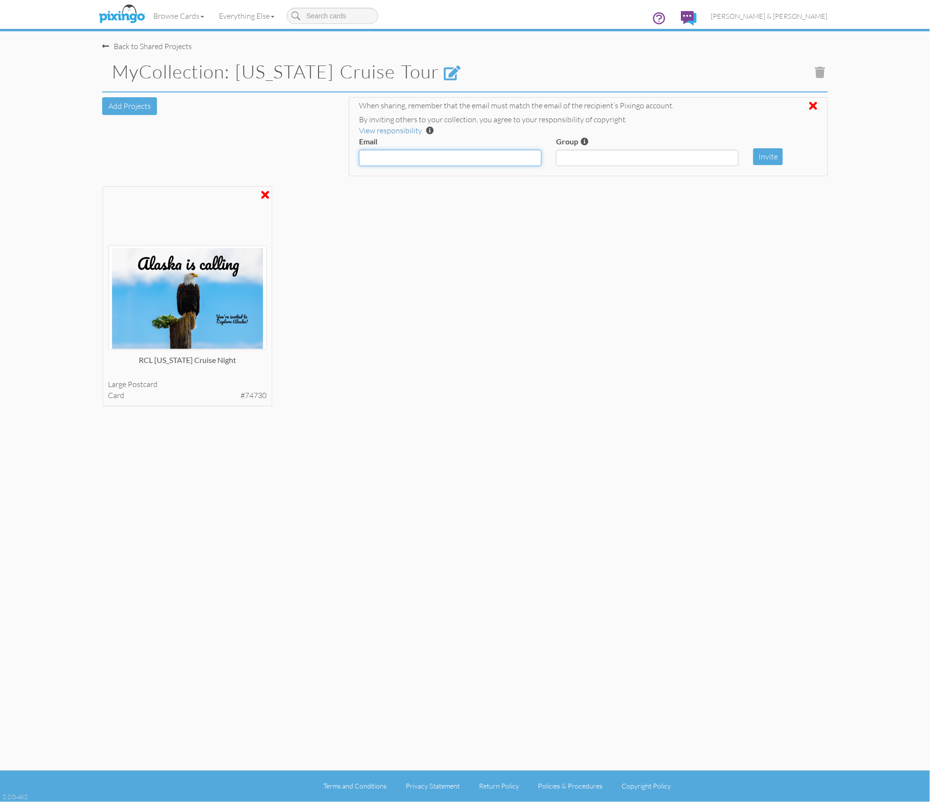
click at [489, 156] on input "Email" at bounding box center [450, 158] width 183 height 16
paste input "[EMAIL_ADDRESS][DOMAIN_NAME],"
type input "[EMAIL_ADDRESS][DOMAIN_NAME]"
click at [770, 155] on button "Invite" at bounding box center [768, 156] width 30 height 17
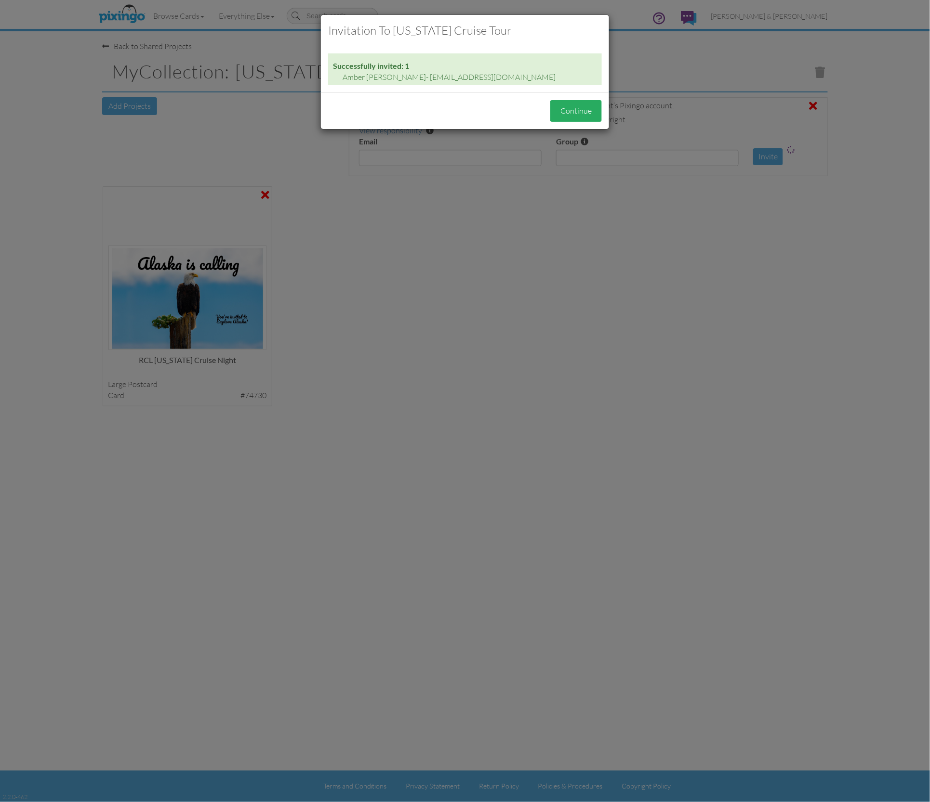
click at [575, 107] on button "Continue" at bounding box center [576, 111] width 52 height 22
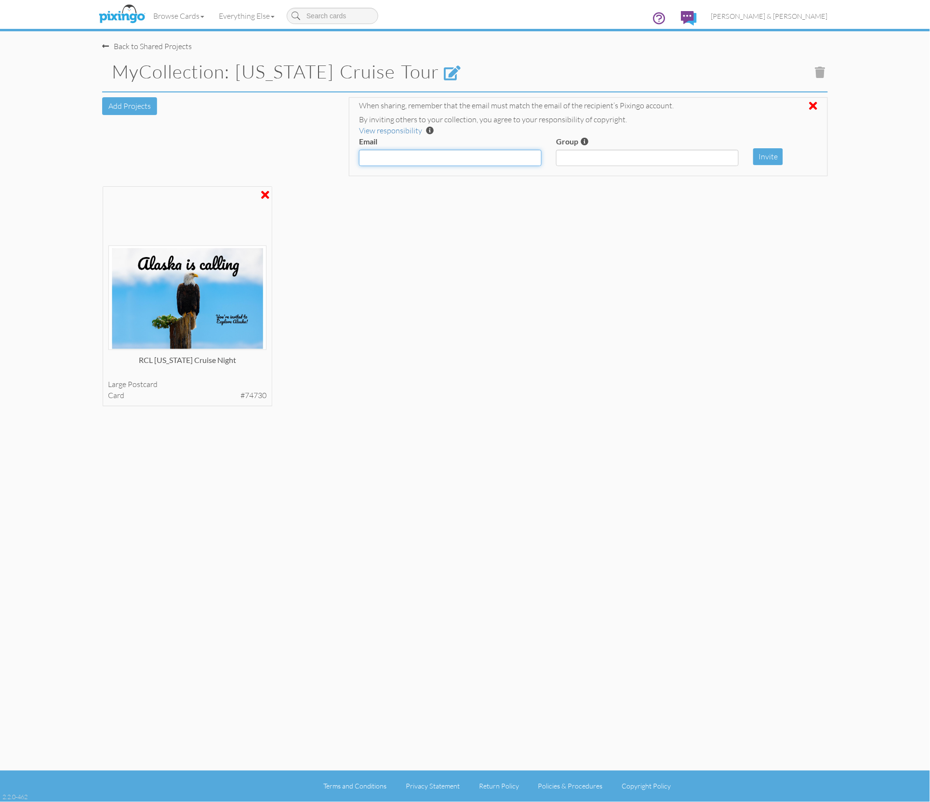
click at [446, 159] on input "Email" at bounding box center [450, 158] width 183 height 16
paste input "[PERSON_NAME][EMAIL_ADDRESS][DOMAIN_NAME]"
type input "[PERSON_NAME][EMAIL_ADDRESS][DOMAIN_NAME]"
click at [767, 155] on button "Invite" at bounding box center [768, 156] width 30 height 17
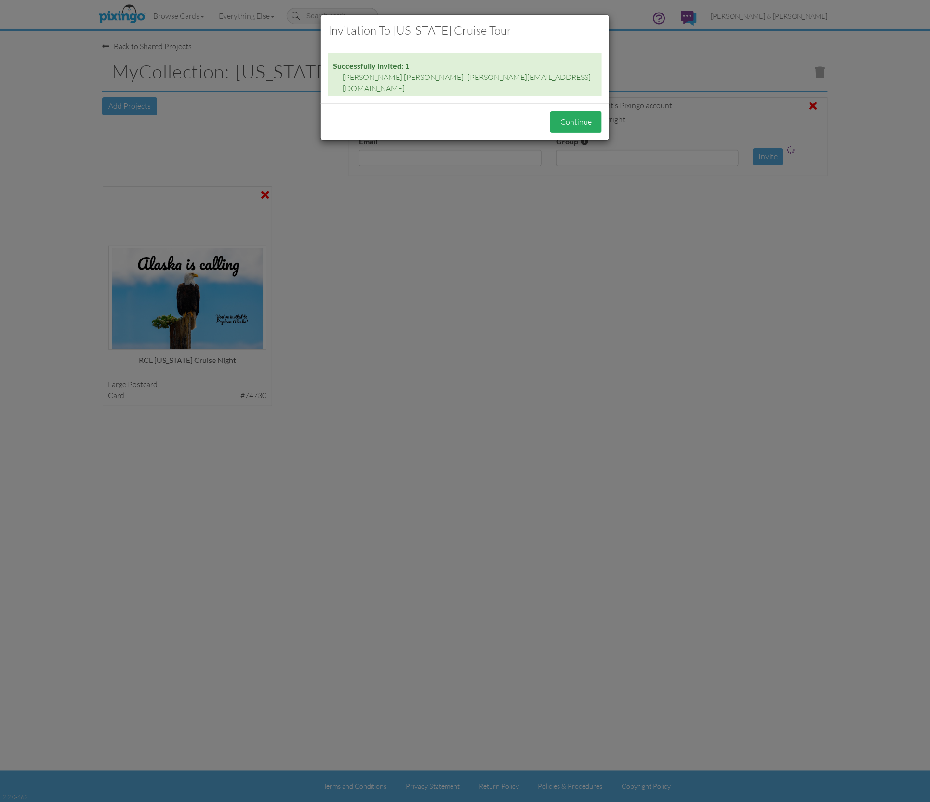
click at [585, 114] on button "Continue" at bounding box center [576, 122] width 52 height 22
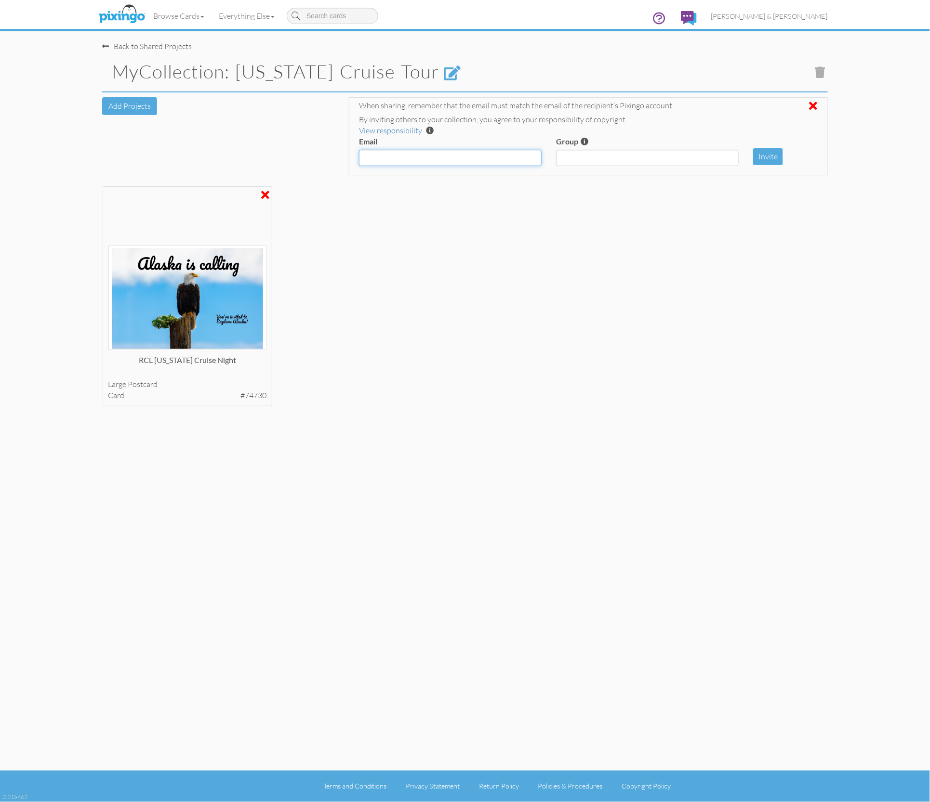
click at [476, 160] on input "Email" at bounding box center [450, 158] width 183 height 16
paste input "[PERSON_NAME][EMAIL_ADDRESS][DOMAIN_NAME]"
type input "[PERSON_NAME][EMAIL_ADDRESS][DOMAIN_NAME]"
click at [774, 159] on button "Invite" at bounding box center [768, 156] width 30 height 17
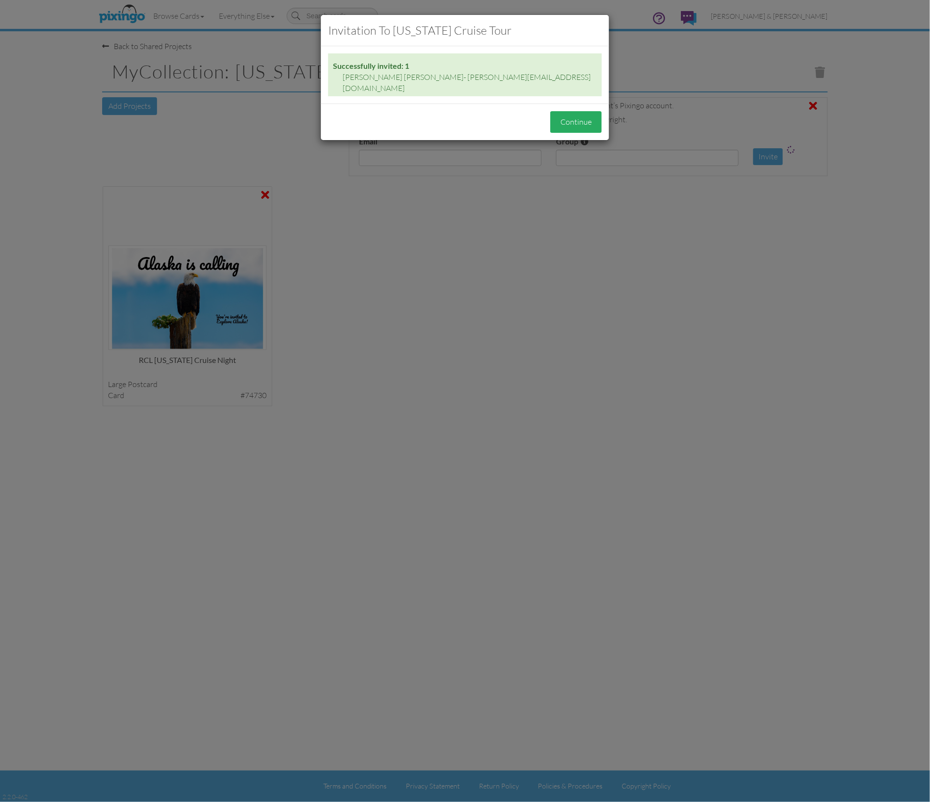
click at [569, 112] on button "Continue" at bounding box center [576, 122] width 52 height 22
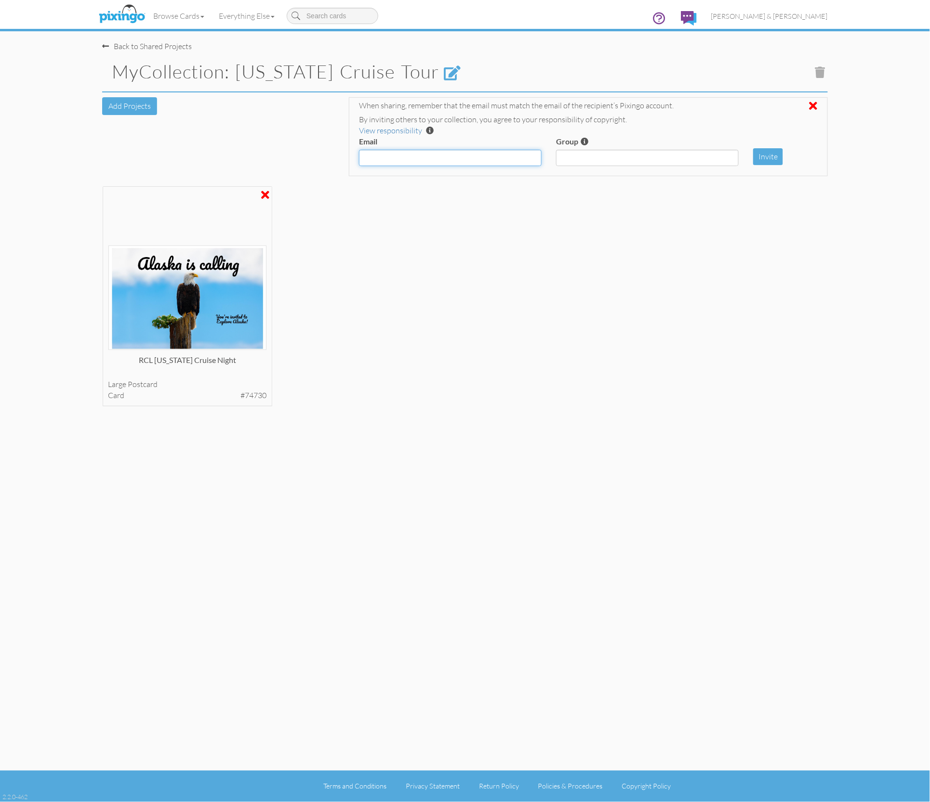
click at [441, 157] on input "Email" at bounding box center [450, 158] width 183 height 16
paste input "[PERSON_NAME][EMAIL_ADDRESS][DOMAIN_NAME]"
type input "[PERSON_NAME][EMAIL_ADDRESS][DOMAIN_NAME]"
click at [771, 160] on button "Invite" at bounding box center [768, 156] width 30 height 17
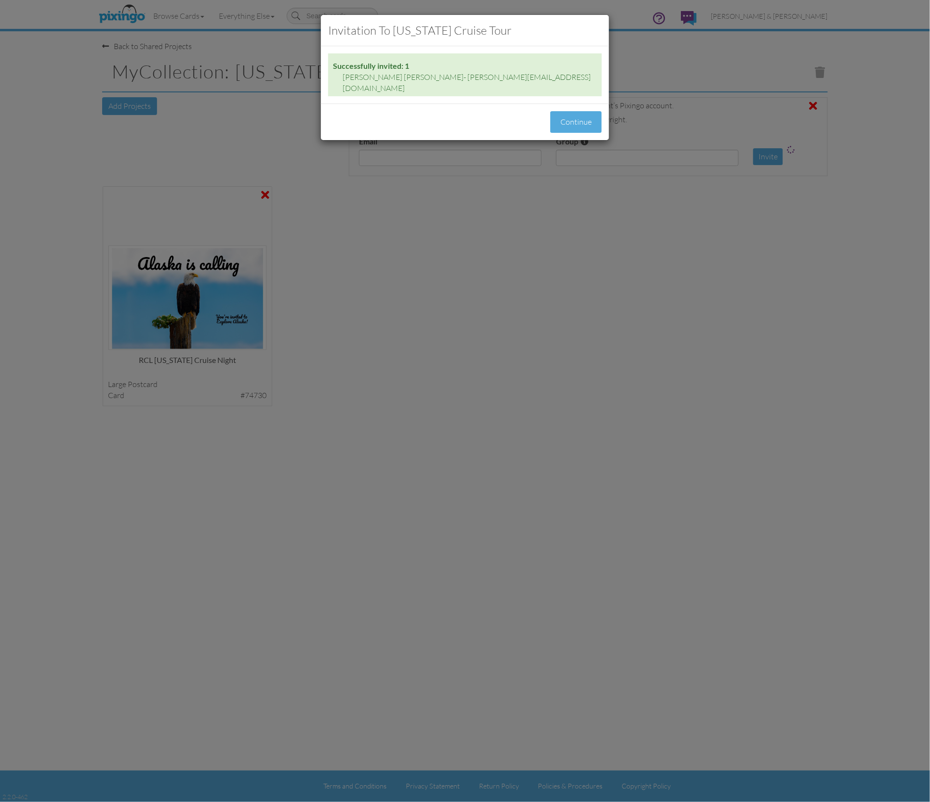
drag, startPoint x: 575, startPoint y: 115, endPoint x: 778, endPoint y: 174, distance: 211.7
click at [575, 116] on button "Continue" at bounding box center [576, 122] width 52 height 22
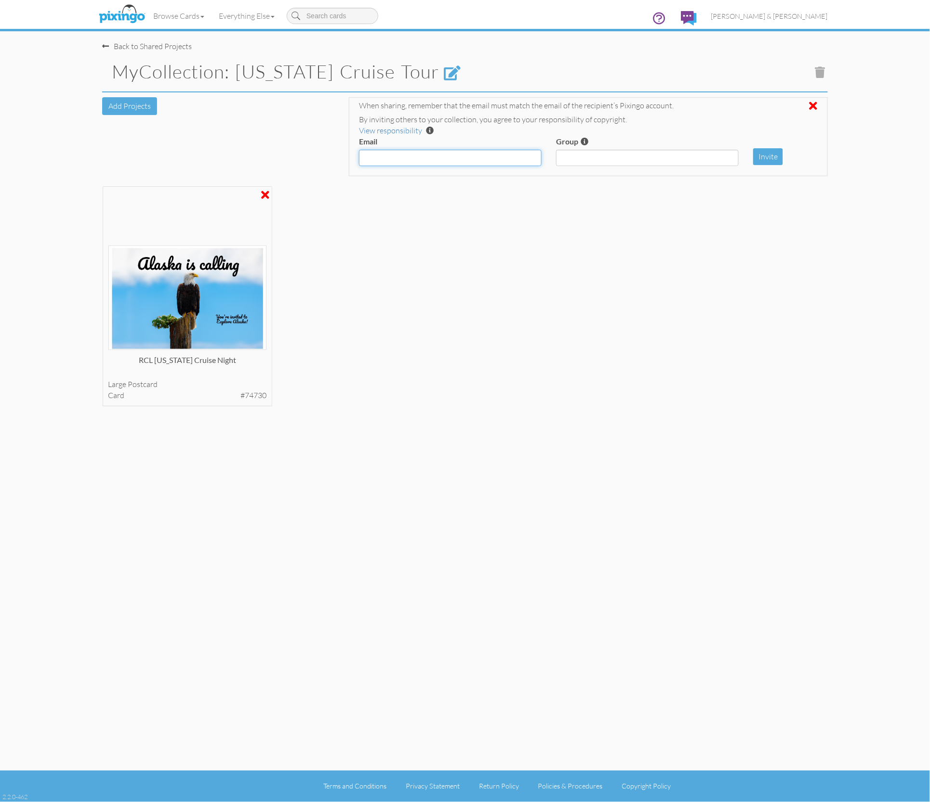
click at [476, 158] on input "Email" at bounding box center [450, 158] width 183 height 16
paste input "[PERSON_NAME][EMAIL_ADDRESS][DOMAIN_NAME]"
type input "[PERSON_NAME][EMAIL_ADDRESS][DOMAIN_NAME]"
click at [760, 155] on button "Invite" at bounding box center [768, 156] width 30 height 17
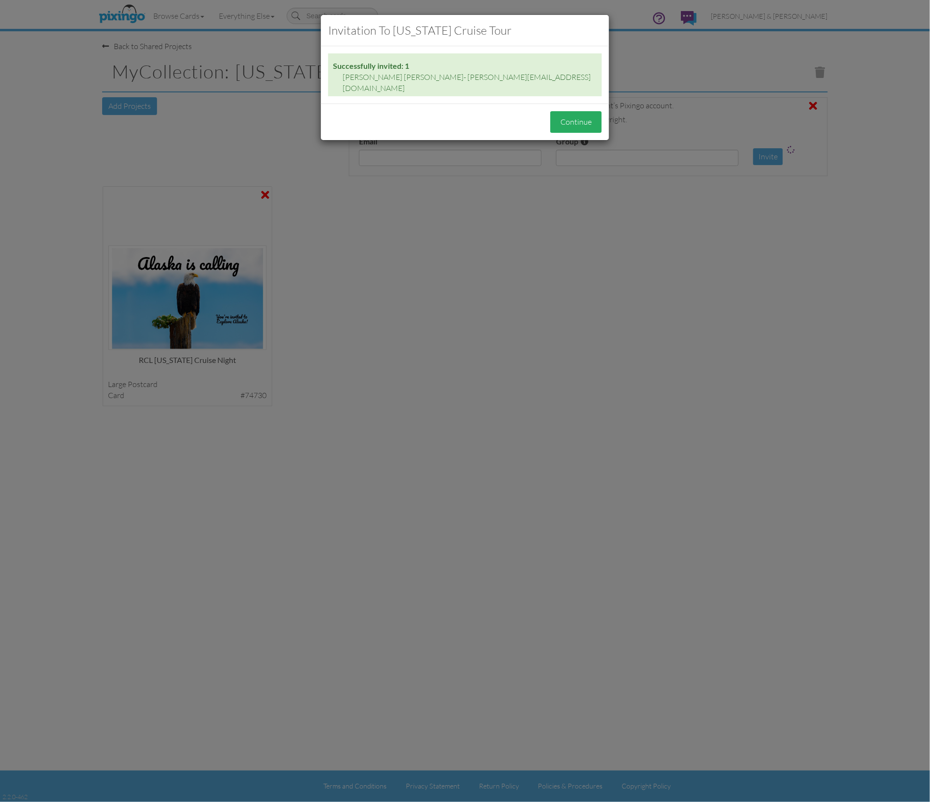
click at [590, 114] on button "Continue" at bounding box center [576, 122] width 52 height 22
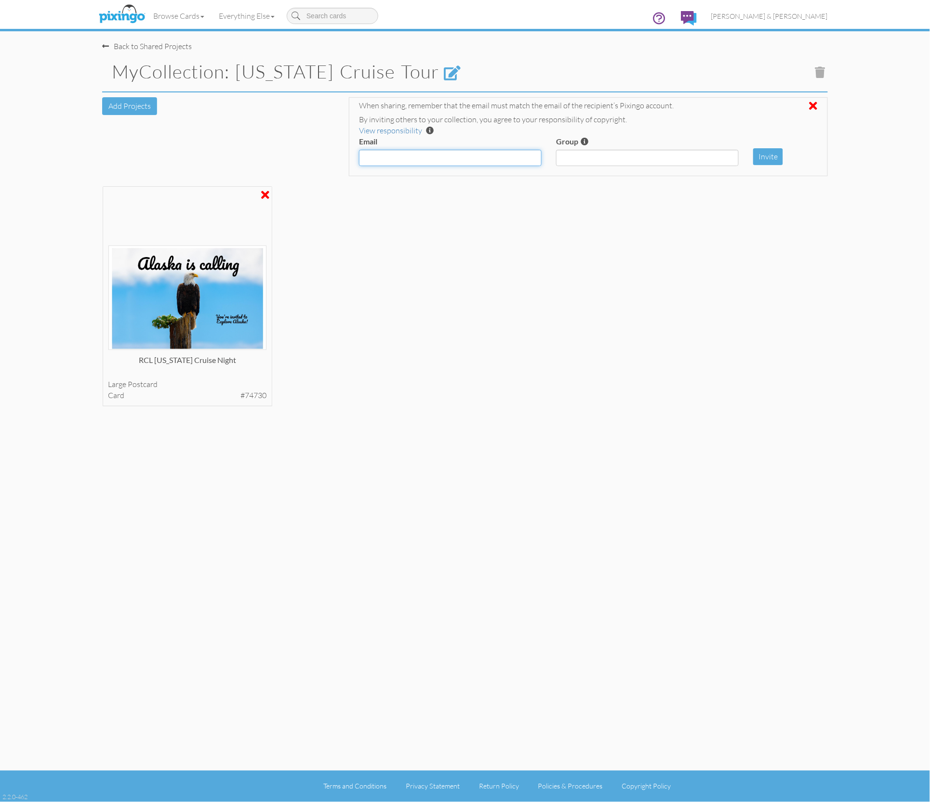
click at [461, 155] on input "Email" at bounding box center [450, 158] width 183 height 16
paste input "[EMAIL_ADDRESS][DOMAIN_NAME]"
type input "[EMAIL_ADDRESS][DOMAIN_NAME]"
click at [773, 157] on button "Invite" at bounding box center [768, 156] width 30 height 17
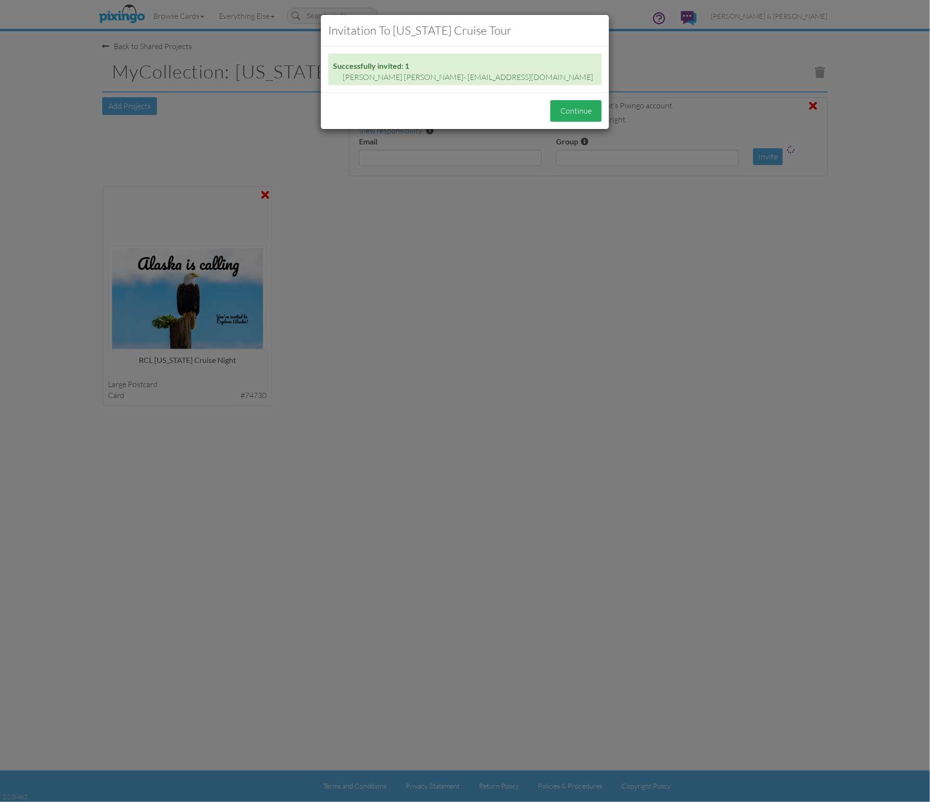
click at [570, 118] on button "Continue" at bounding box center [576, 111] width 52 height 22
